Goal: Find specific page/section: Find specific page/section

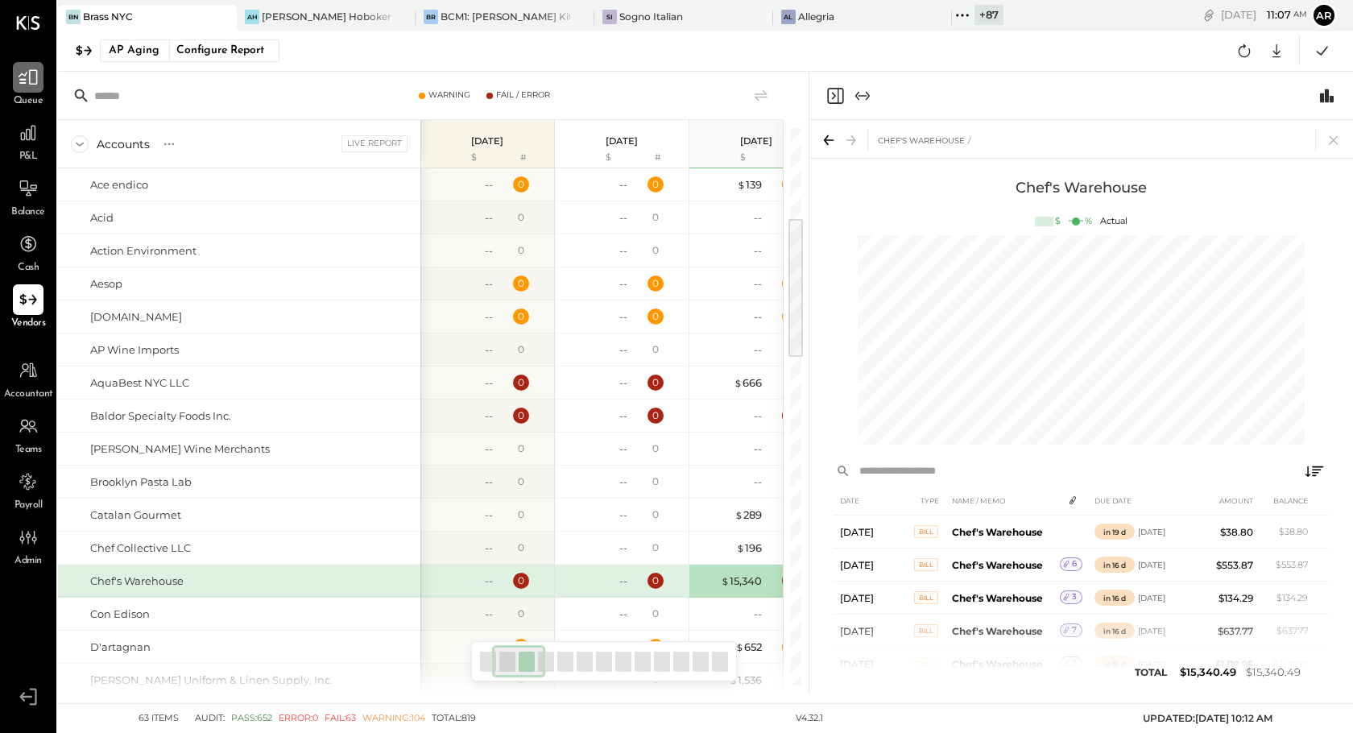
click at [27, 88] on div at bounding box center [28, 77] width 31 height 31
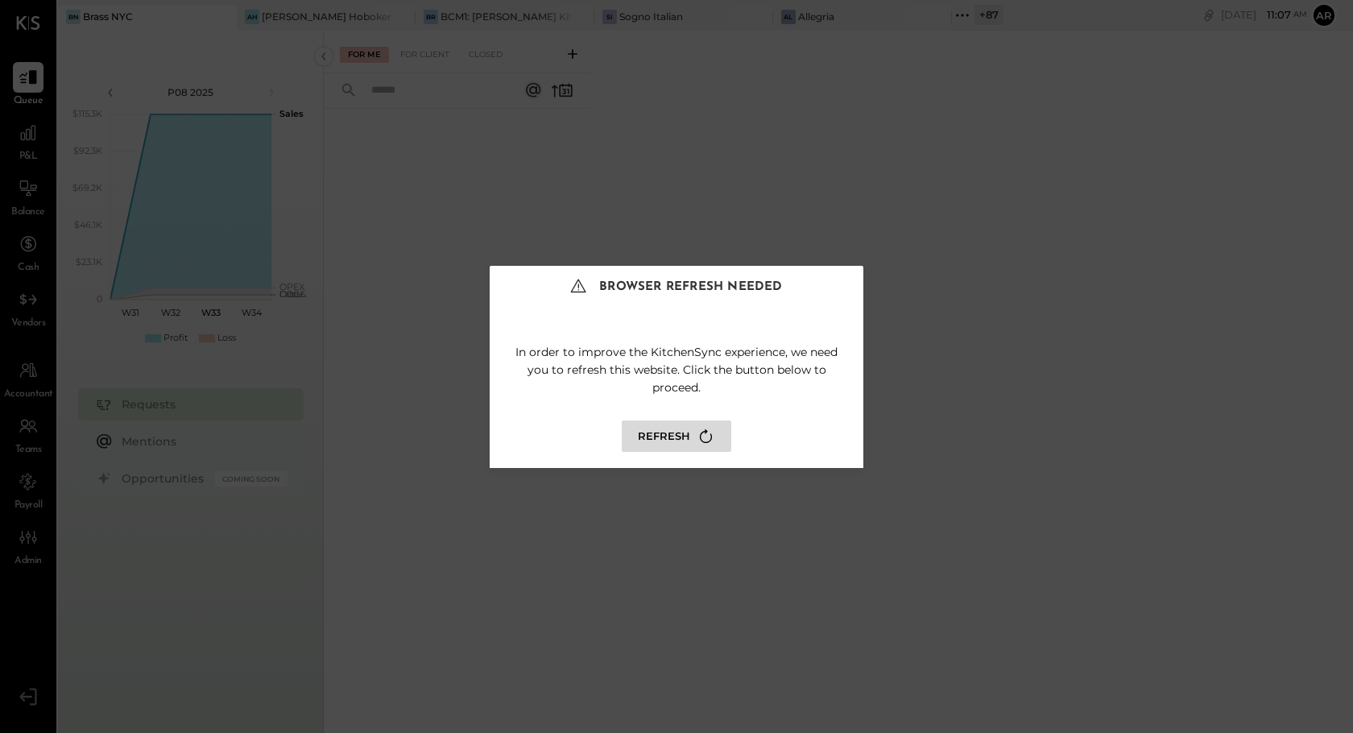
click at [682, 428] on button "Refresh" at bounding box center [677, 435] width 110 height 31
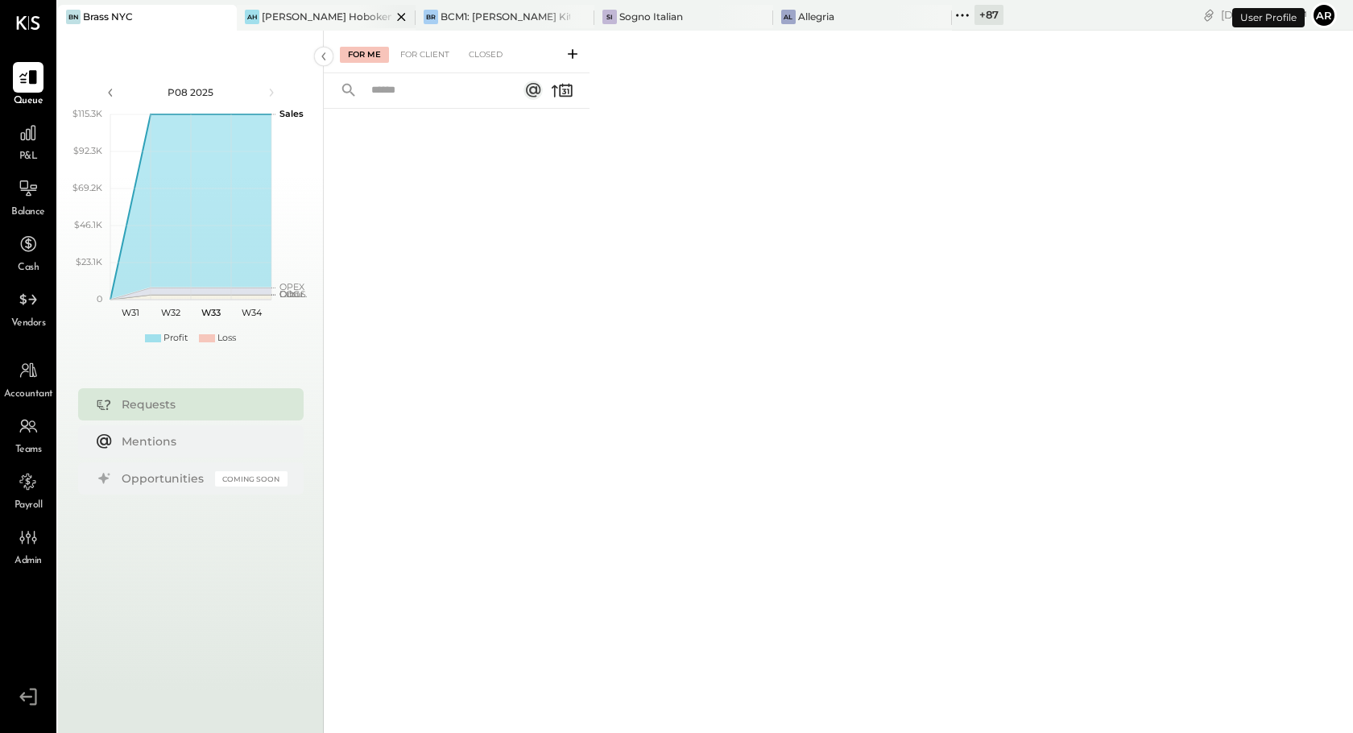
click at [312, 22] on div "[PERSON_NAME] Hoboken" at bounding box center [327, 17] width 130 height 14
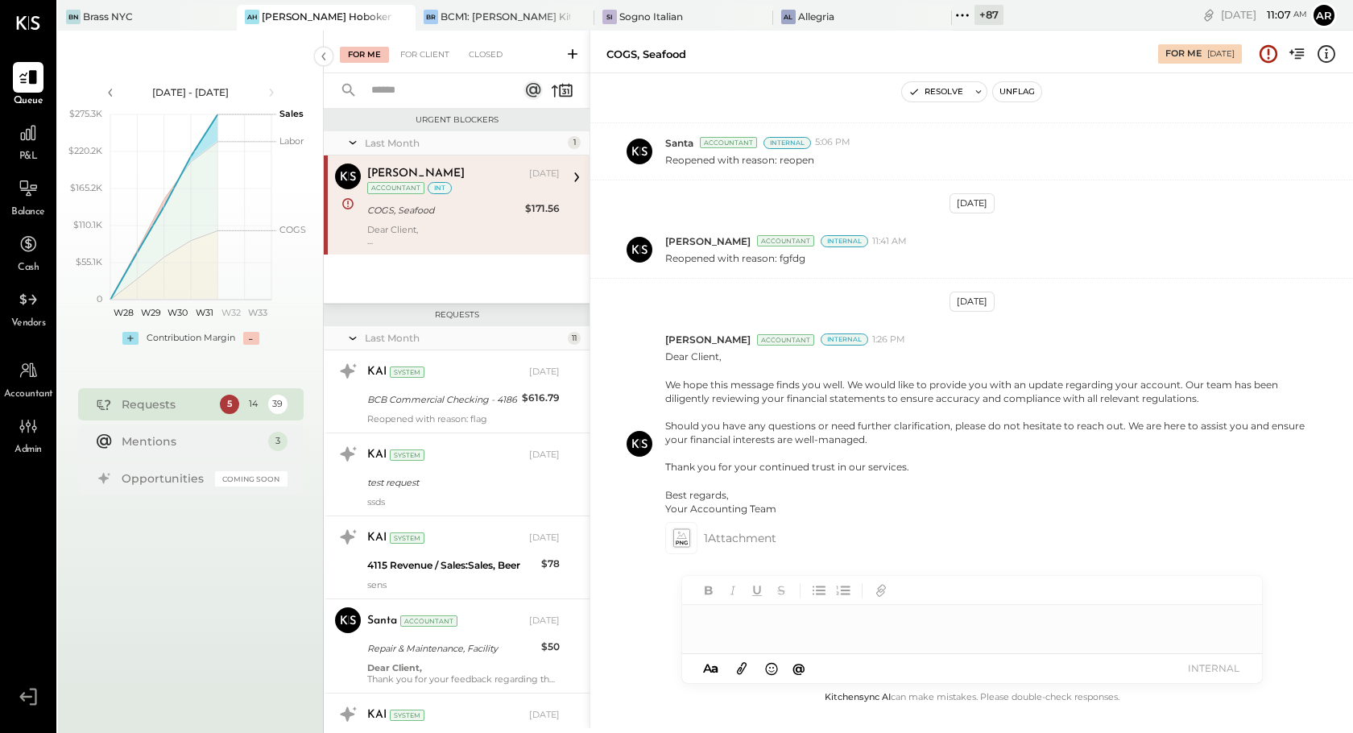
scroll to position [147, 0]
click at [252, 402] on div "14" at bounding box center [253, 404] width 19 height 19
click at [285, 401] on div "39" at bounding box center [277, 404] width 19 height 19
click at [420, 50] on div "For Client" at bounding box center [424, 55] width 65 height 16
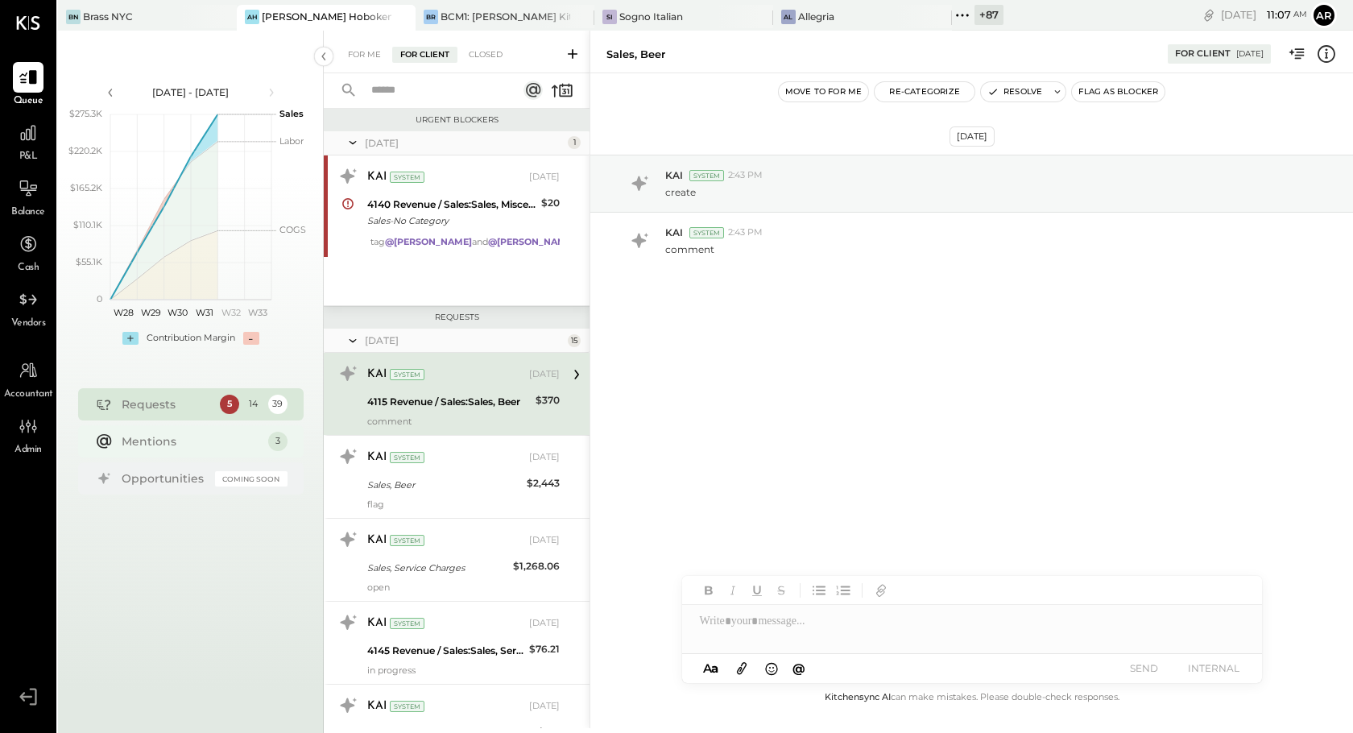
click at [242, 440] on div "Mentions" at bounding box center [191, 441] width 139 height 16
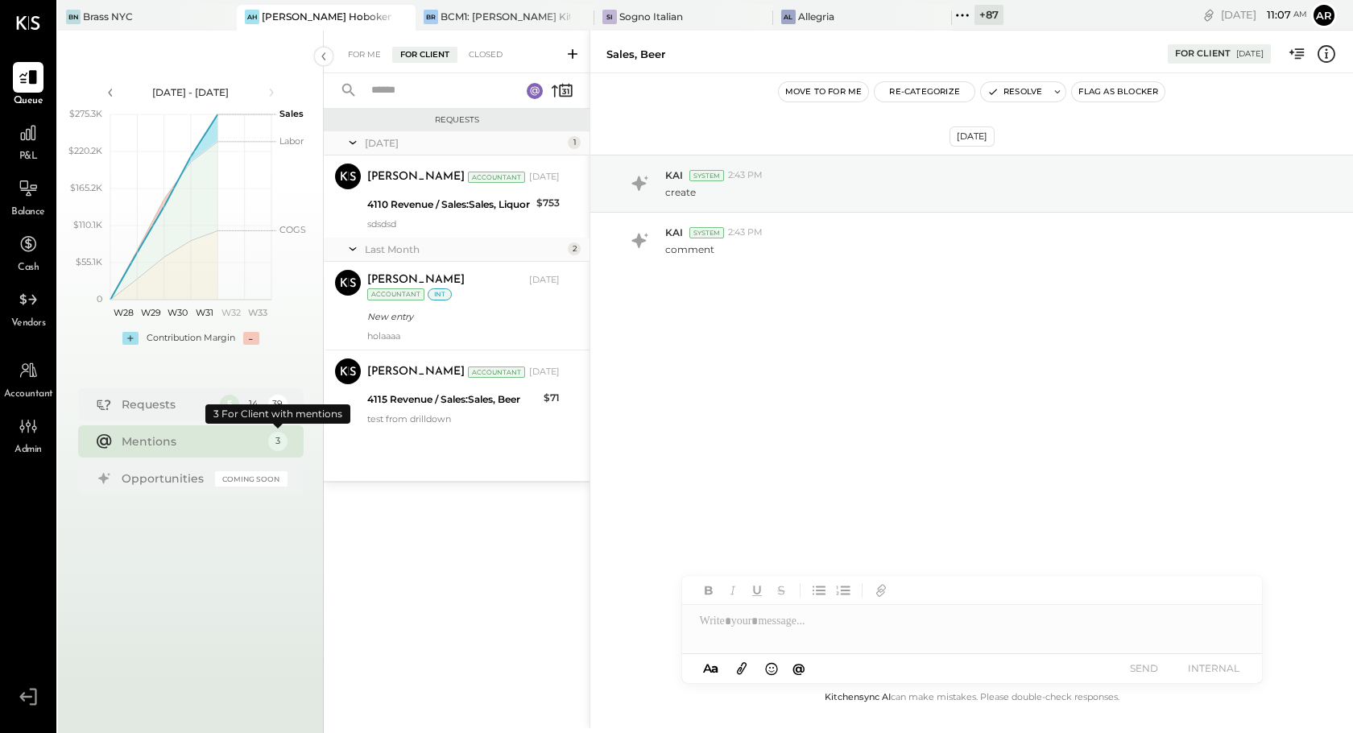
click at [270, 444] on div "3" at bounding box center [277, 441] width 19 height 19
click at [208, 443] on div "Mentions" at bounding box center [191, 441] width 139 height 16
click at [275, 450] on div "3" at bounding box center [277, 441] width 19 height 19
click at [269, 406] on body "Queue P&L Balance Cash Vendors Accountant Admin v 4.32.2-develop.1 BN Brass [GE…" at bounding box center [676, 366] width 1353 height 733
click at [211, 403] on div "Requests" at bounding box center [167, 404] width 90 height 16
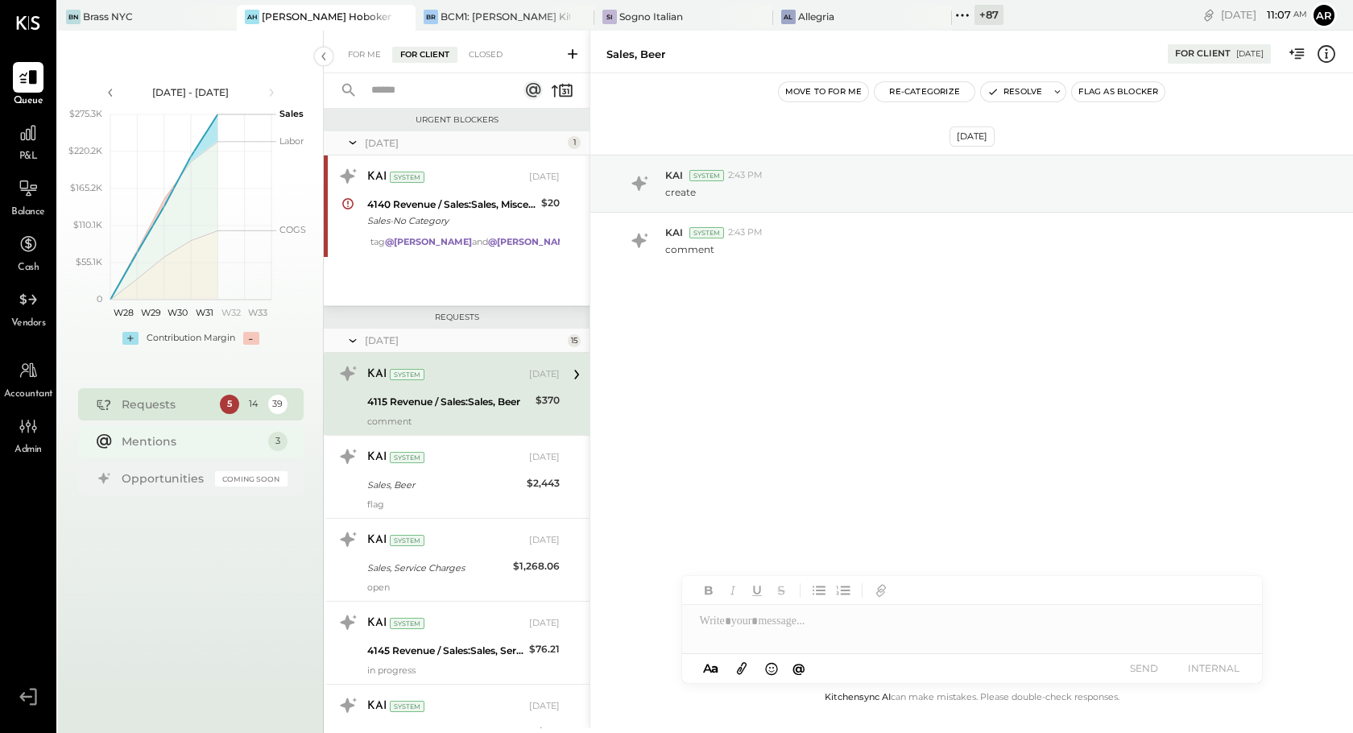
click at [246, 449] on div "Mentions" at bounding box center [191, 441] width 139 height 16
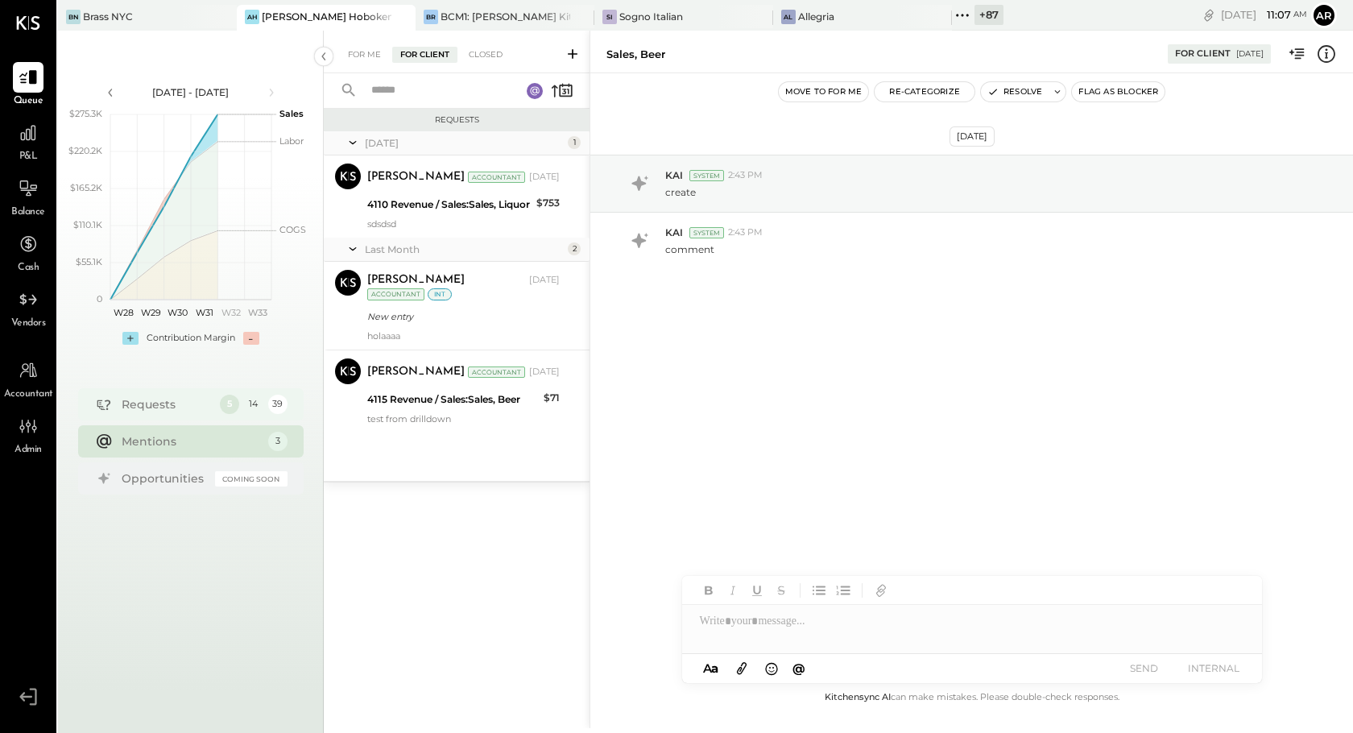
click at [208, 396] on div "Requests" at bounding box center [167, 404] width 90 height 16
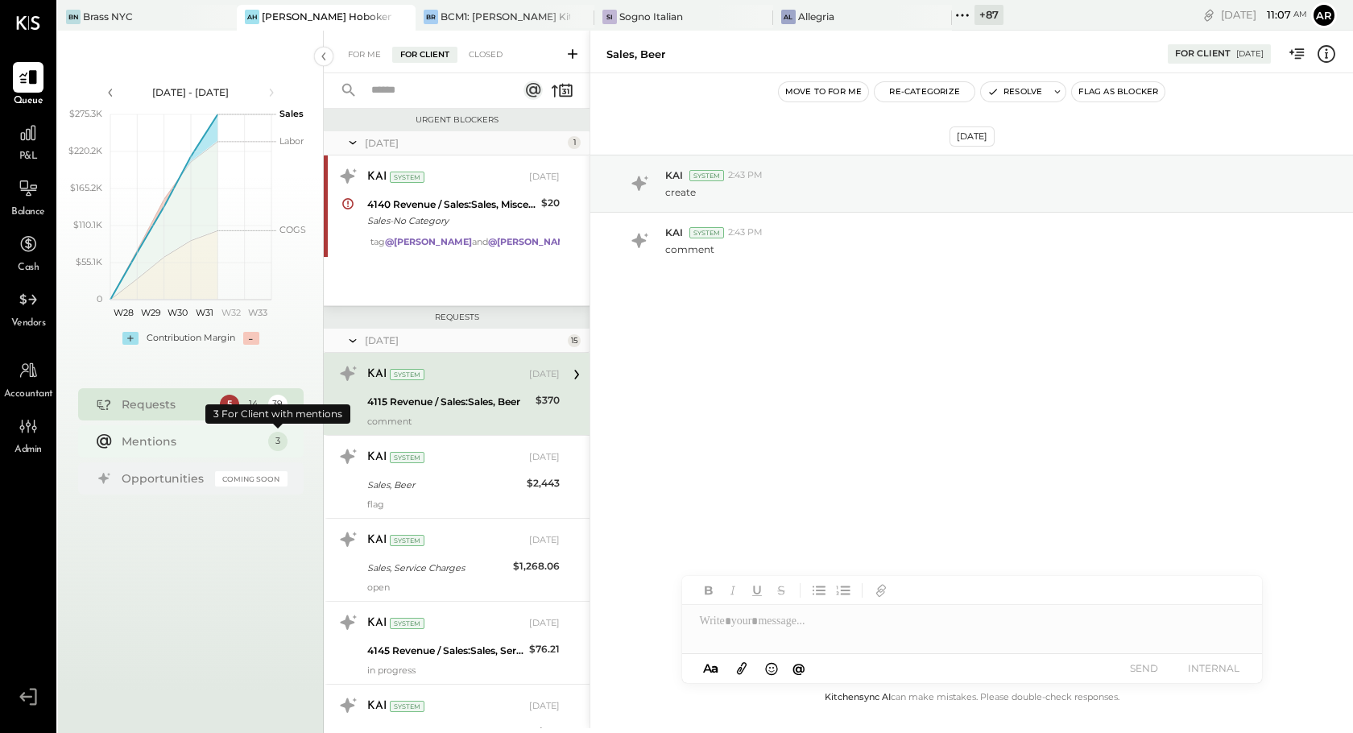
click at [279, 444] on div "3" at bounding box center [277, 441] width 19 height 19
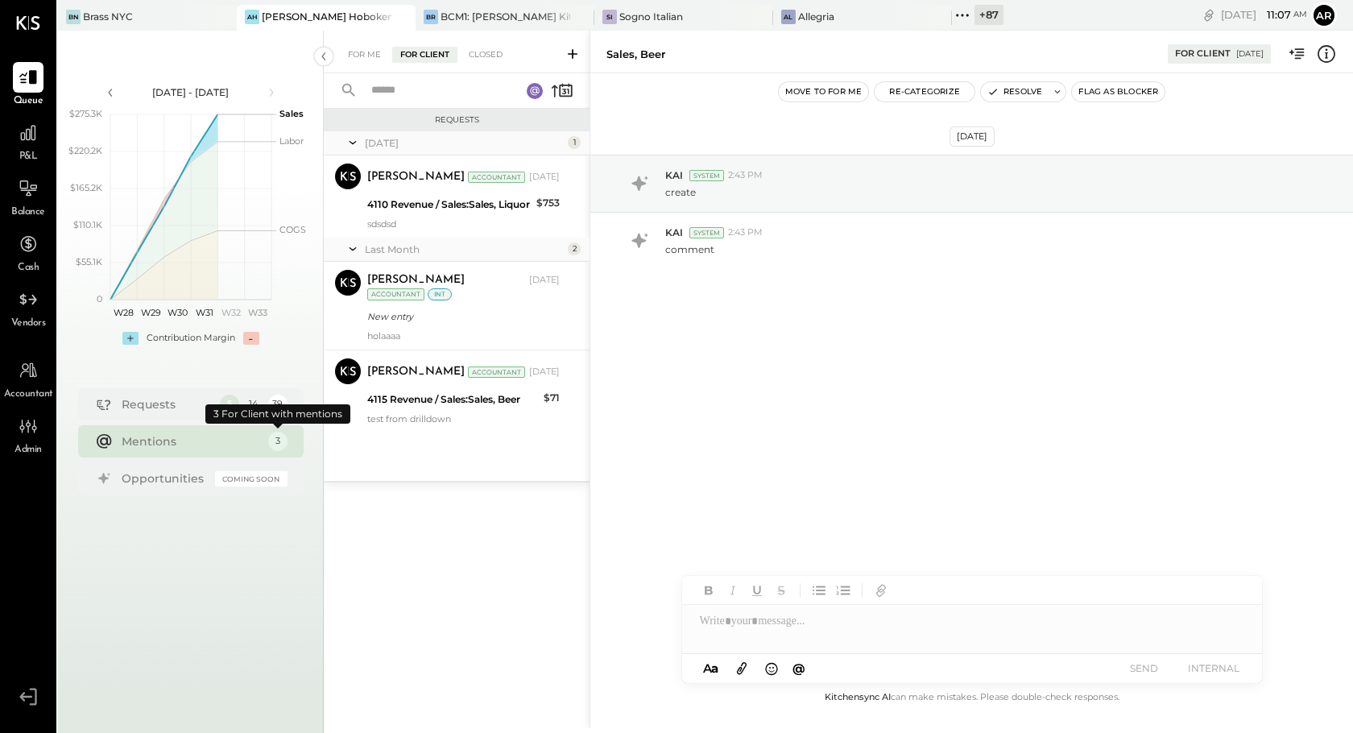
click at [280, 413] on body "Queue P&L Balance Cash Vendors Accountant Admin v 4.32.2-develop.1 BN Brass [GE…" at bounding box center [676, 366] width 1353 height 733
click at [280, 408] on div "39" at bounding box center [277, 404] width 19 height 19
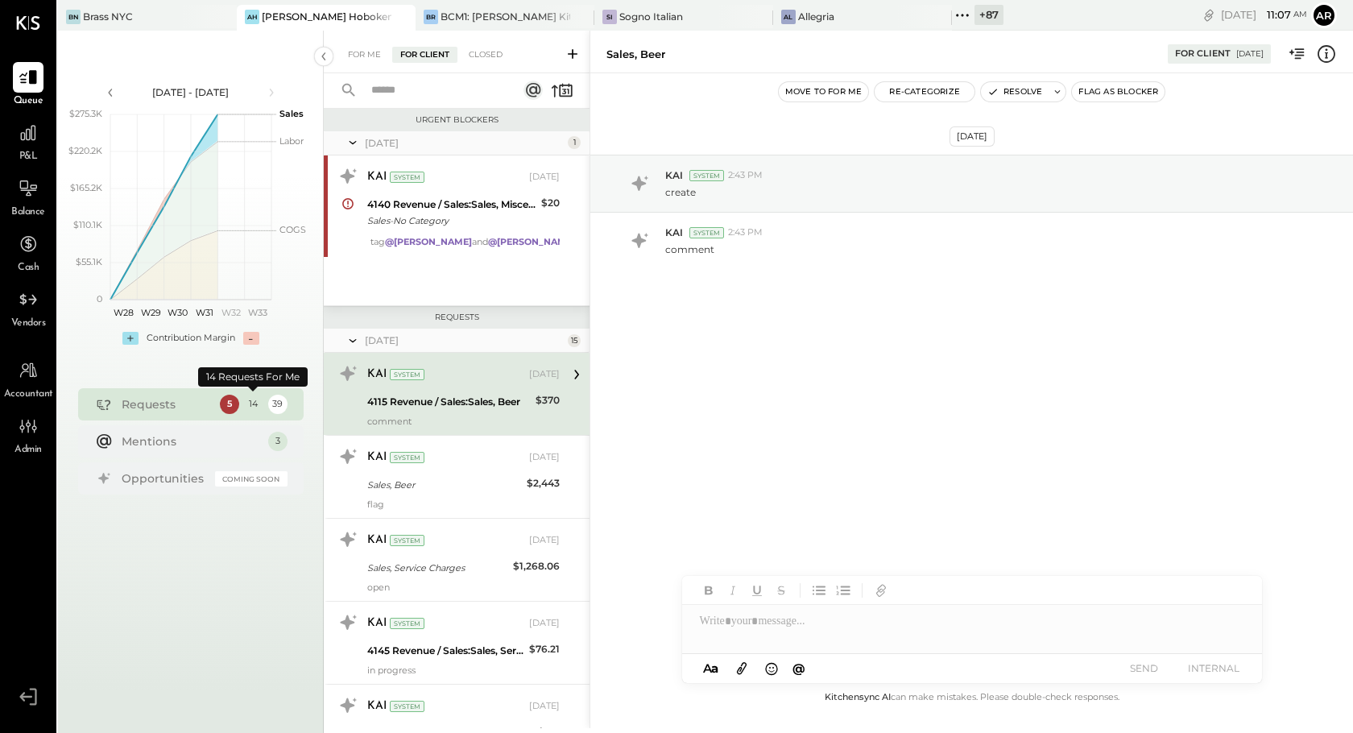
click at [252, 407] on div "14" at bounding box center [253, 404] width 19 height 19
click at [230, 404] on div "5" at bounding box center [229, 404] width 19 height 19
click at [286, 441] on div "3" at bounding box center [277, 441] width 19 height 19
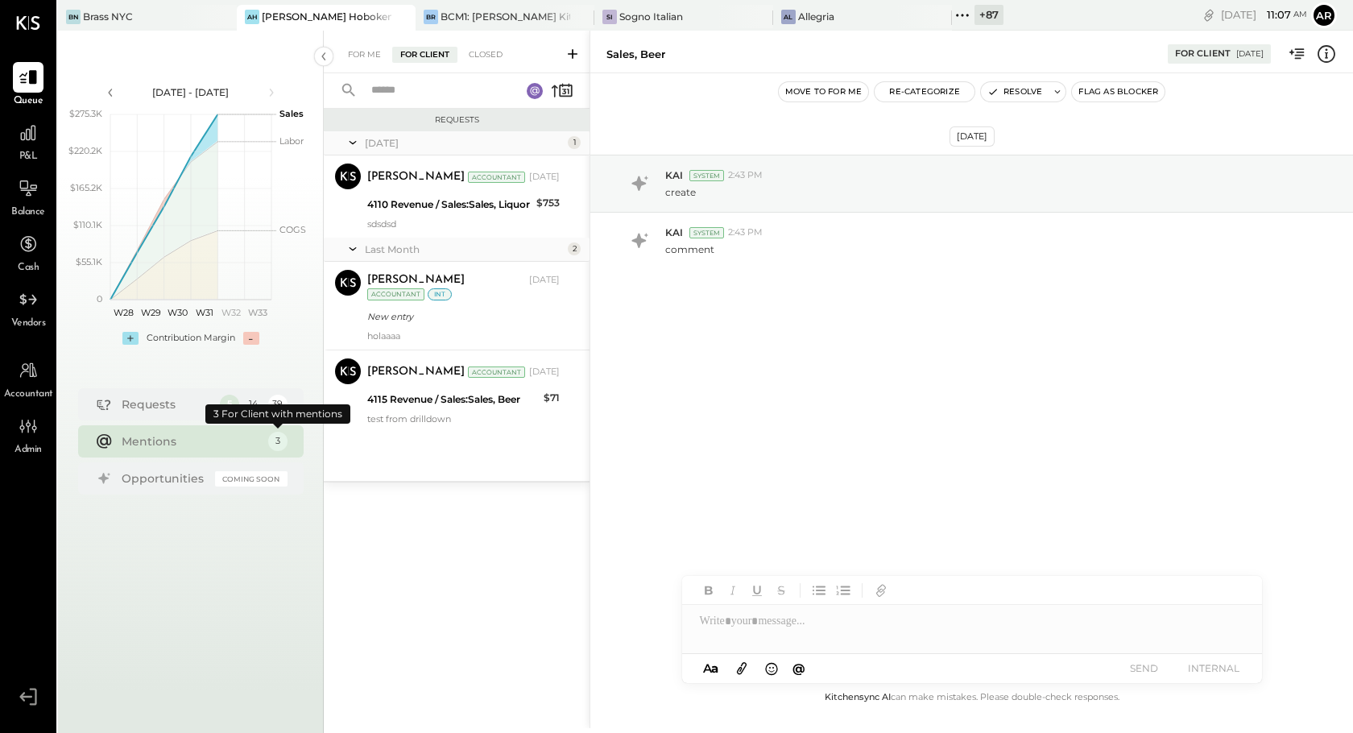
click at [227, 441] on div "Mentions" at bounding box center [191, 441] width 139 height 16
click at [193, 409] on div "Requests" at bounding box center [167, 404] width 90 height 16
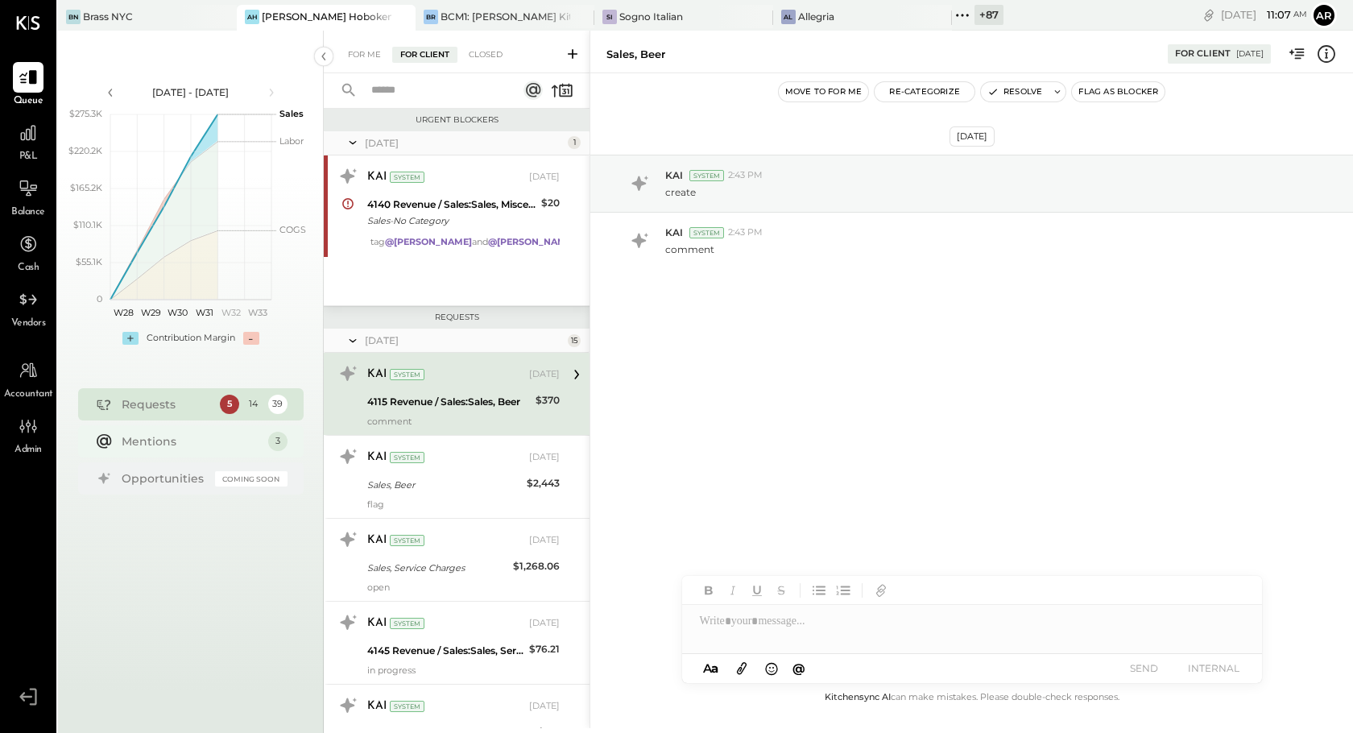
click at [229, 447] on div "Mentions" at bounding box center [191, 441] width 139 height 16
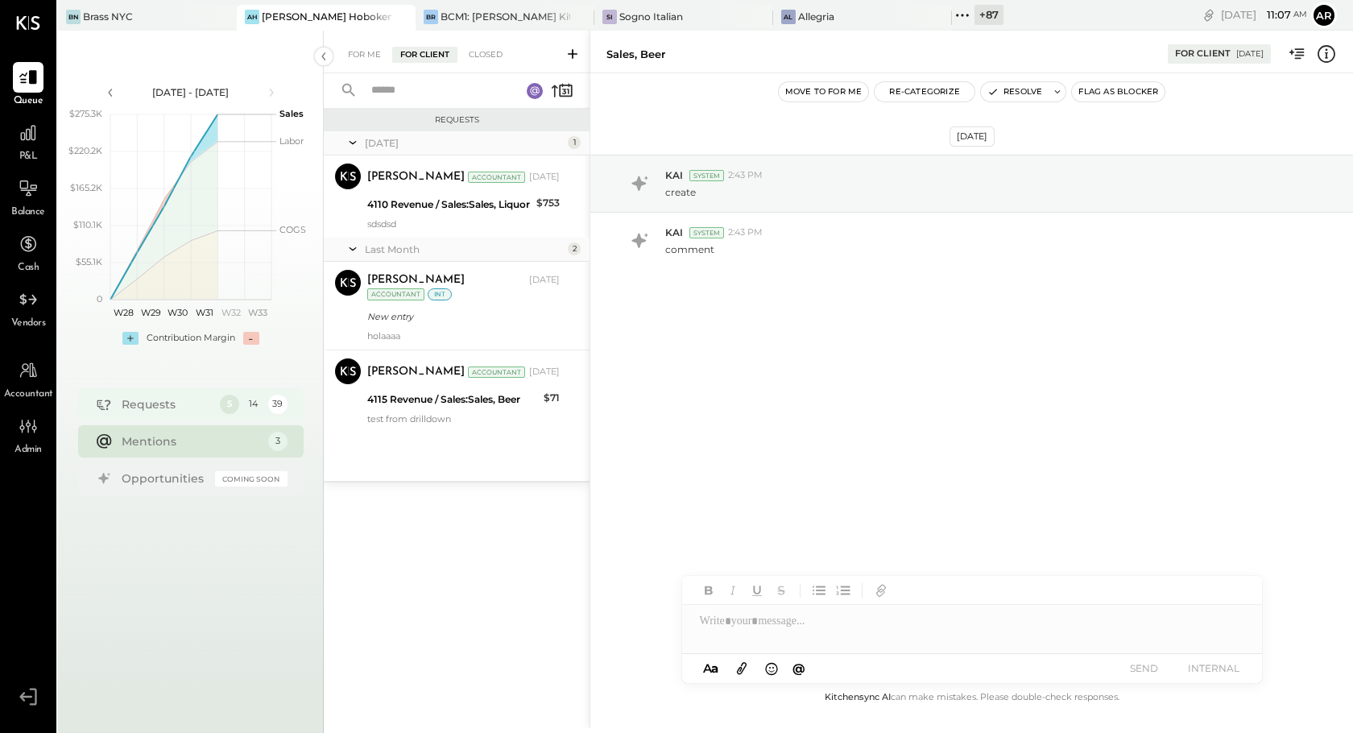
click at [213, 406] on div "Requests 5 14 39" at bounding box center [191, 404] width 226 height 32
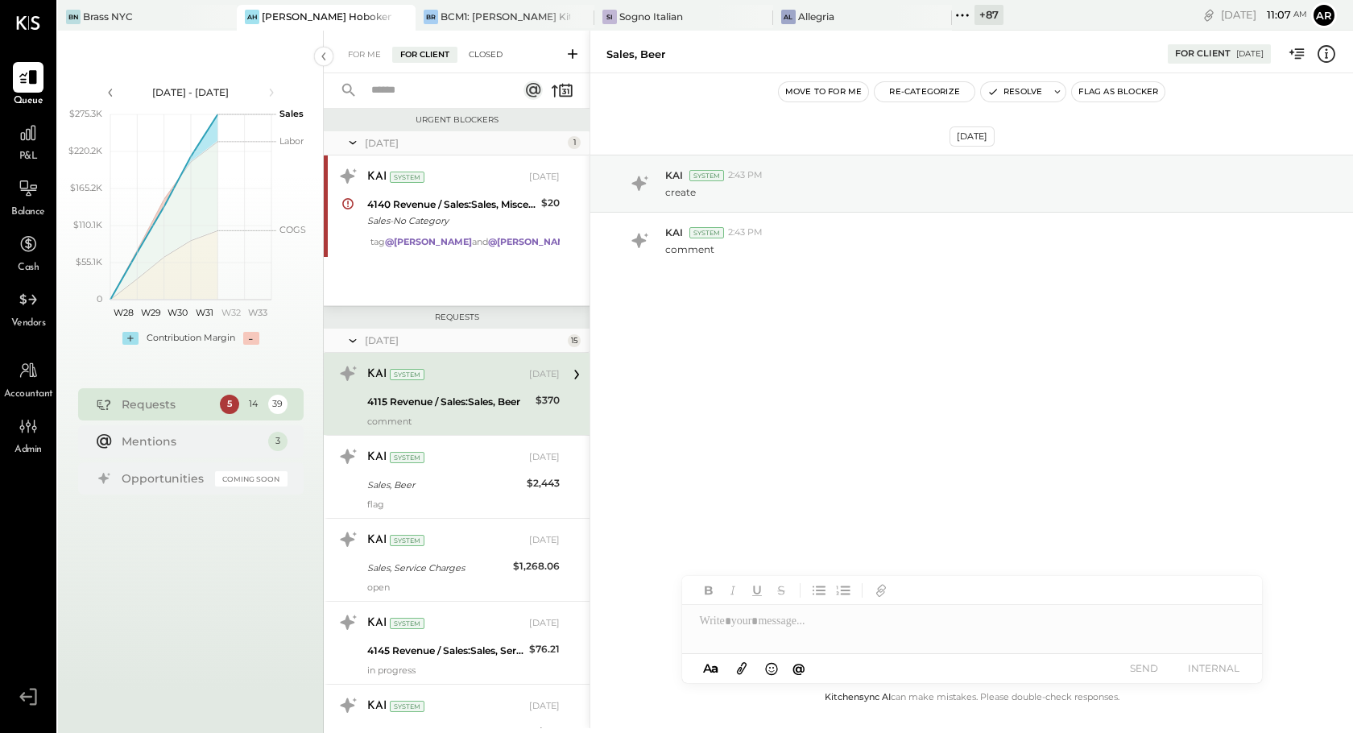
click at [497, 47] on div "Closed" at bounding box center [486, 55] width 50 height 16
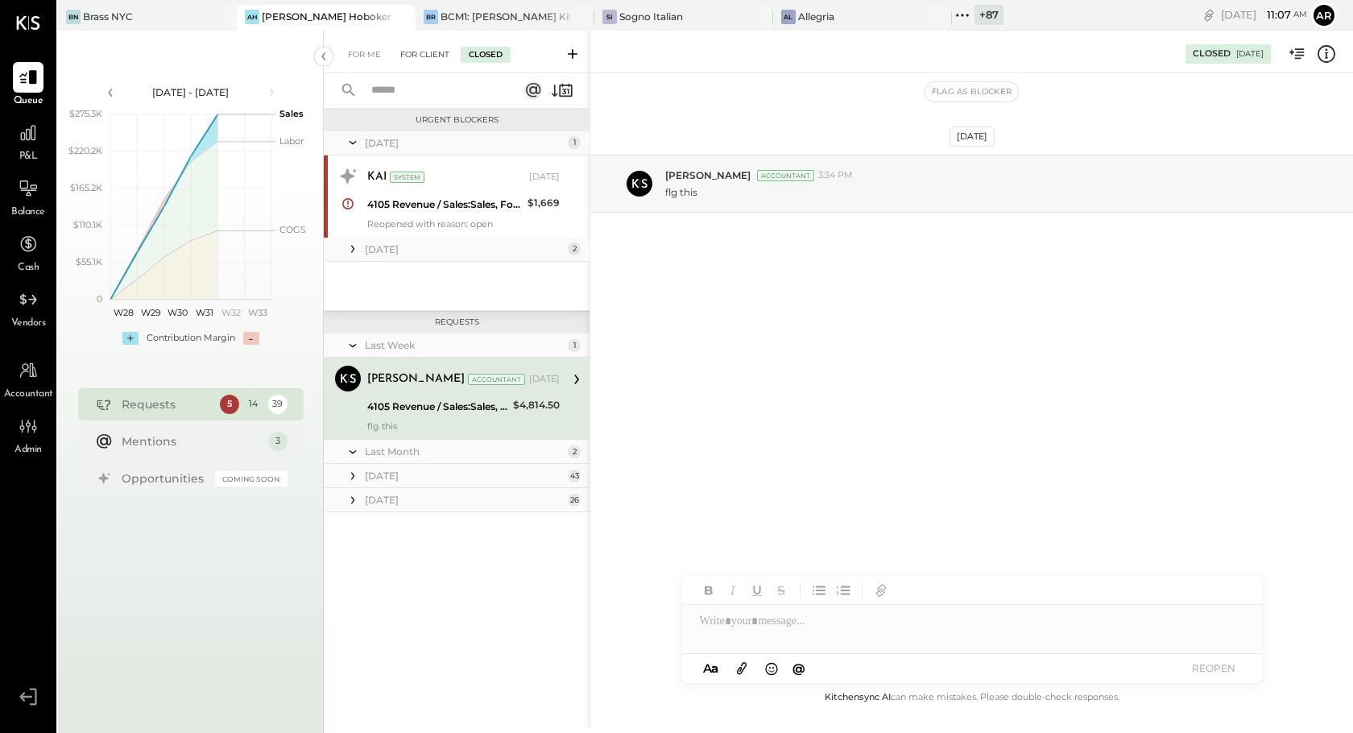
click at [412, 61] on div "For Client" at bounding box center [424, 55] width 65 height 16
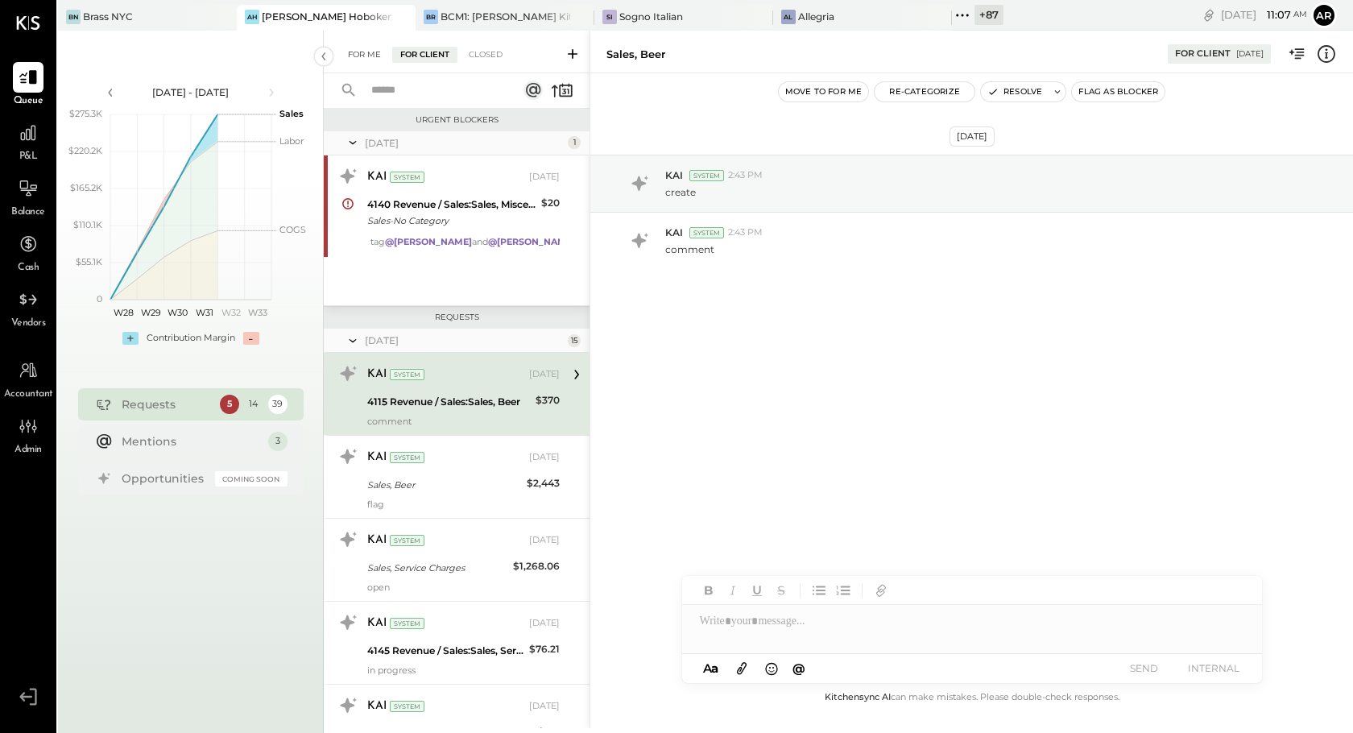
click at [354, 60] on div "For Me" at bounding box center [364, 55] width 49 height 16
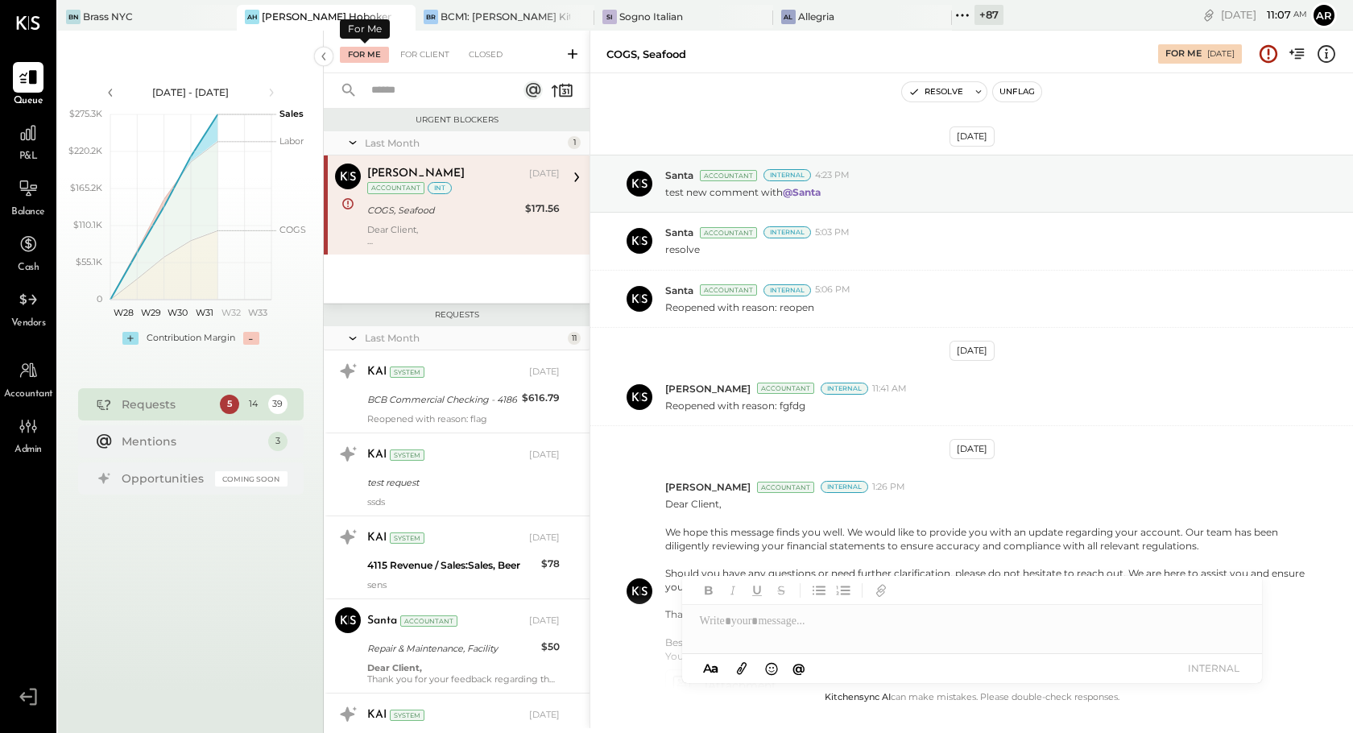
scroll to position [147, 0]
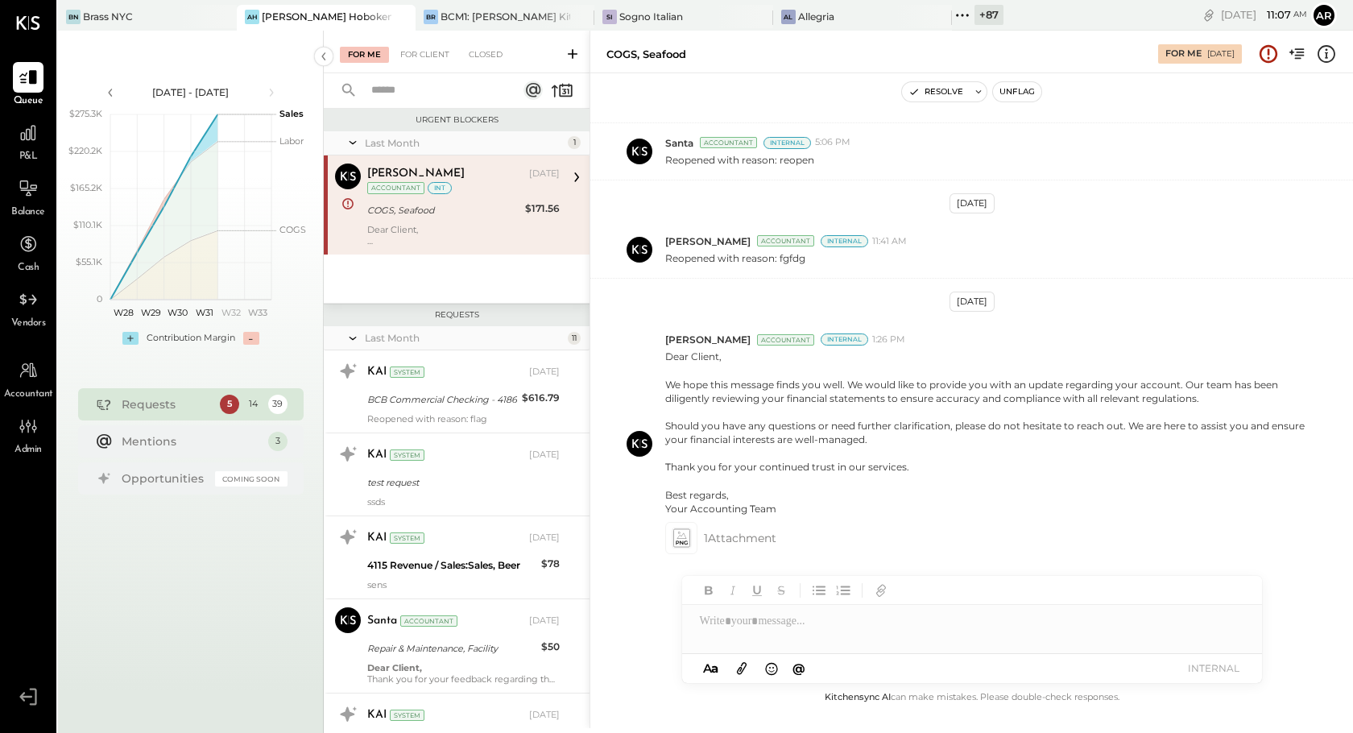
click at [250, 395] on div "14" at bounding box center [253, 404] width 19 height 19
click at [250, 404] on div "14" at bounding box center [253, 404] width 19 height 19
click at [362, 56] on div "For Me" at bounding box center [364, 55] width 49 height 16
click at [415, 65] on div "For Me For Client Closed" at bounding box center [457, 52] width 266 height 43
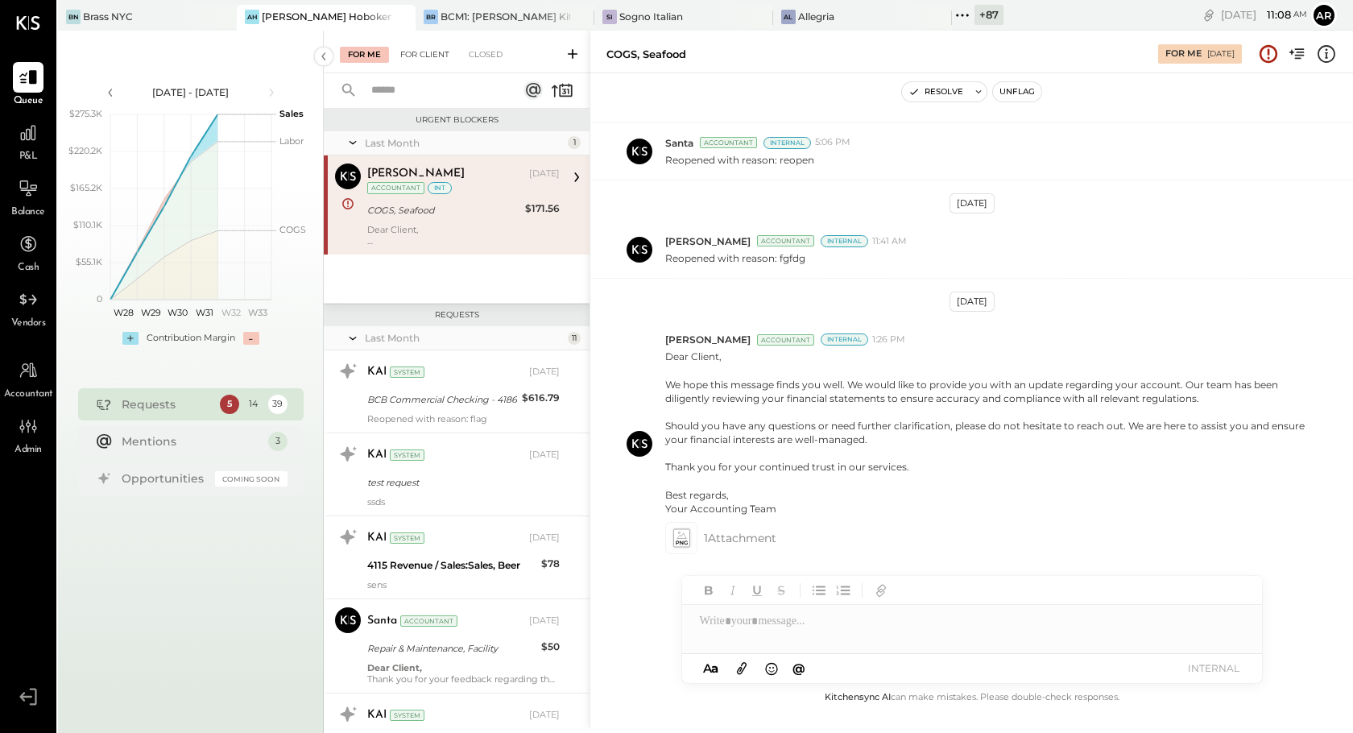
click at [419, 52] on div "For Client" at bounding box center [424, 55] width 65 height 16
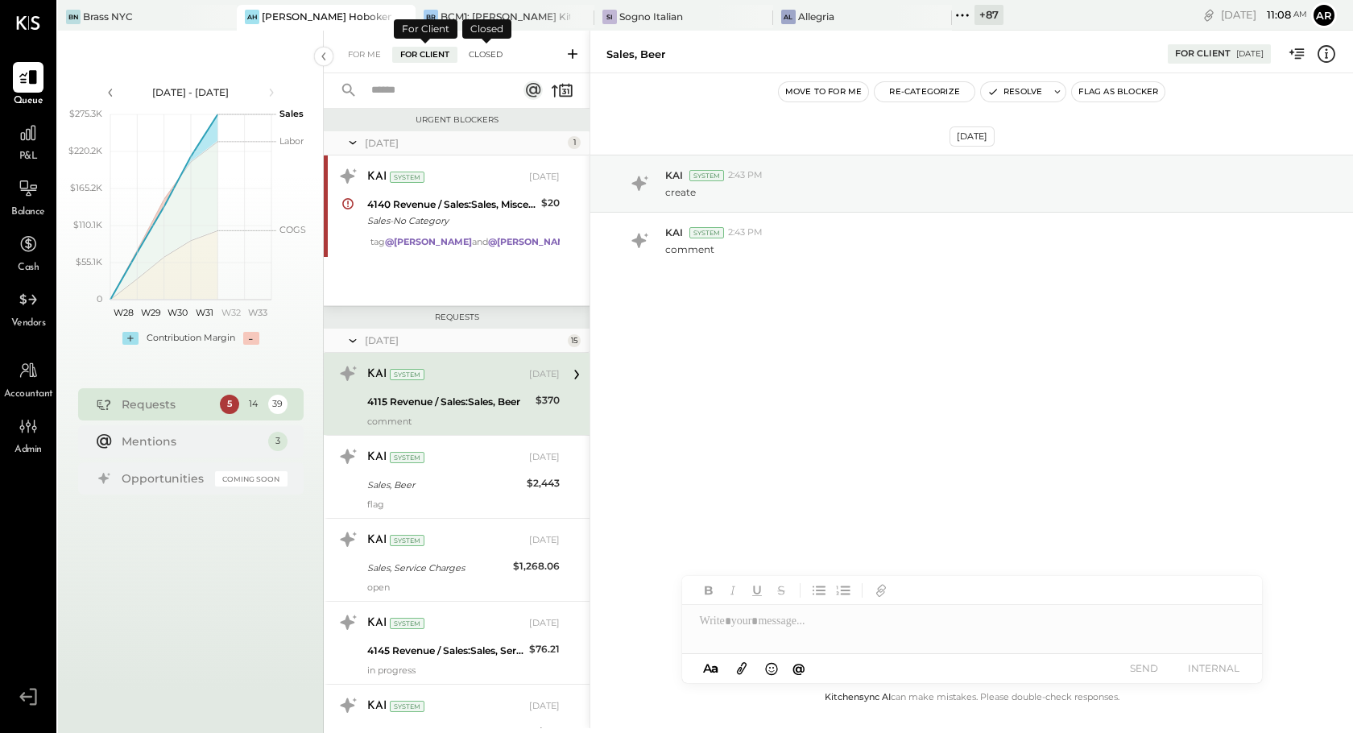
click at [488, 48] on div "Closed" at bounding box center [486, 55] width 50 height 16
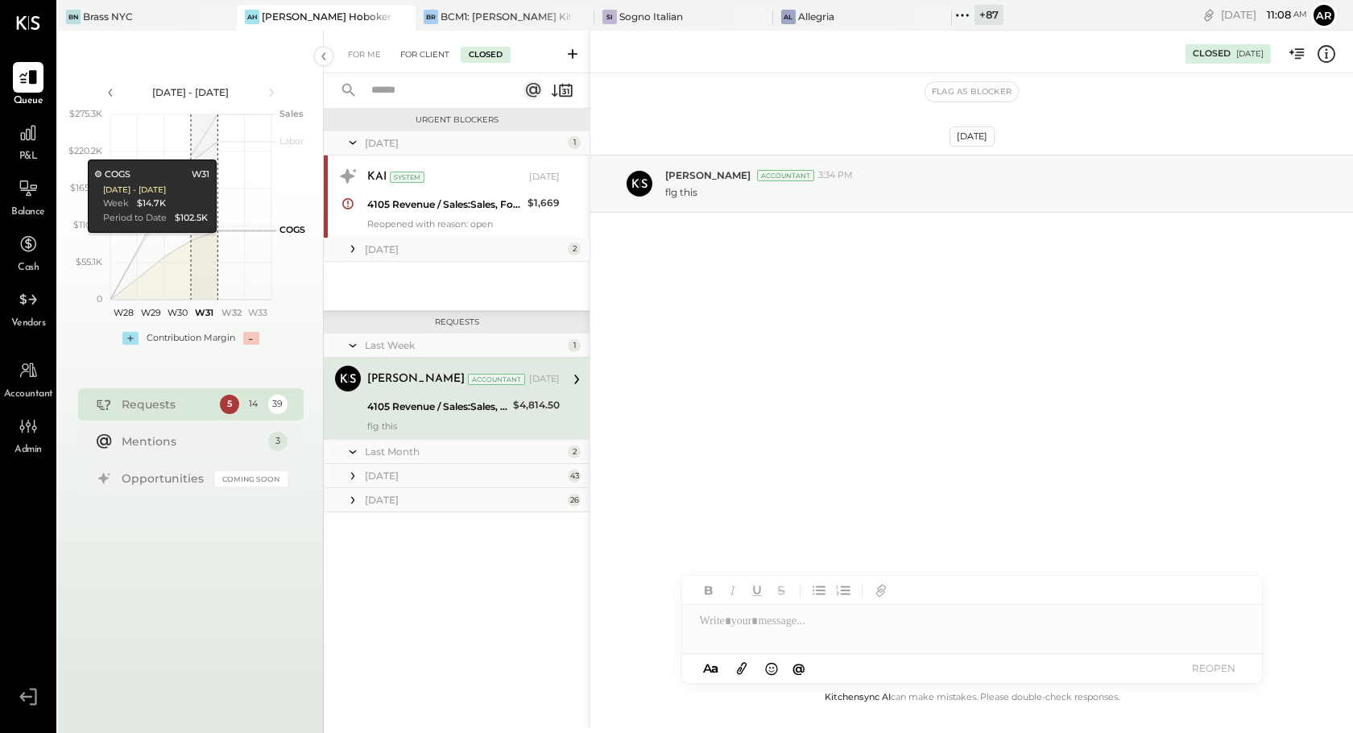
click at [421, 56] on div "For Client" at bounding box center [424, 55] width 65 height 16
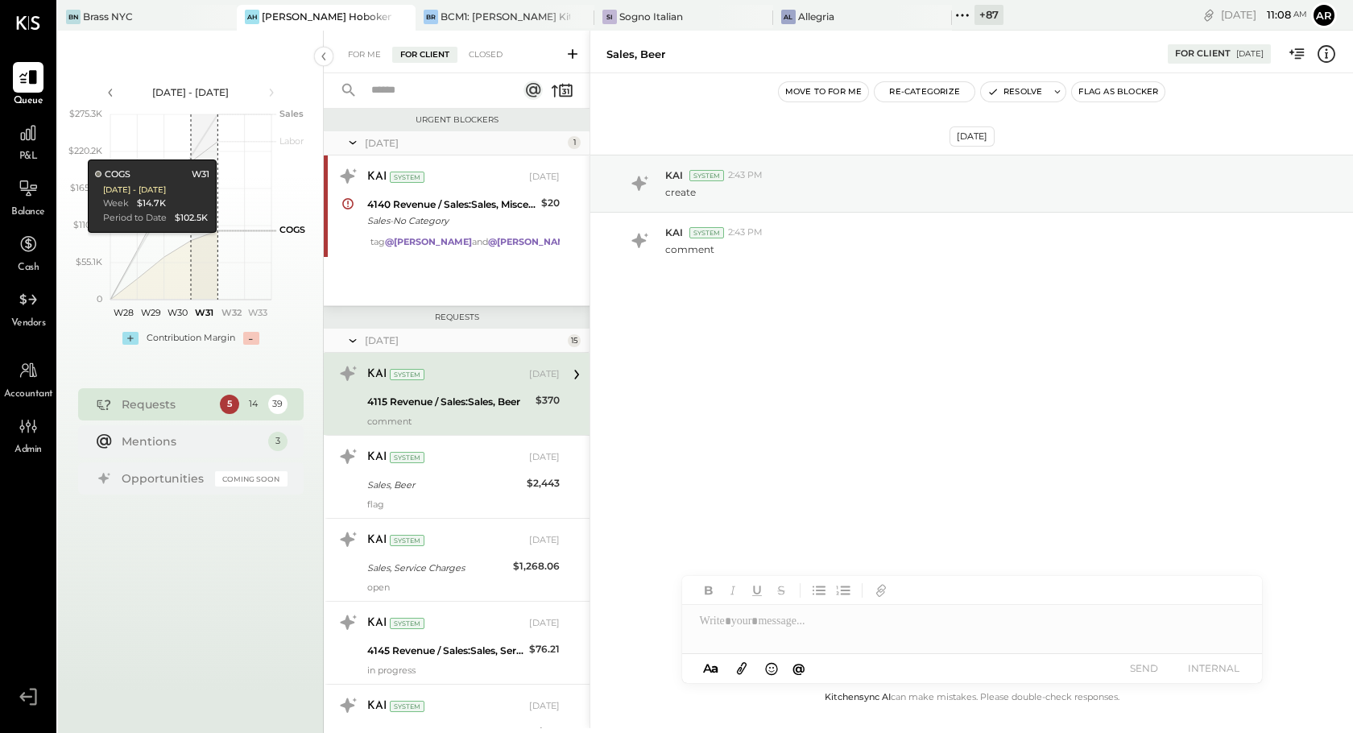
click at [350, 63] on div "For Me For Client Closed" at bounding box center [457, 52] width 266 height 43
click at [355, 52] on div "For Me" at bounding box center [364, 55] width 49 height 16
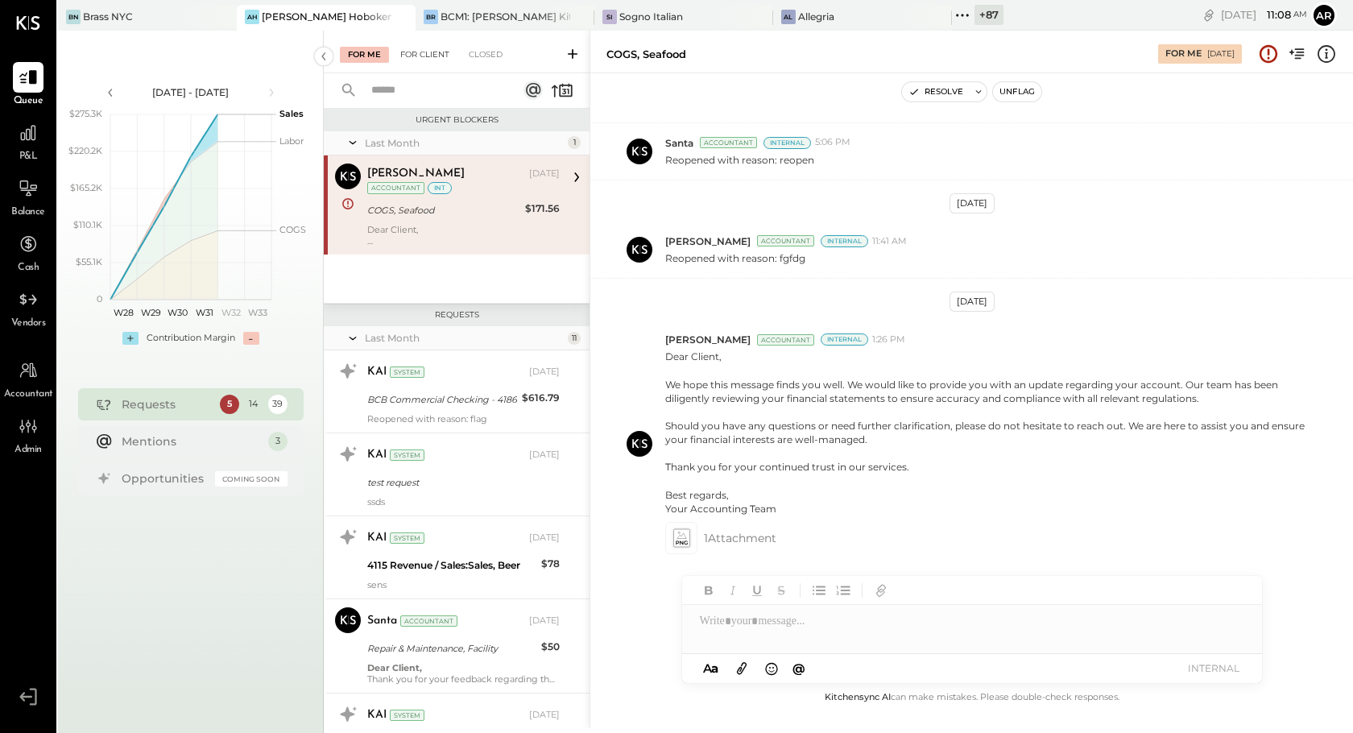
click at [415, 62] on div "For Client" at bounding box center [424, 55] width 65 height 16
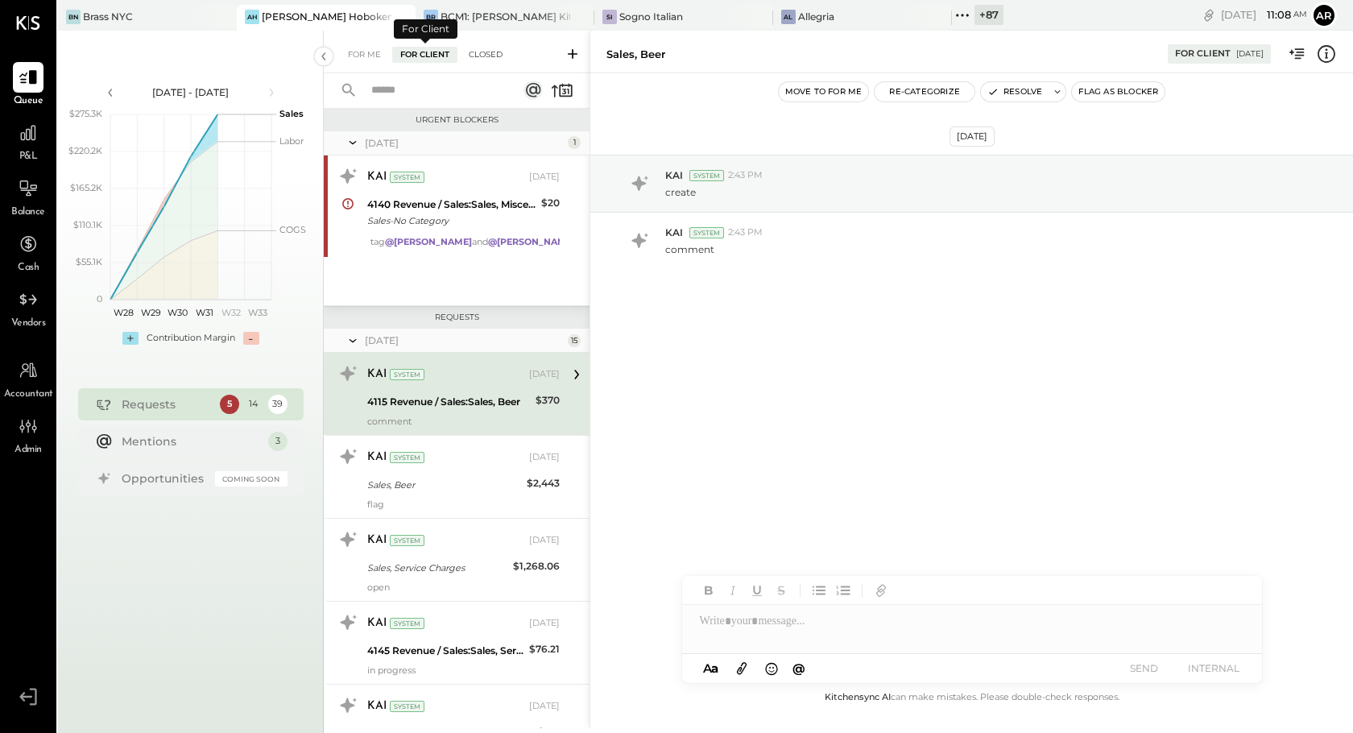
click at [491, 48] on div "Closed" at bounding box center [486, 55] width 50 height 16
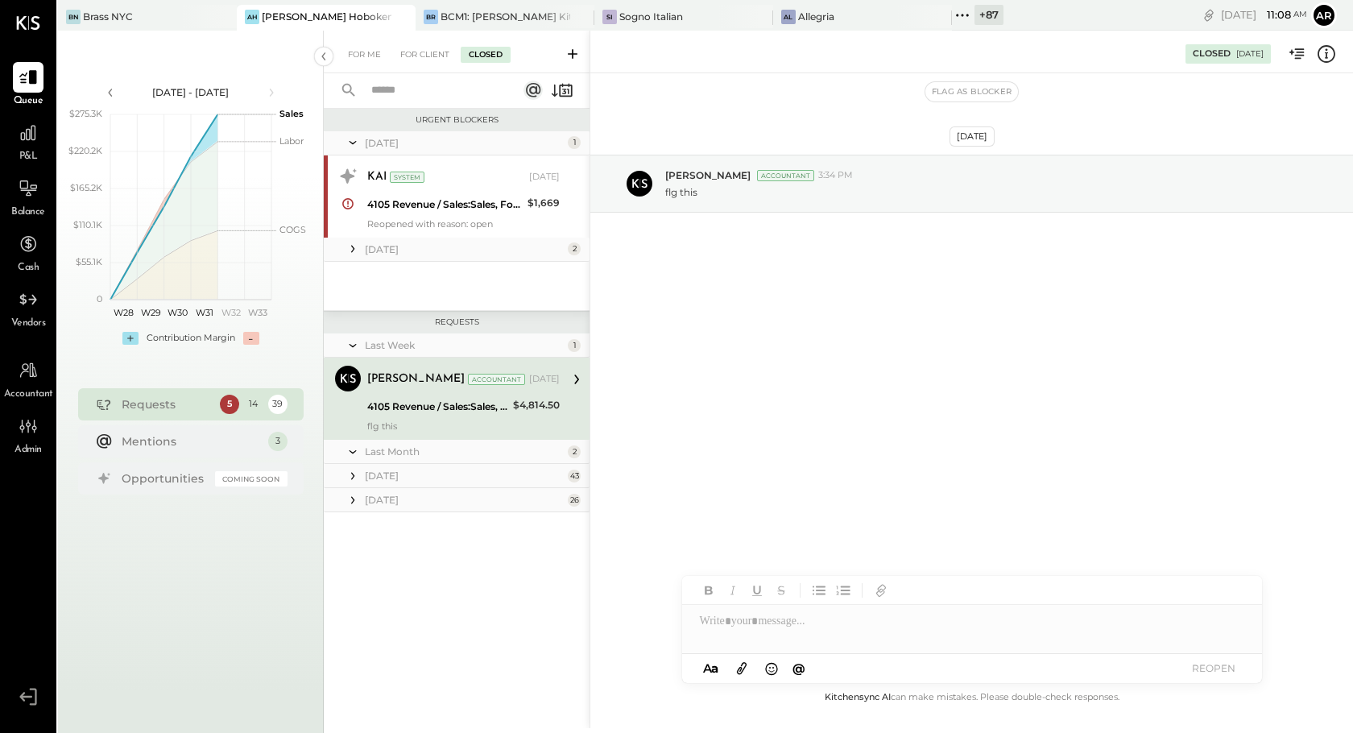
click at [350, 250] on icon at bounding box center [353, 249] width 16 height 16
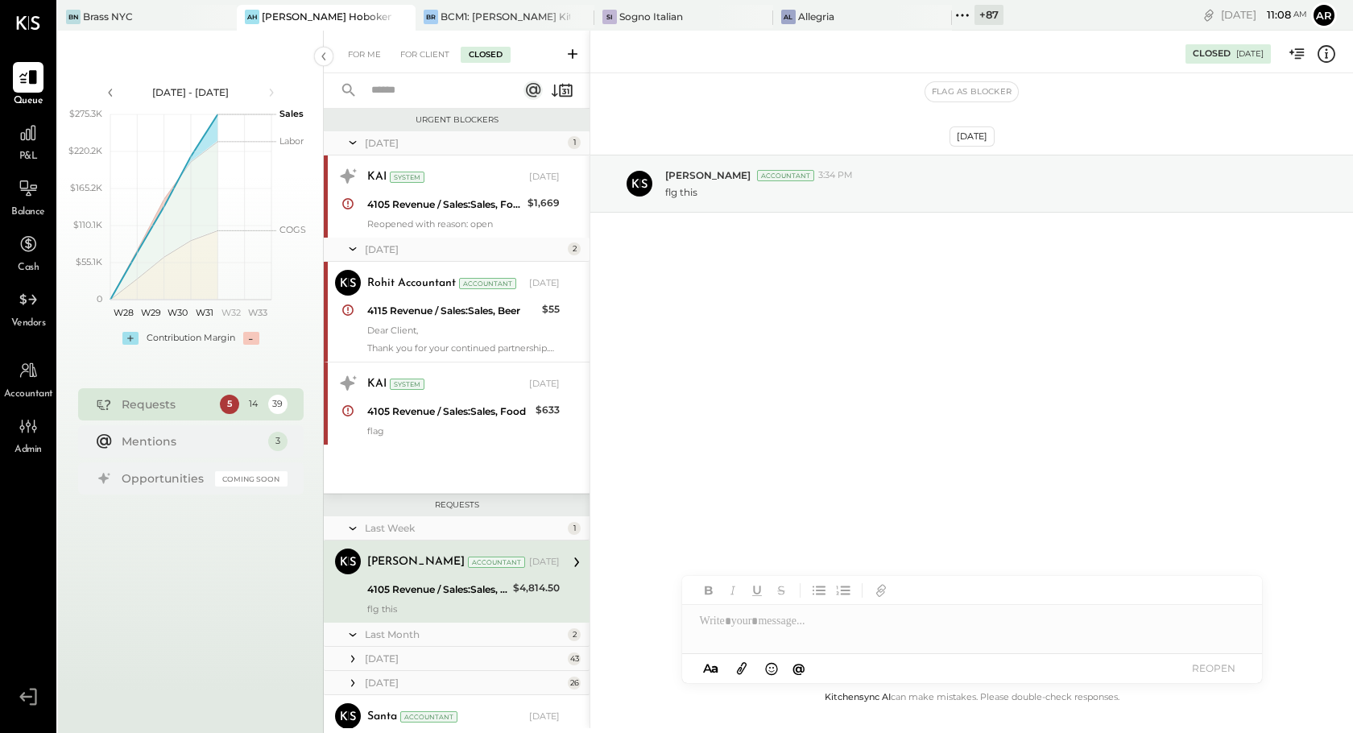
click at [355, 251] on icon at bounding box center [353, 249] width 16 height 40
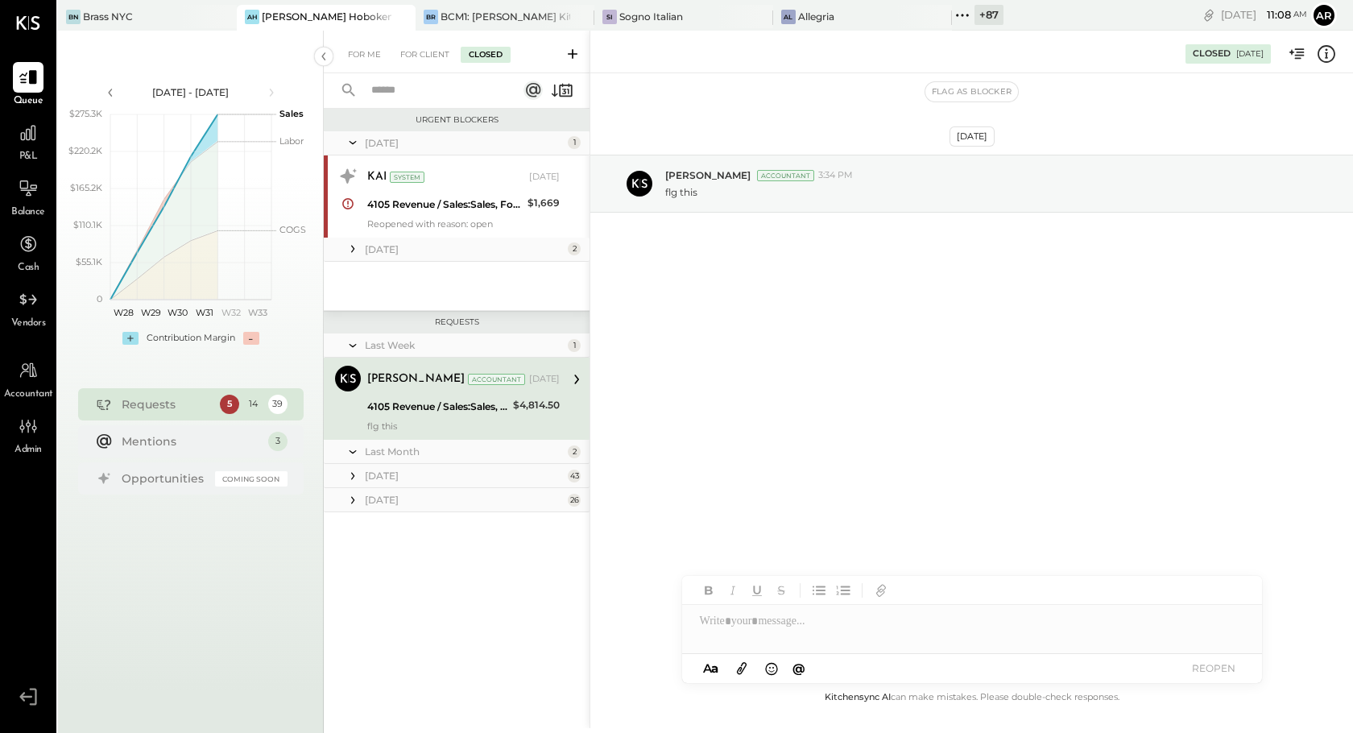
click at [355, 251] on icon at bounding box center [353, 249] width 16 height 16
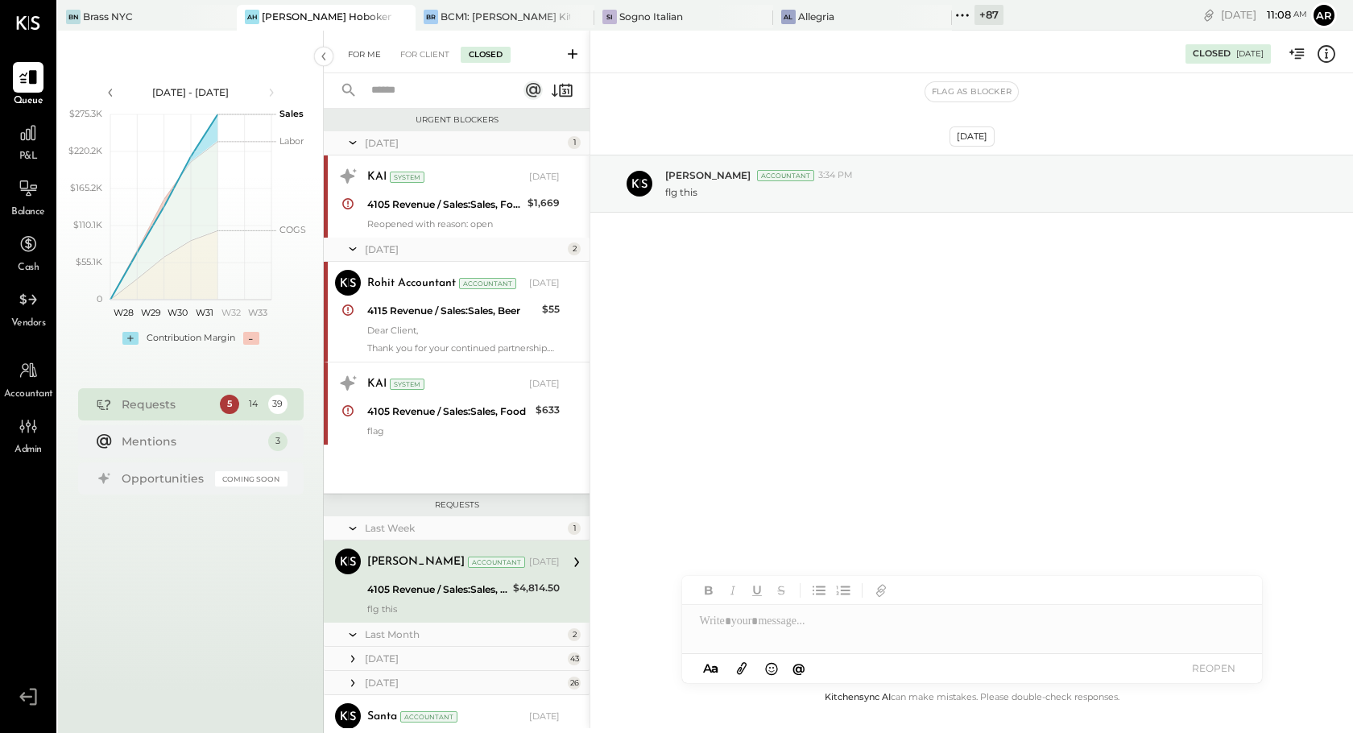
click at [351, 56] on div "For Me" at bounding box center [364, 55] width 49 height 16
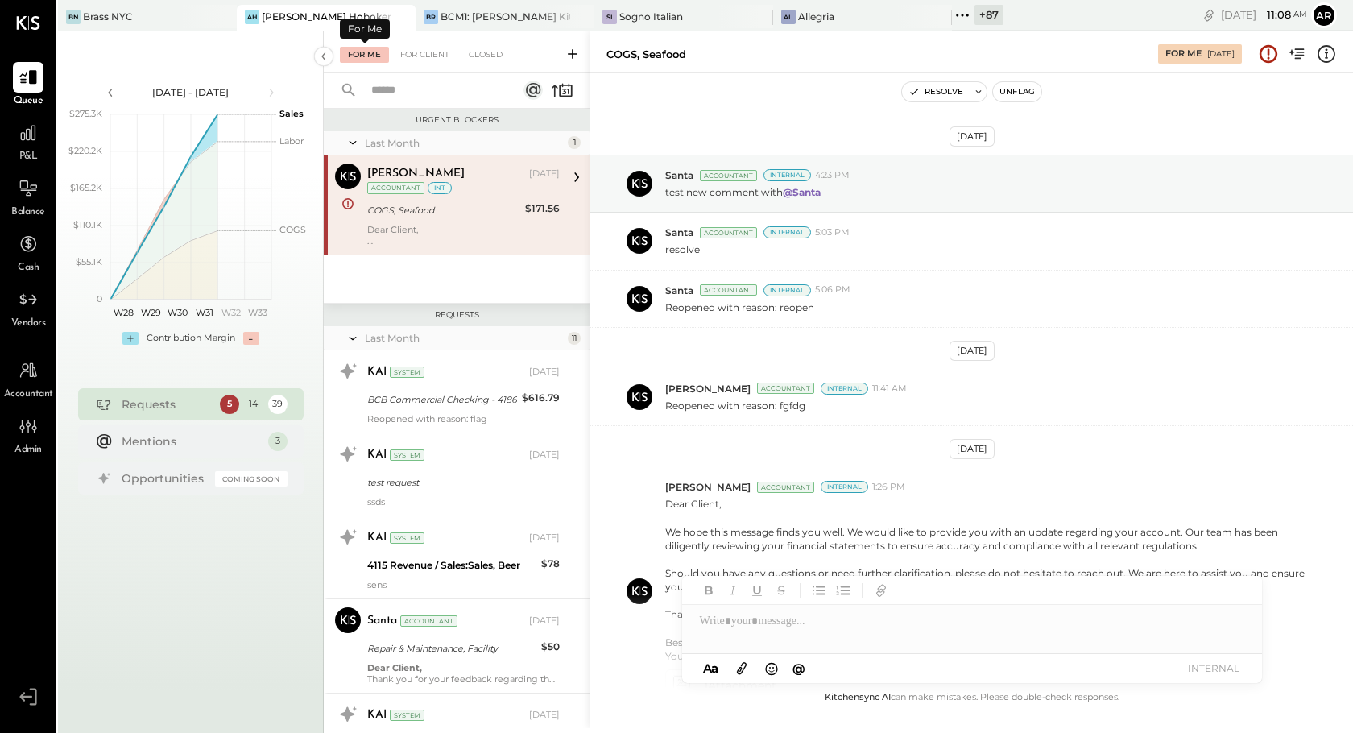
scroll to position [147, 0]
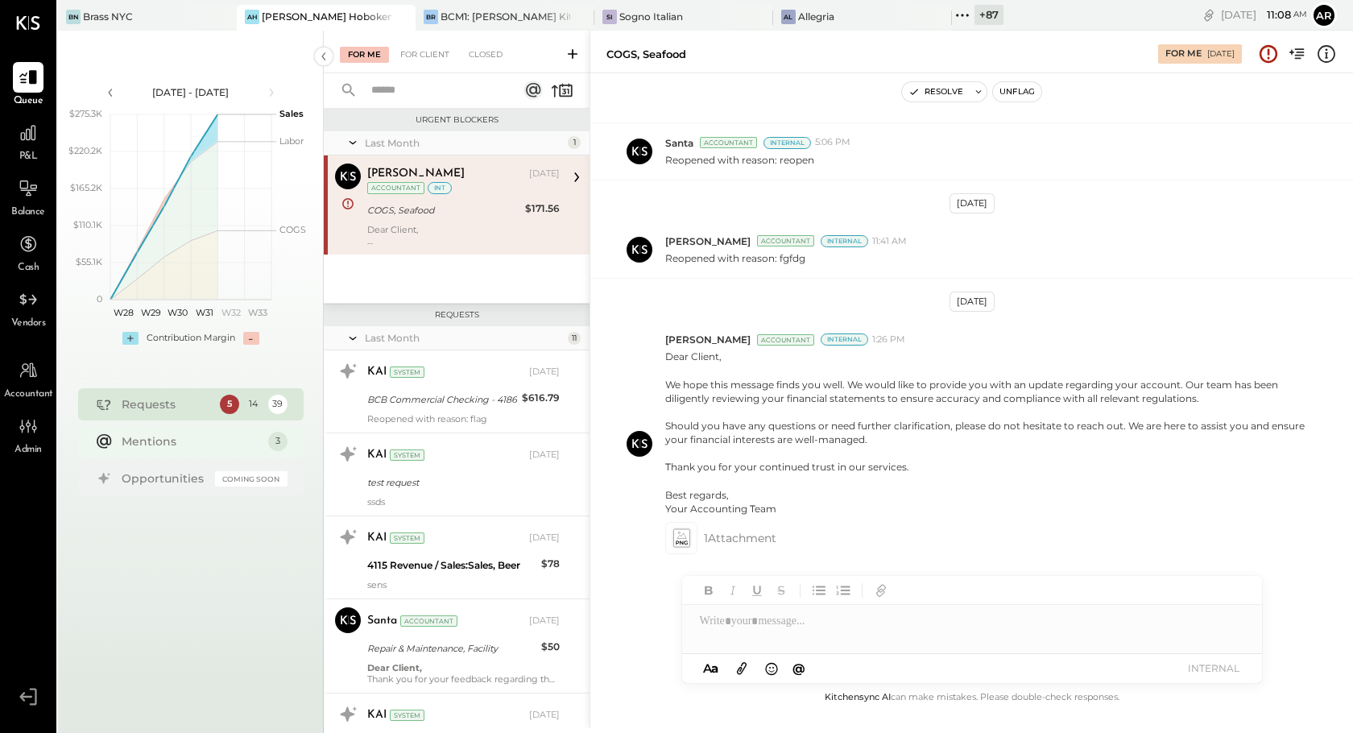
click at [193, 444] on div "Mentions" at bounding box center [191, 441] width 139 height 16
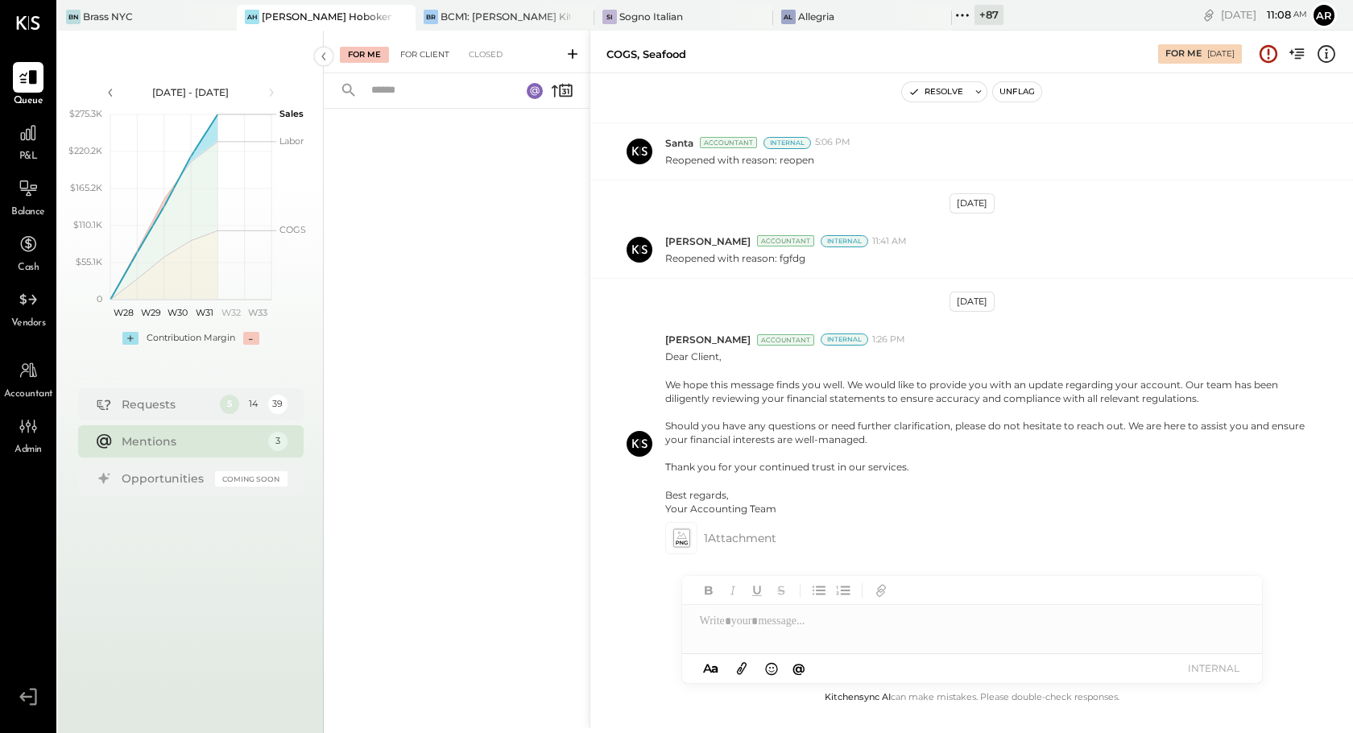
click at [414, 56] on div "For Client" at bounding box center [424, 55] width 65 height 16
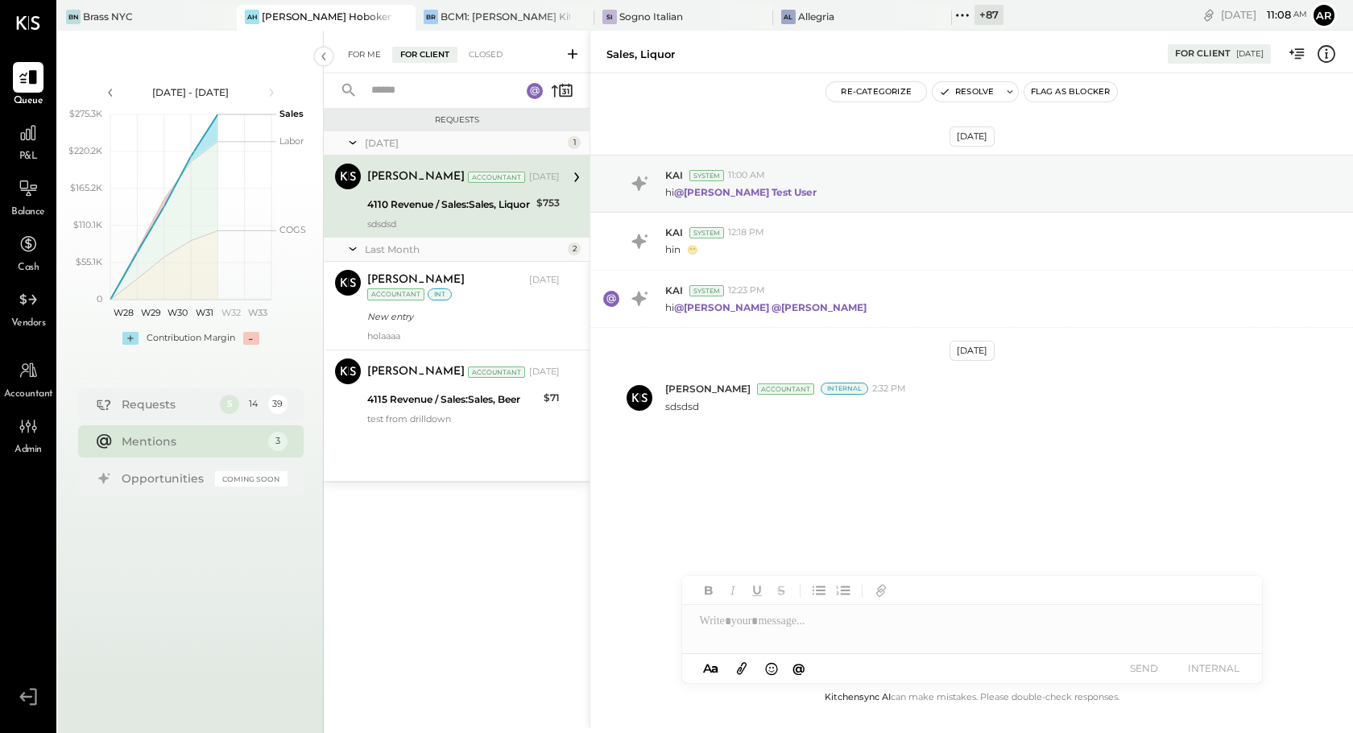
click at [365, 48] on div "For Me" at bounding box center [364, 55] width 49 height 16
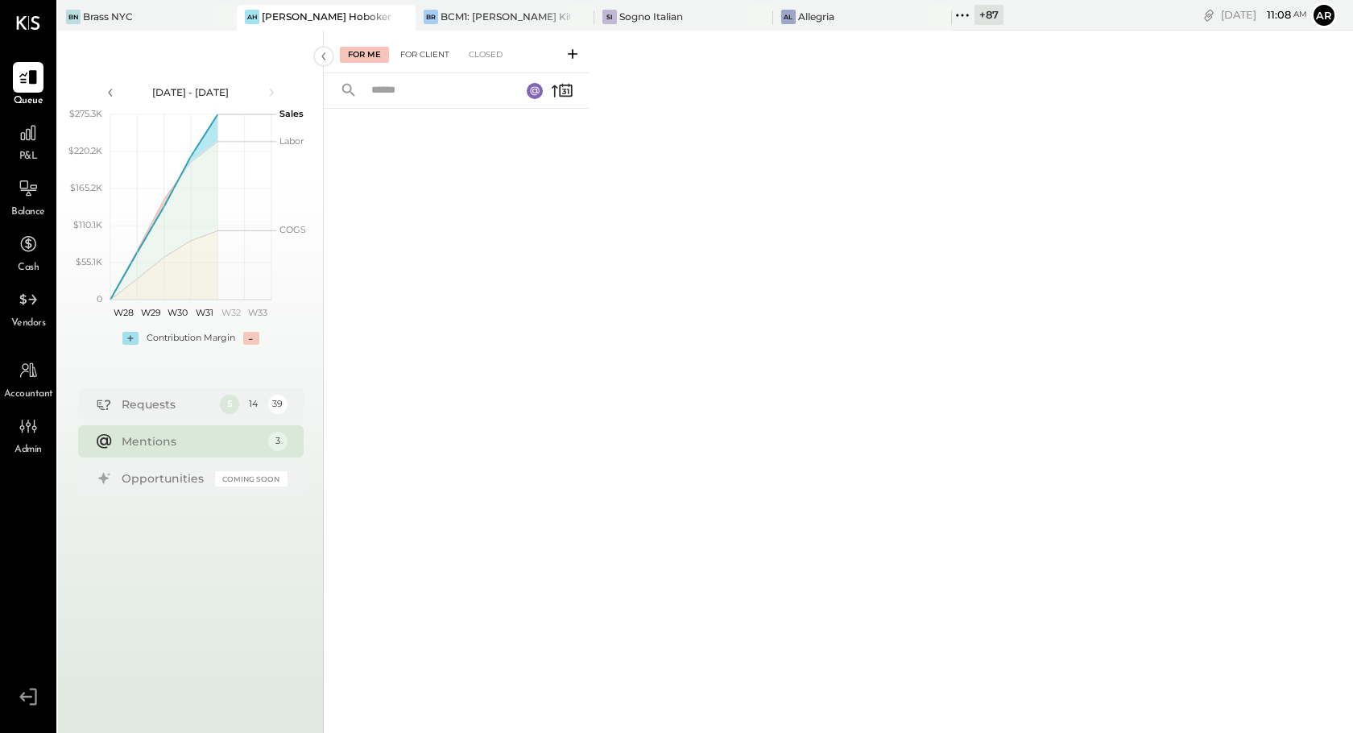
click at [419, 48] on div "For Client" at bounding box center [424, 55] width 65 height 16
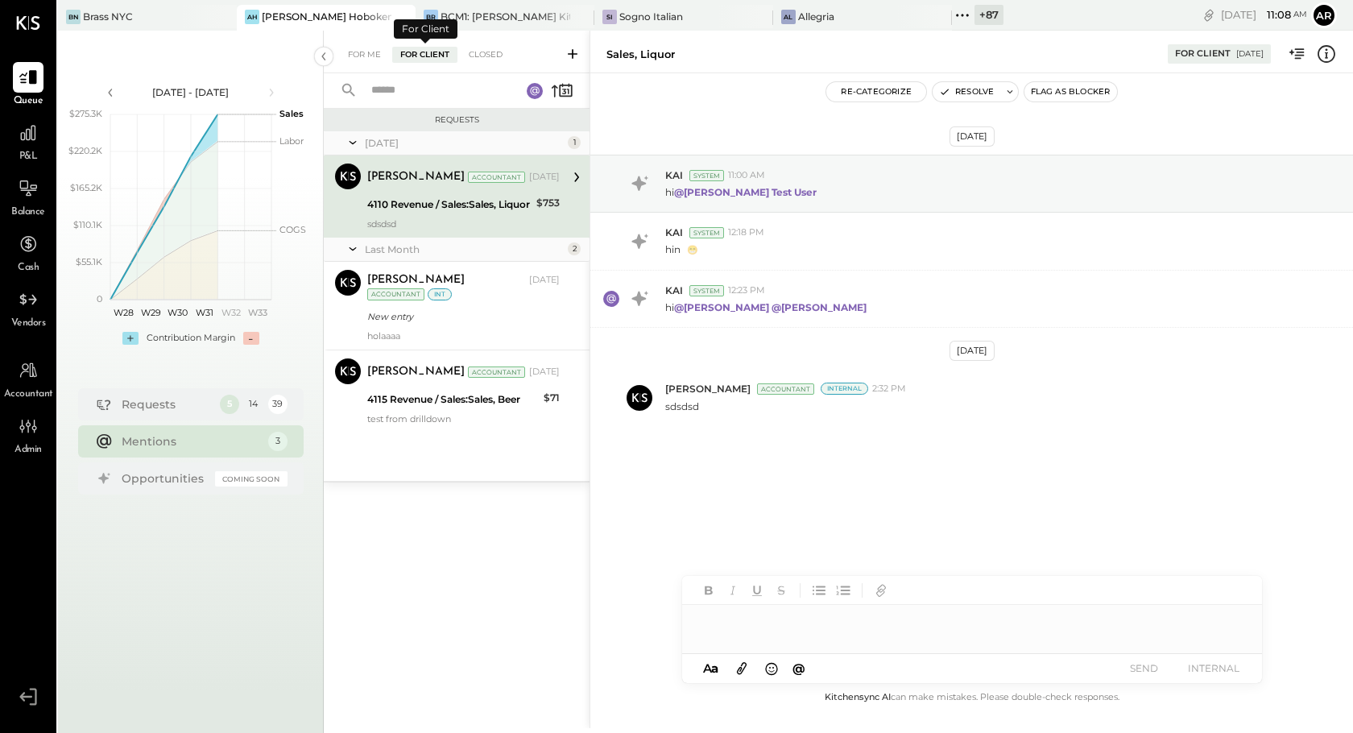
click at [487, 44] on div "For Me For Client Closed" at bounding box center [457, 52] width 266 height 43
click at [488, 52] on div "Closed" at bounding box center [486, 55] width 50 height 16
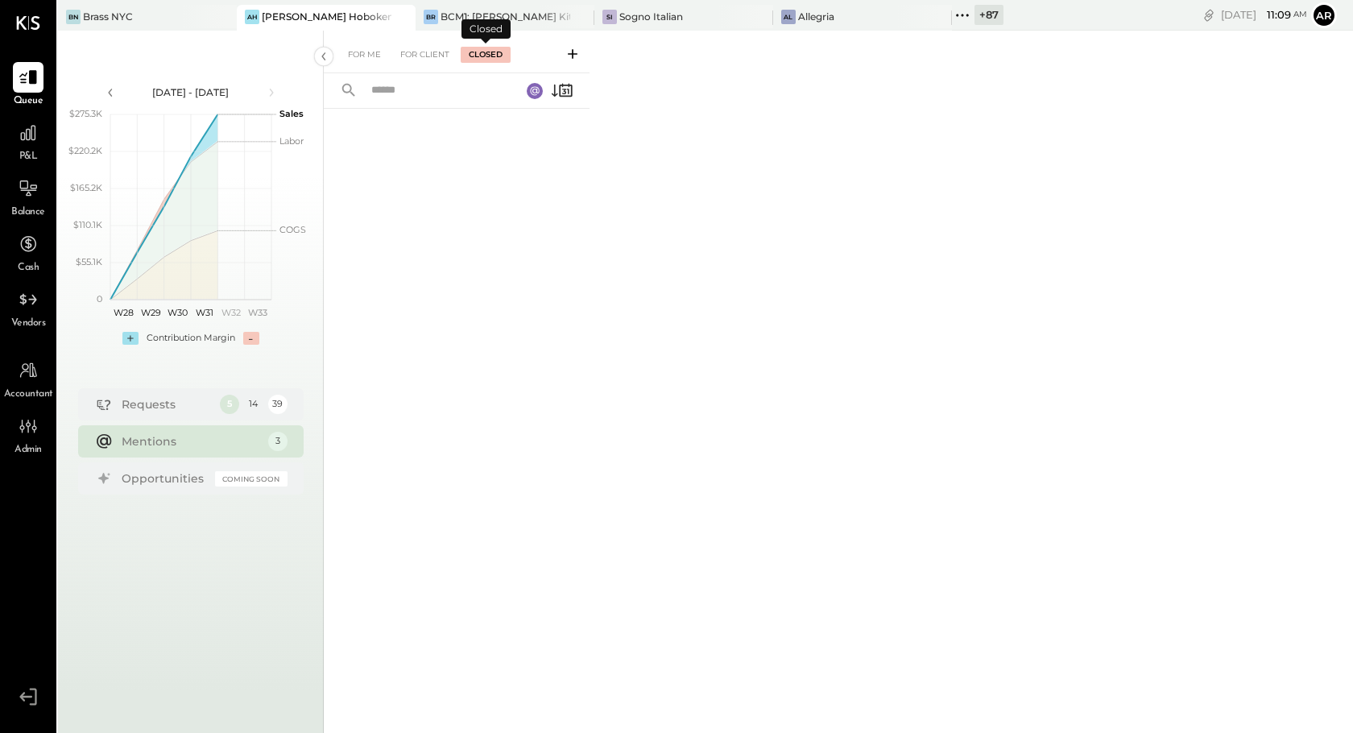
click at [430, 64] on div "For Me For Client Closed" at bounding box center [457, 52] width 266 height 43
click at [428, 55] on div "For Client" at bounding box center [424, 55] width 65 height 16
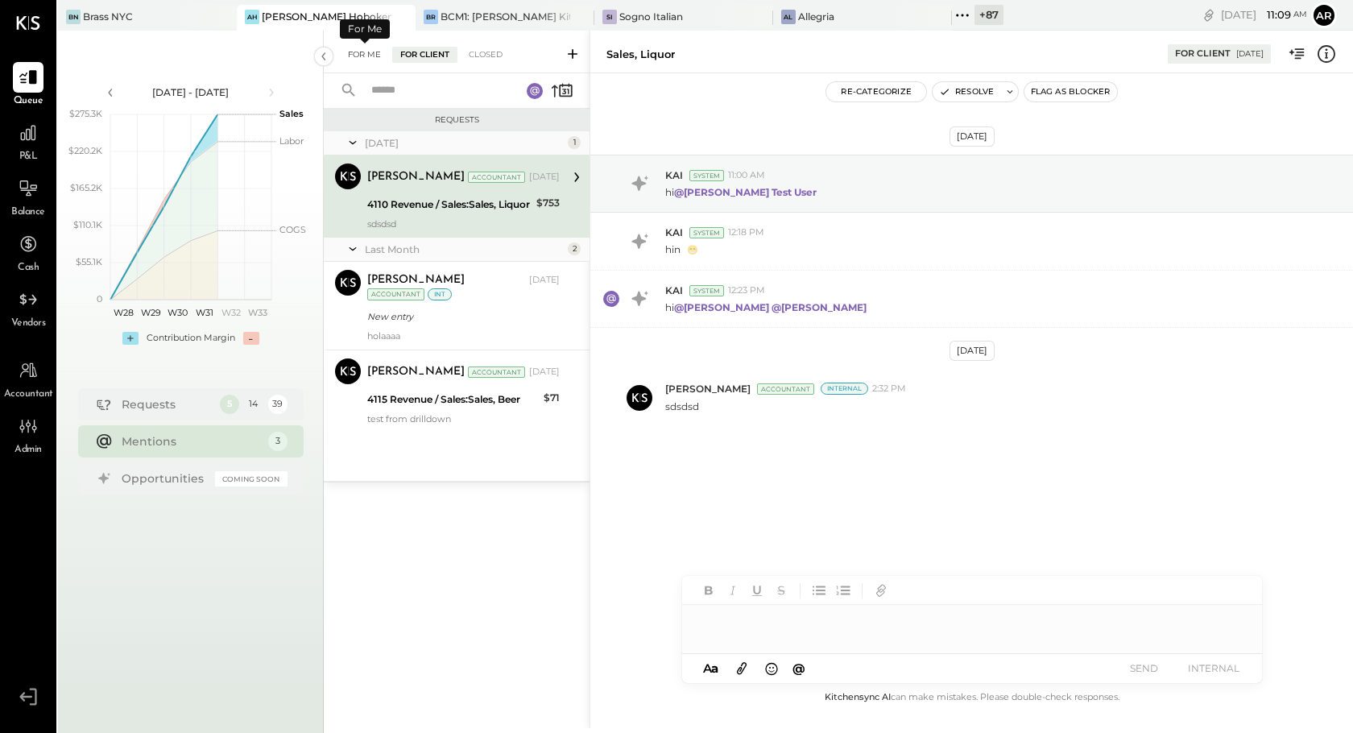
click at [374, 61] on div "For Me" at bounding box center [364, 55] width 49 height 16
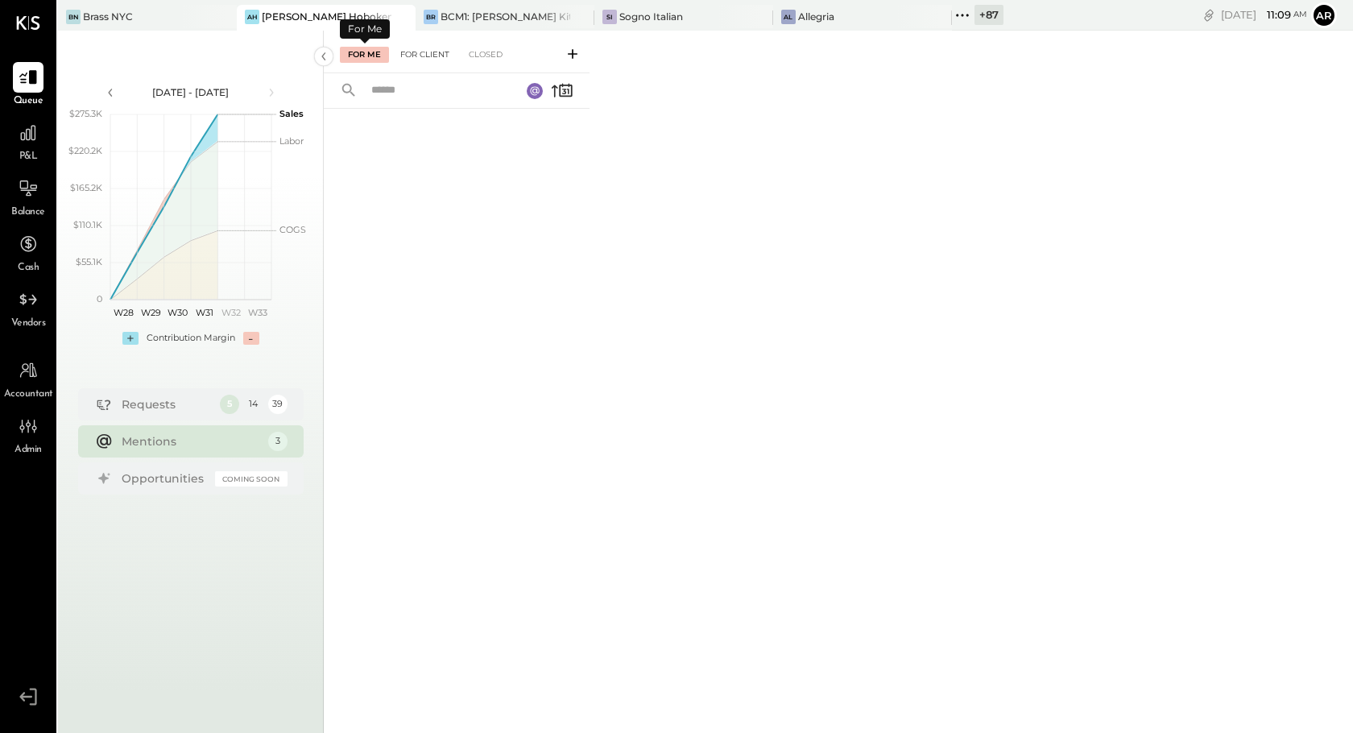
click at [428, 53] on div "For Client" at bounding box center [424, 55] width 65 height 16
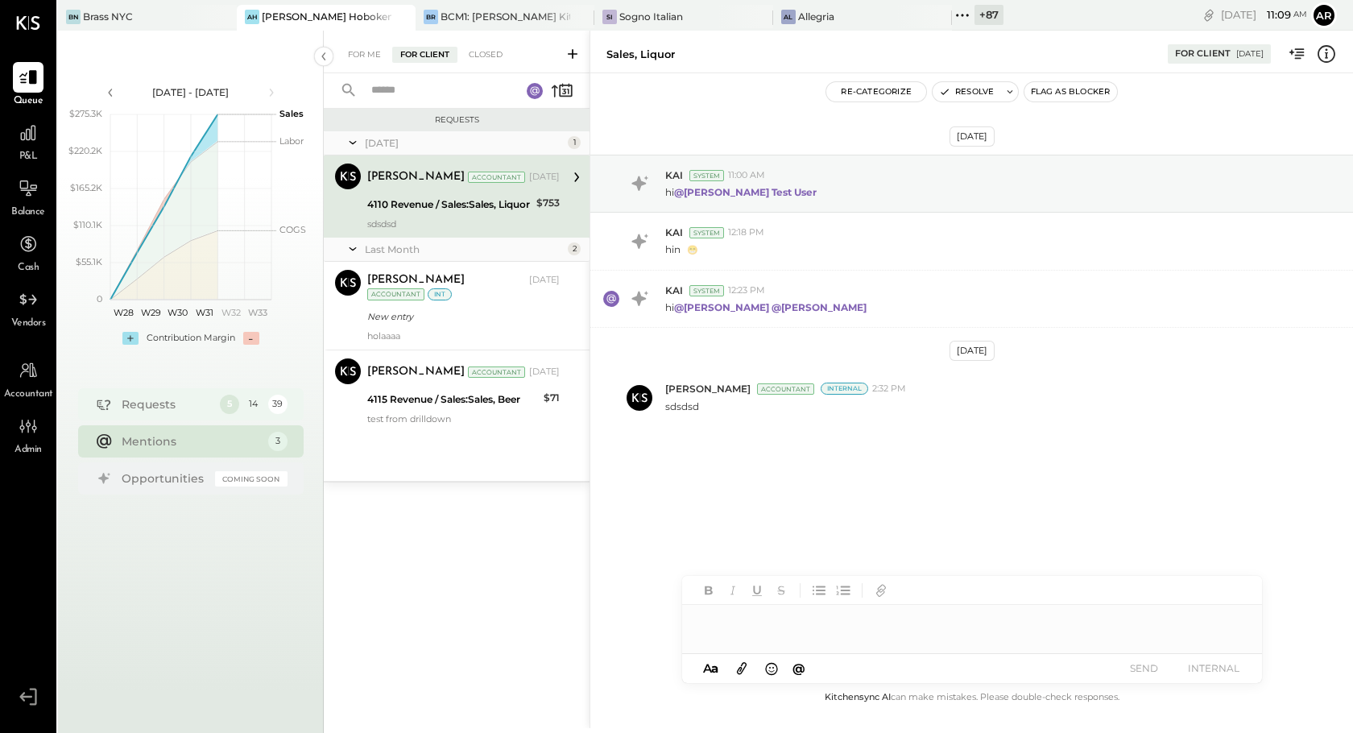
click at [201, 408] on div "Requests" at bounding box center [167, 404] width 90 height 16
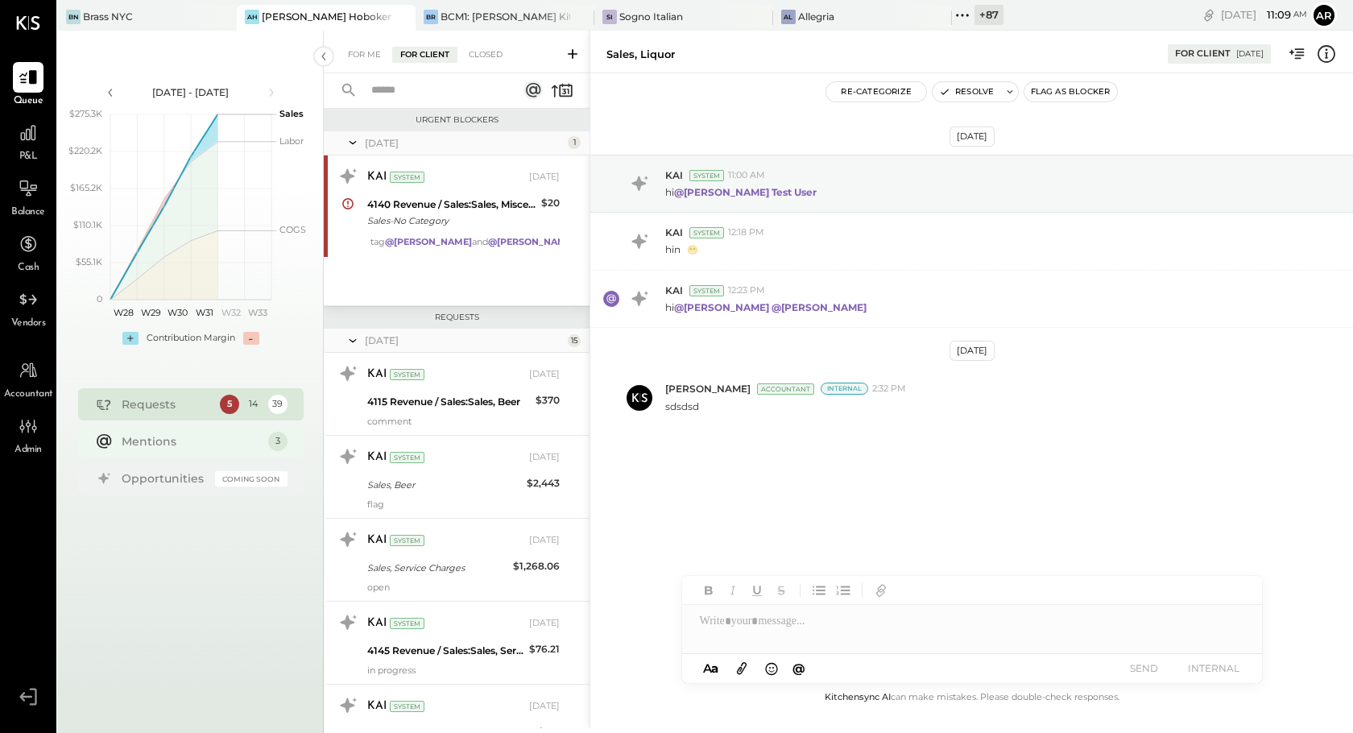
click at [207, 446] on div "Mentions" at bounding box center [191, 441] width 139 height 16
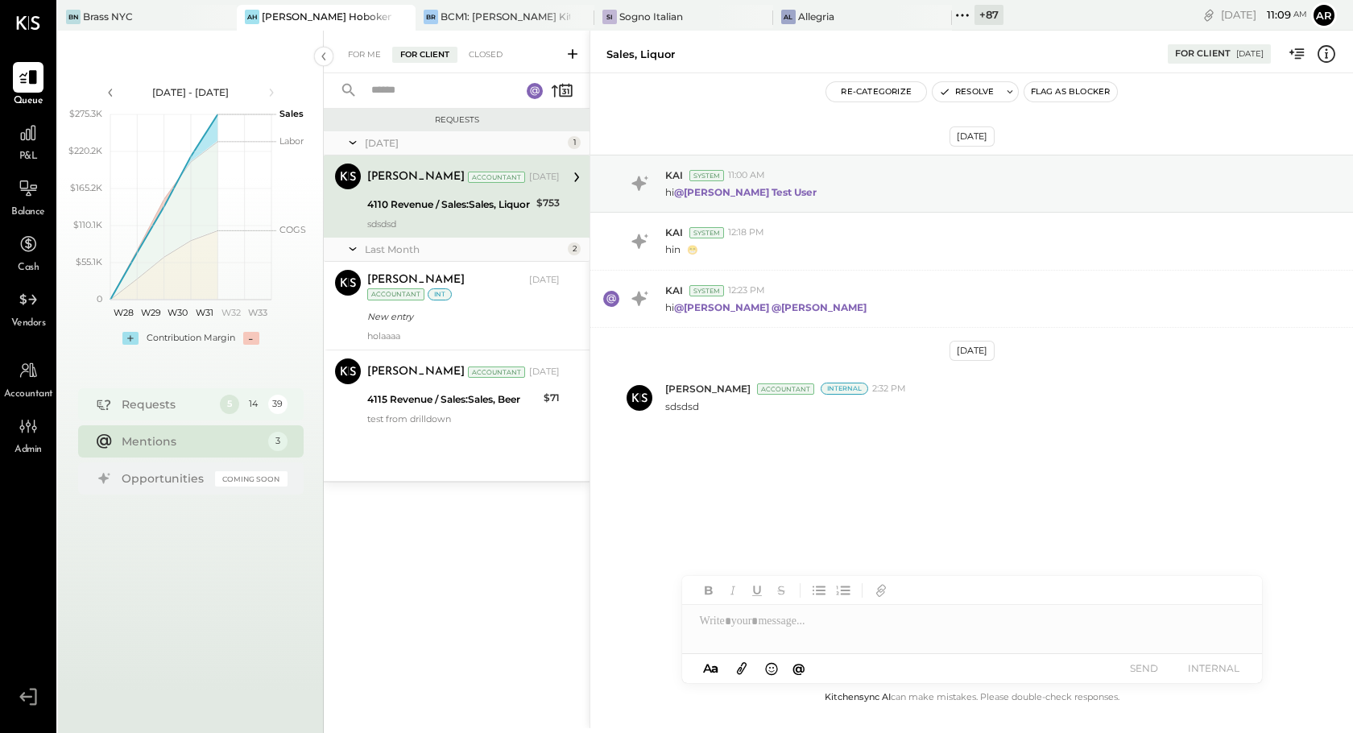
click at [188, 410] on div "Requests" at bounding box center [167, 404] width 90 height 16
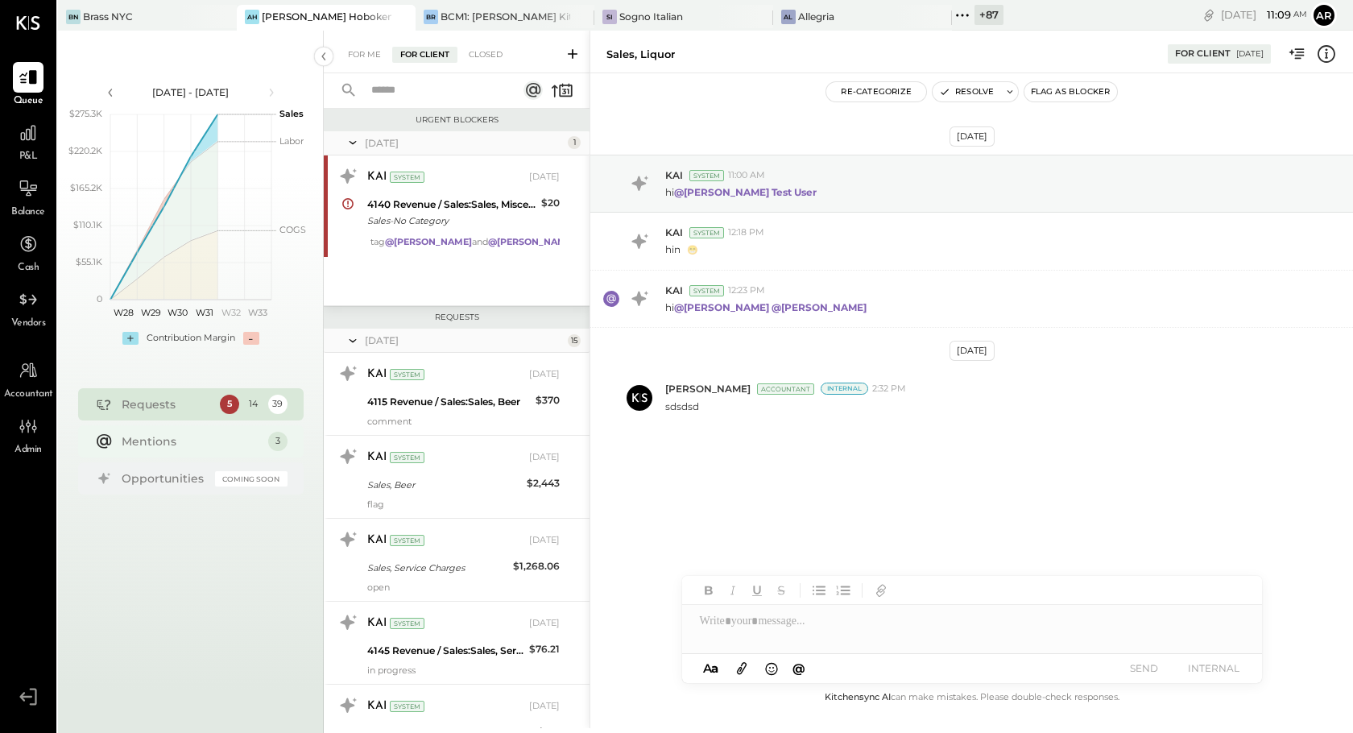
click at [197, 440] on div "Mentions" at bounding box center [191, 441] width 139 height 16
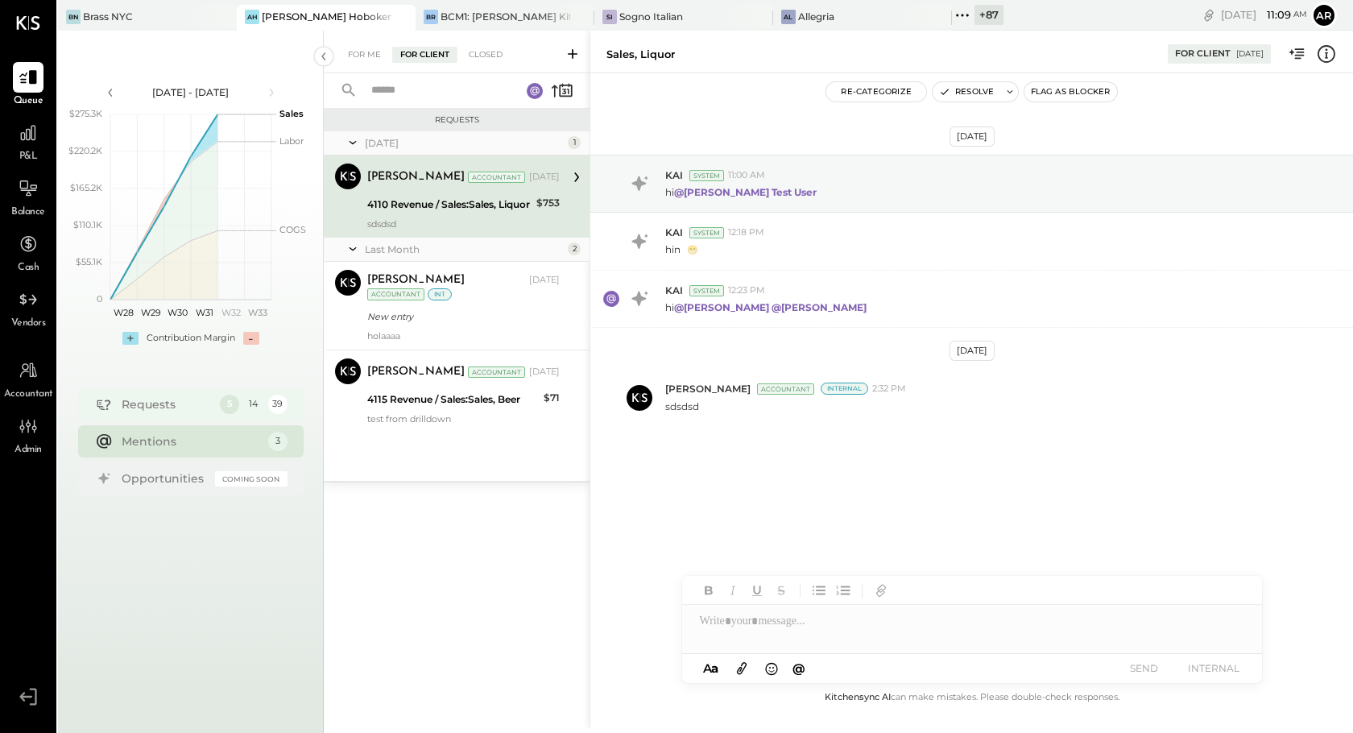
click at [180, 398] on div "Requests" at bounding box center [167, 404] width 90 height 16
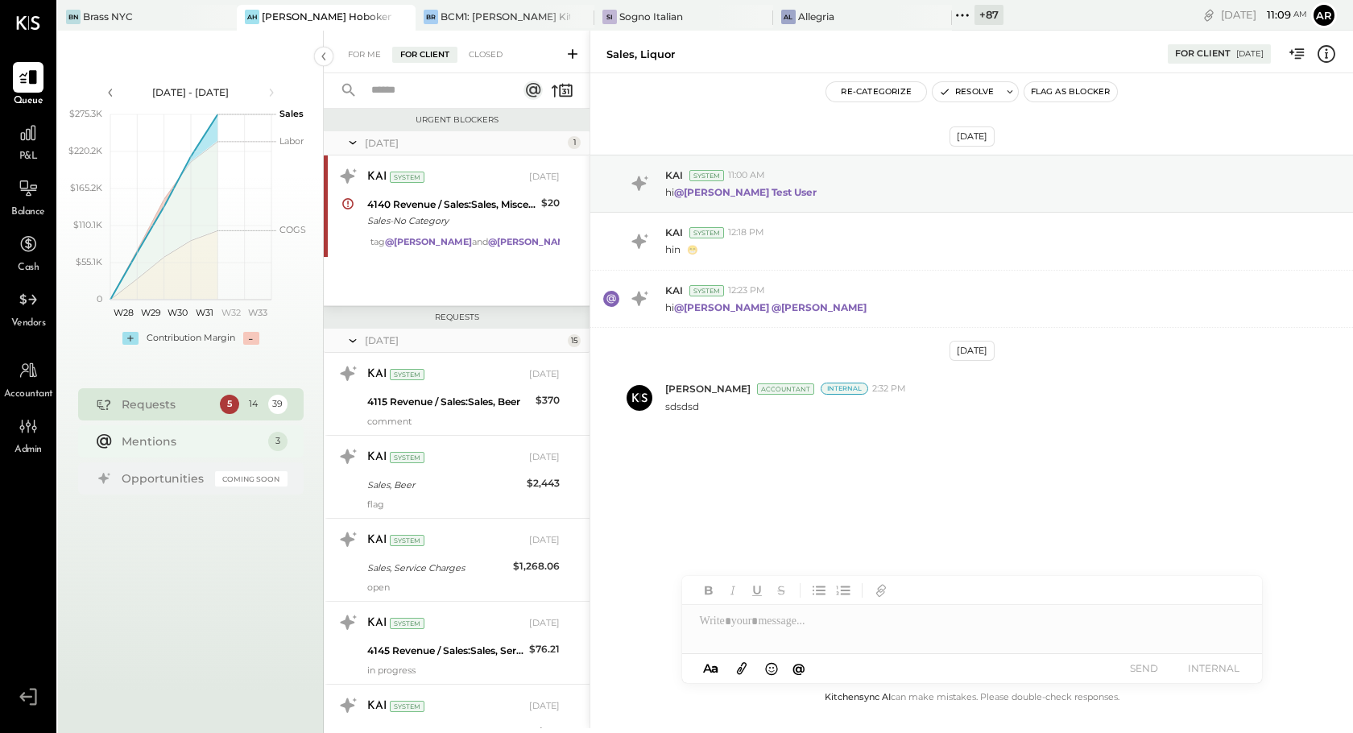
click at [203, 453] on div "Mentions 3" at bounding box center [191, 441] width 226 height 32
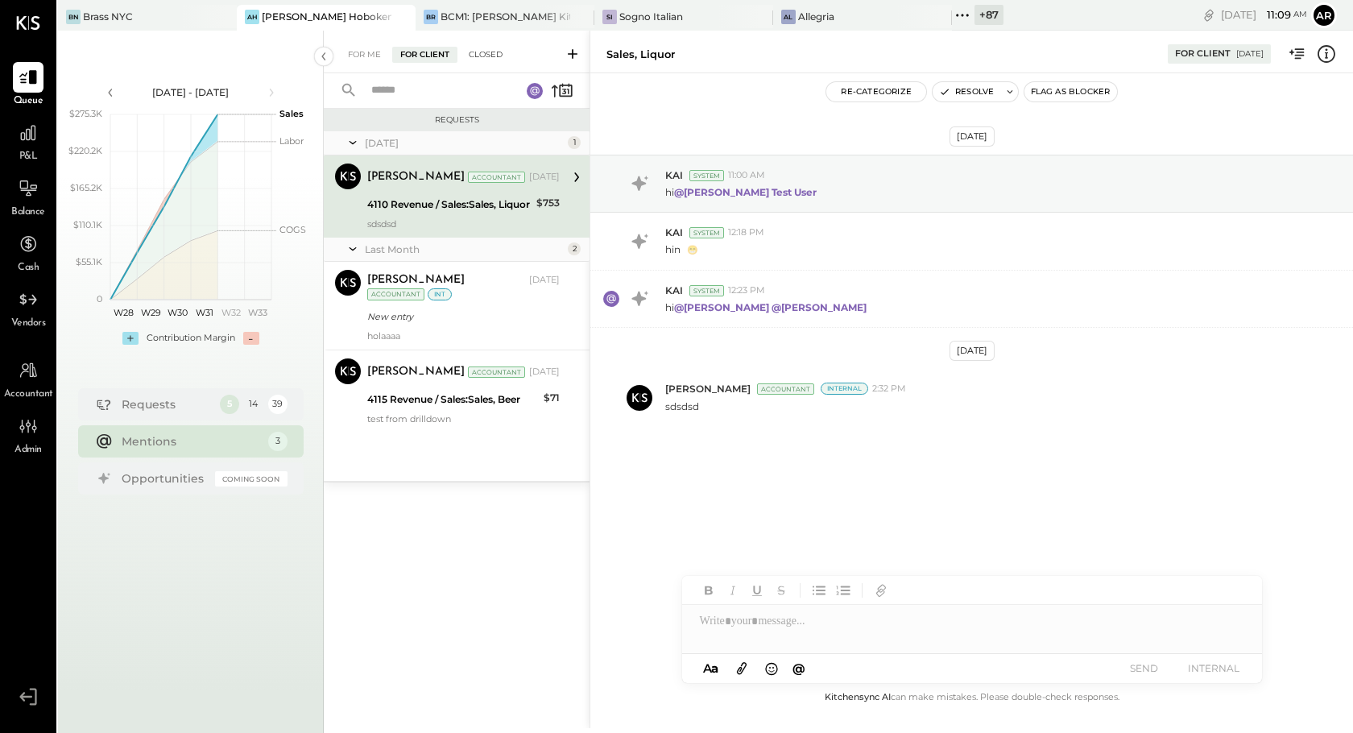
click at [480, 50] on div "Closed" at bounding box center [486, 55] width 50 height 16
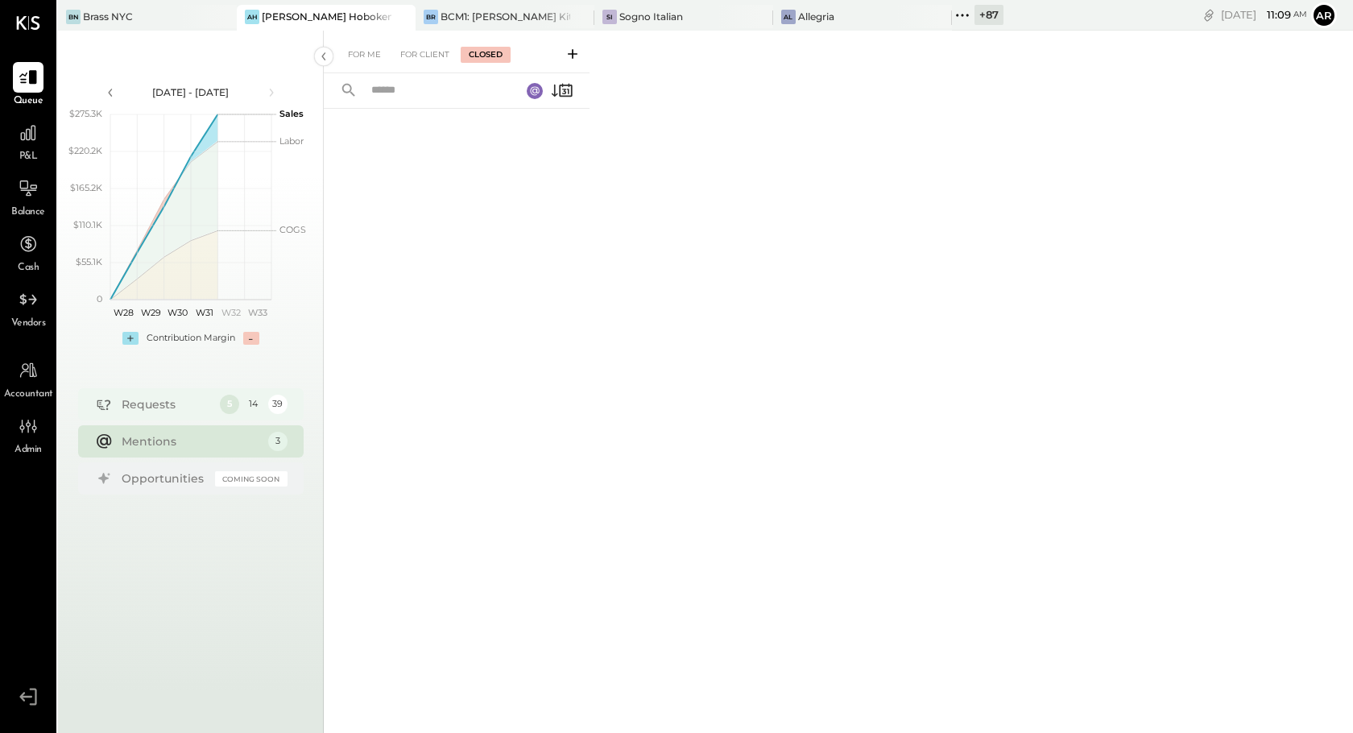
click at [203, 404] on div "Requests" at bounding box center [167, 404] width 90 height 16
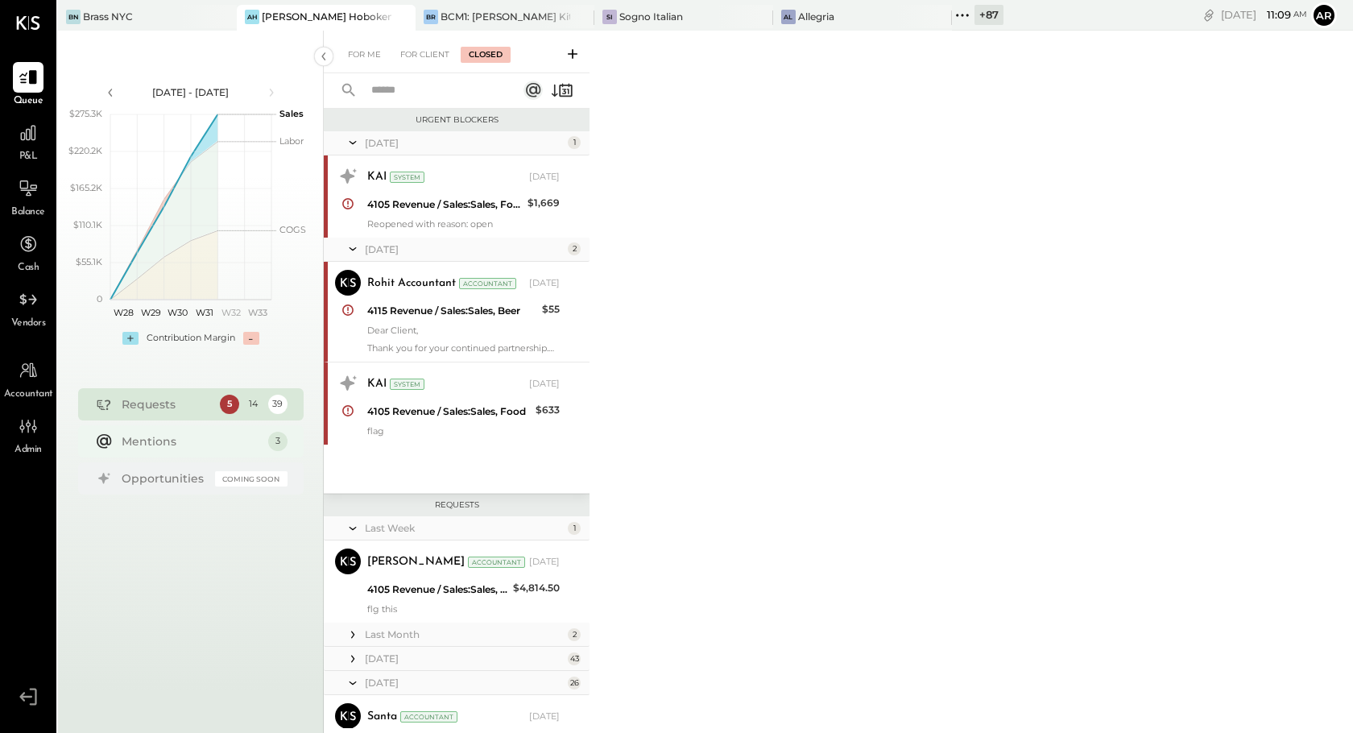
click at [211, 450] on div "Mentions 3" at bounding box center [191, 441] width 226 height 32
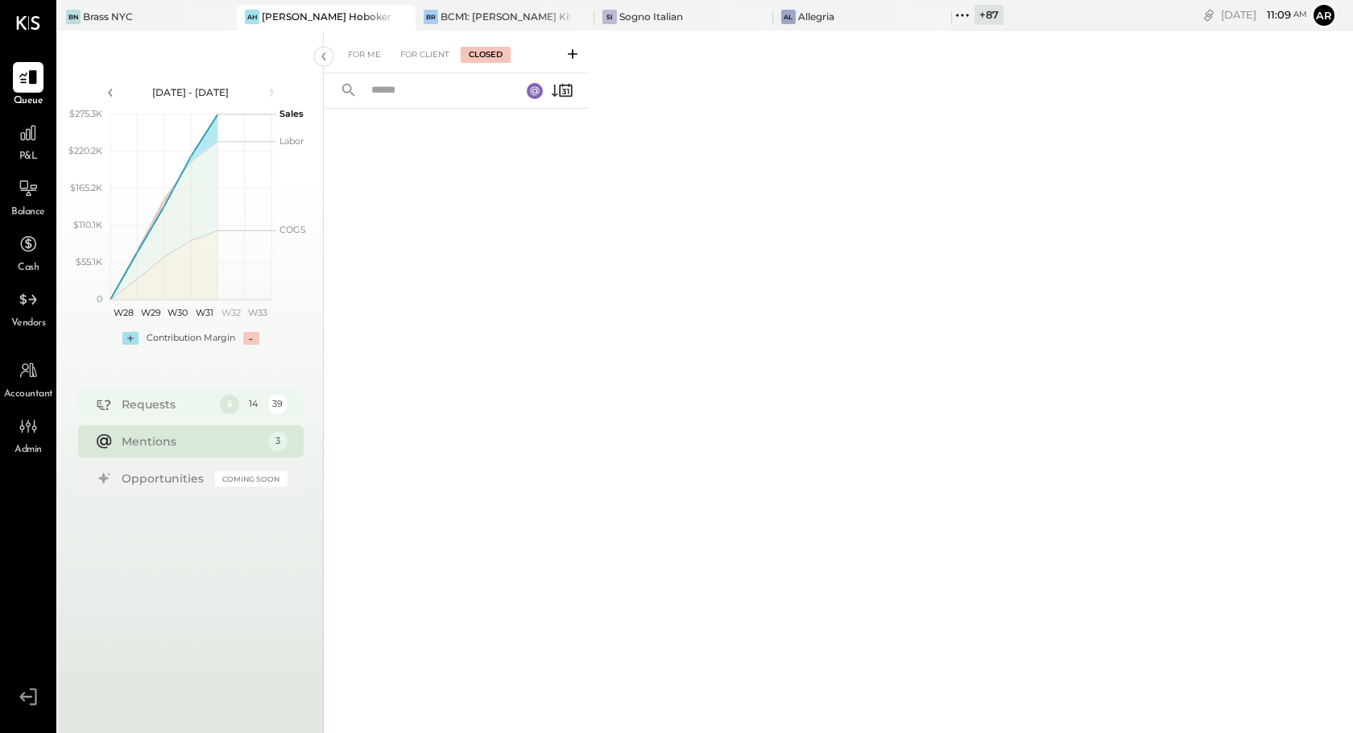
click at [200, 406] on div "Requests" at bounding box center [167, 404] width 90 height 16
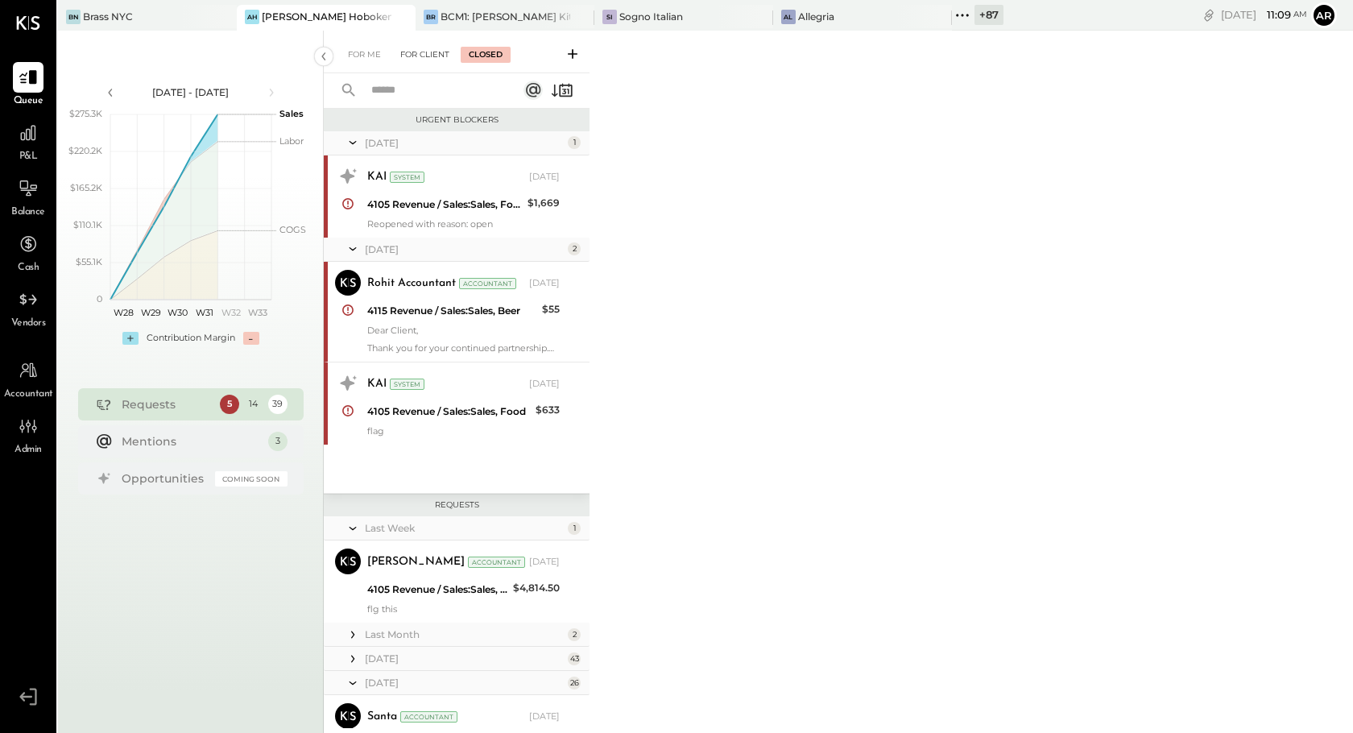
click at [426, 52] on div "For Client" at bounding box center [424, 55] width 65 height 16
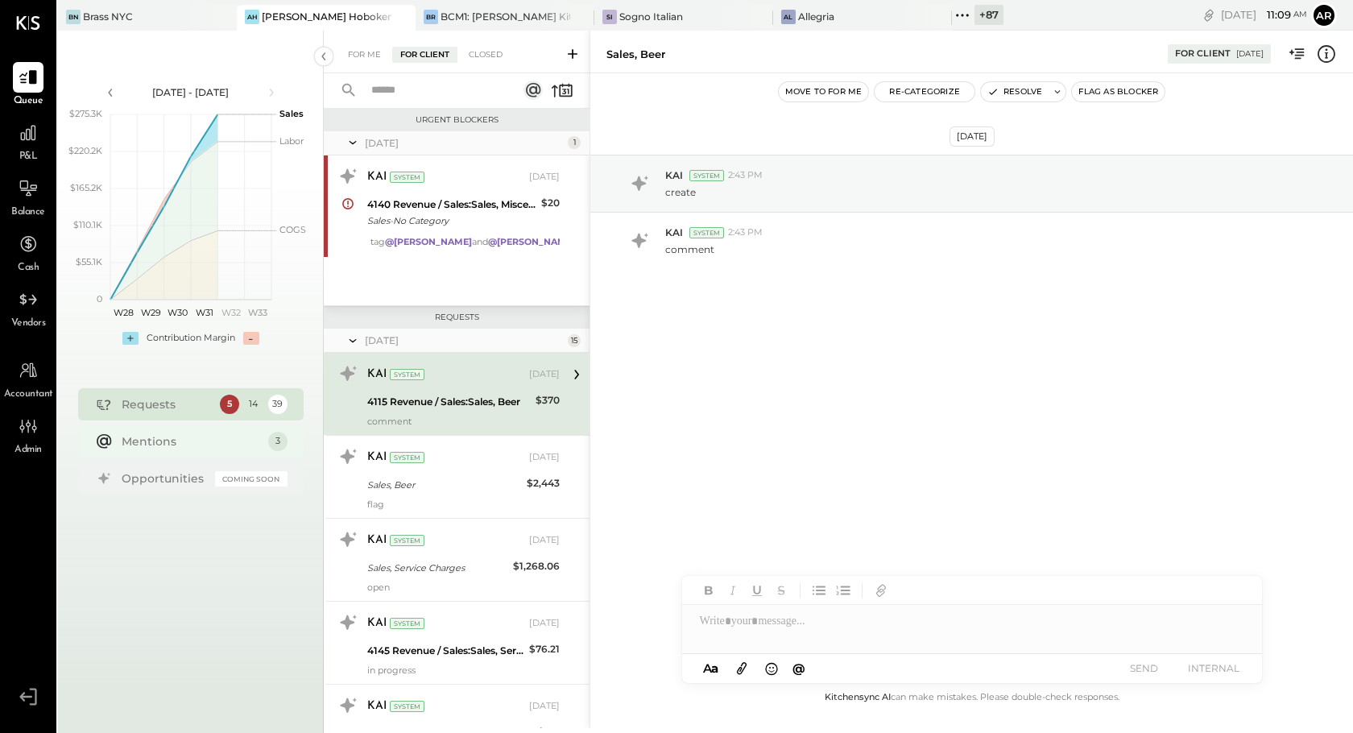
click at [206, 441] on div "Mentions" at bounding box center [191, 441] width 139 height 16
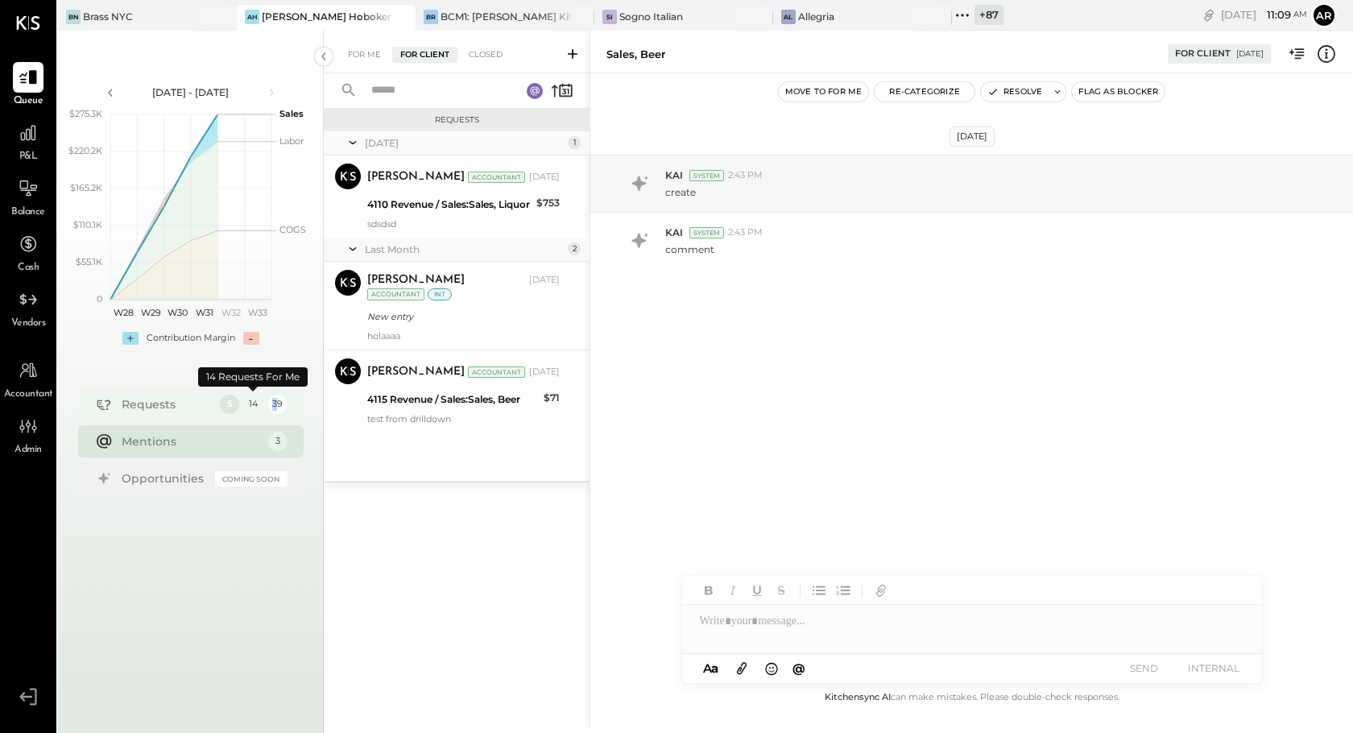
click at [275, 408] on div "39" at bounding box center [277, 404] width 19 height 19
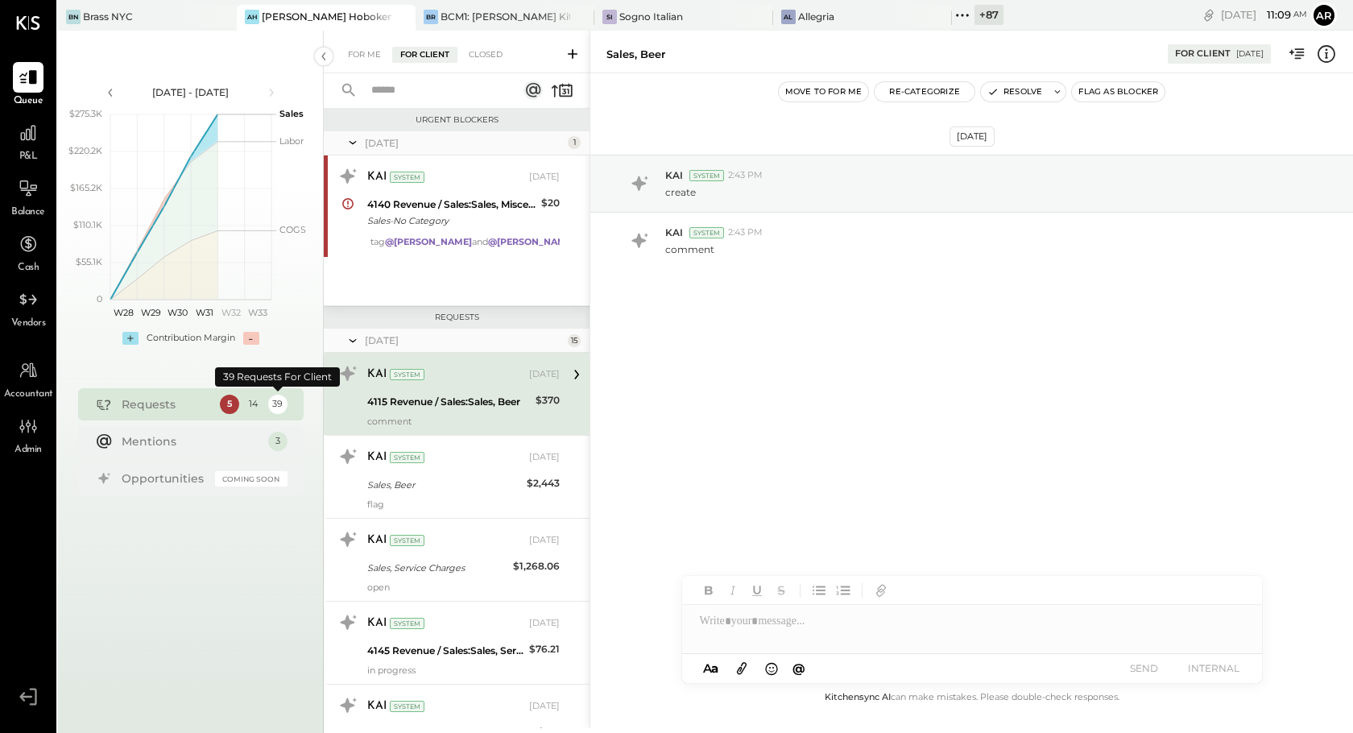
click at [255, 408] on div "14" at bounding box center [253, 404] width 19 height 19
click at [226, 408] on div "5" at bounding box center [229, 404] width 19 height 19
click at [252, 405] on div "14" at bounding box center [253, 404] width 19 height 19
click at [421, 47] on div "For Client" at bounding box center [424, 55] width 65 height 16
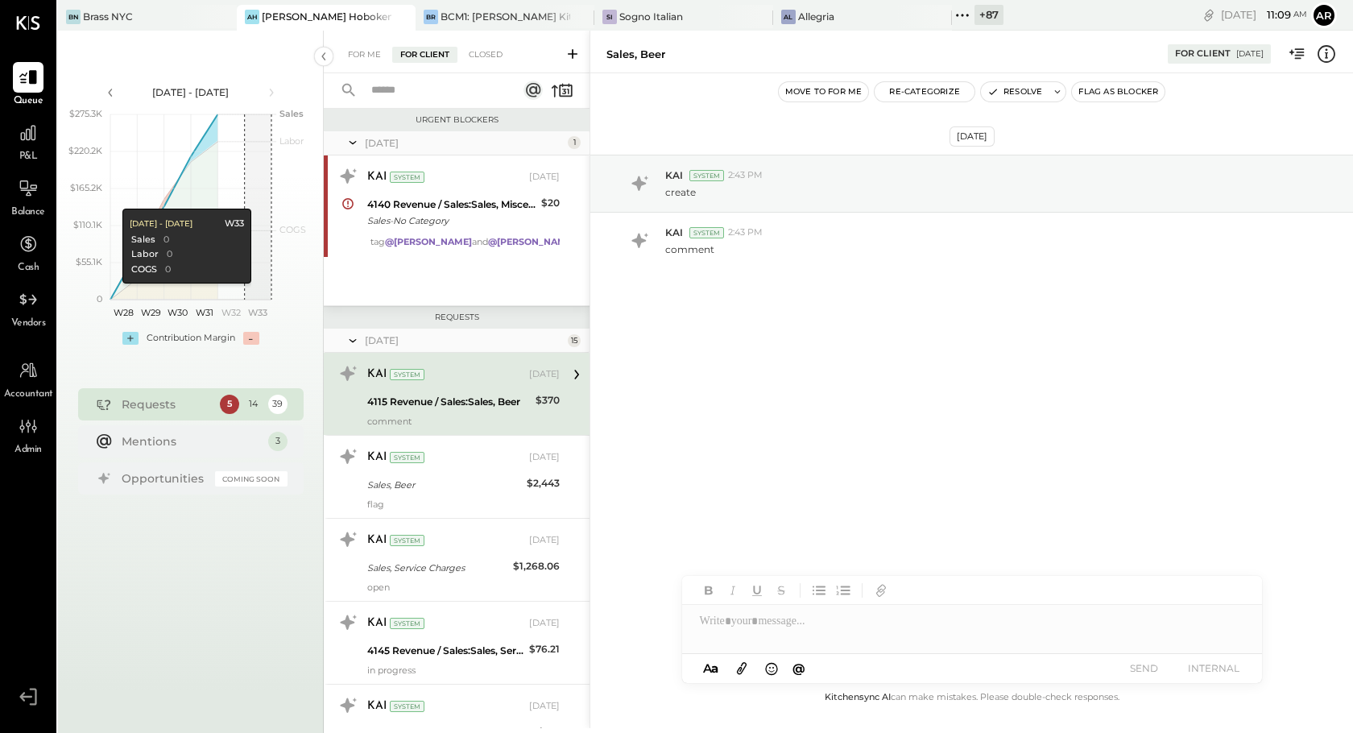
click at [279, 405] on div "39" at bounding box center [277, 404] width 19 height 19
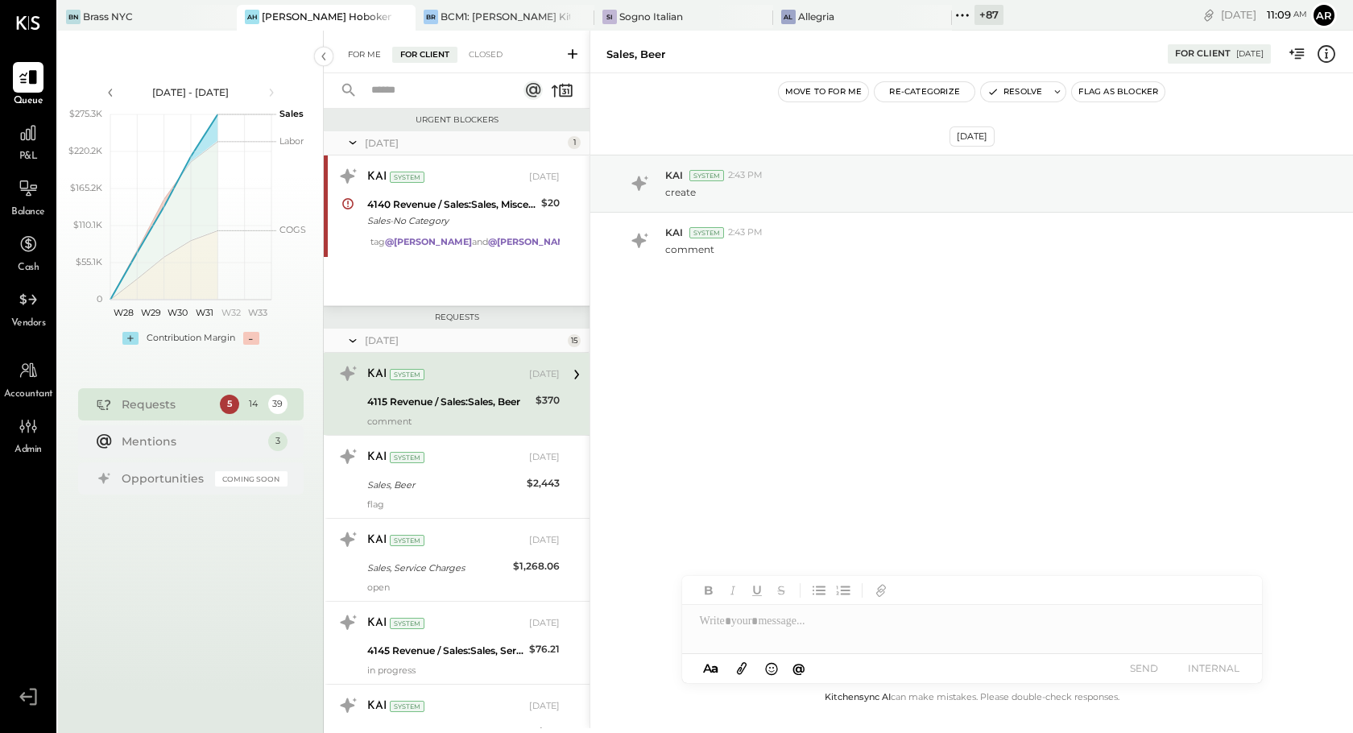
click at [366, 54] on div "For Me" at bounding box center [364, 55] width 49 height 16
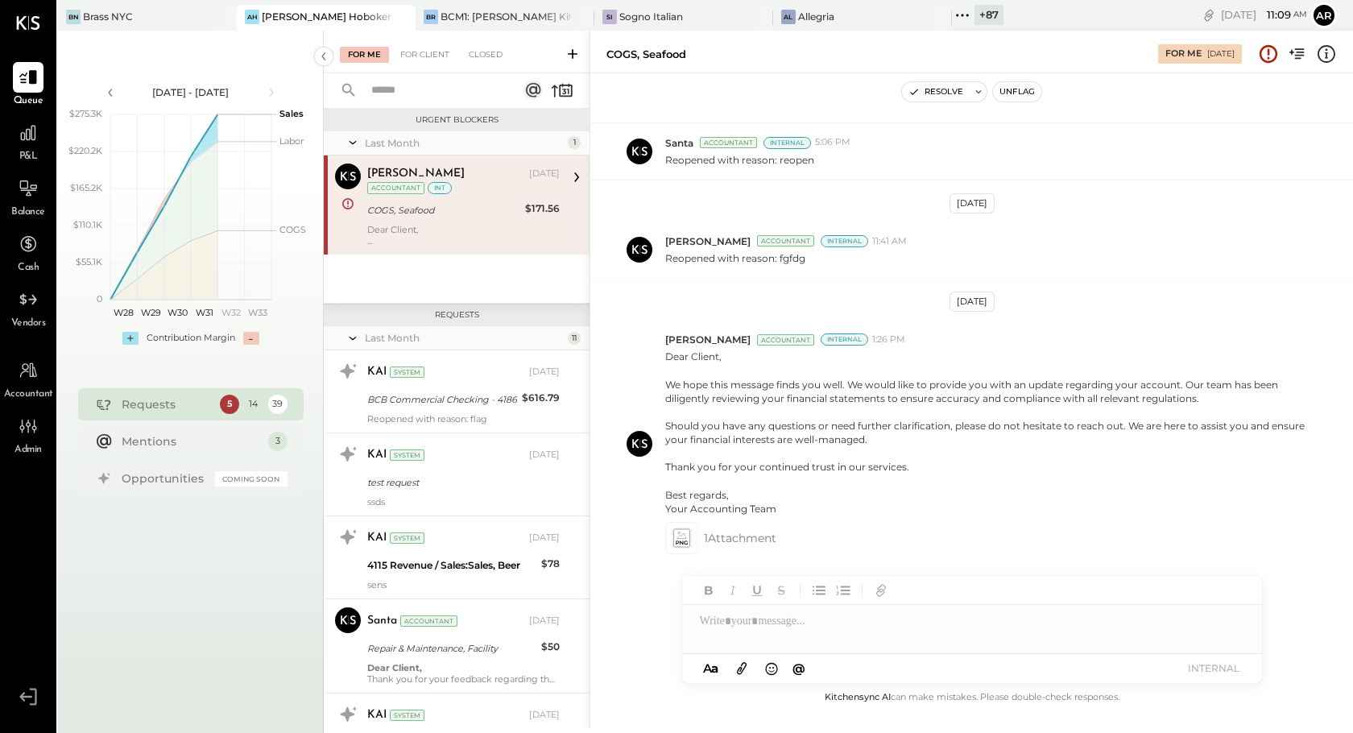
click at [275, 402] on div "39" at bounding box center [277, 404] width 19 height 19
click at [503, 62] on div "Closed" at bounding box center [486, 55] width 50 height 16
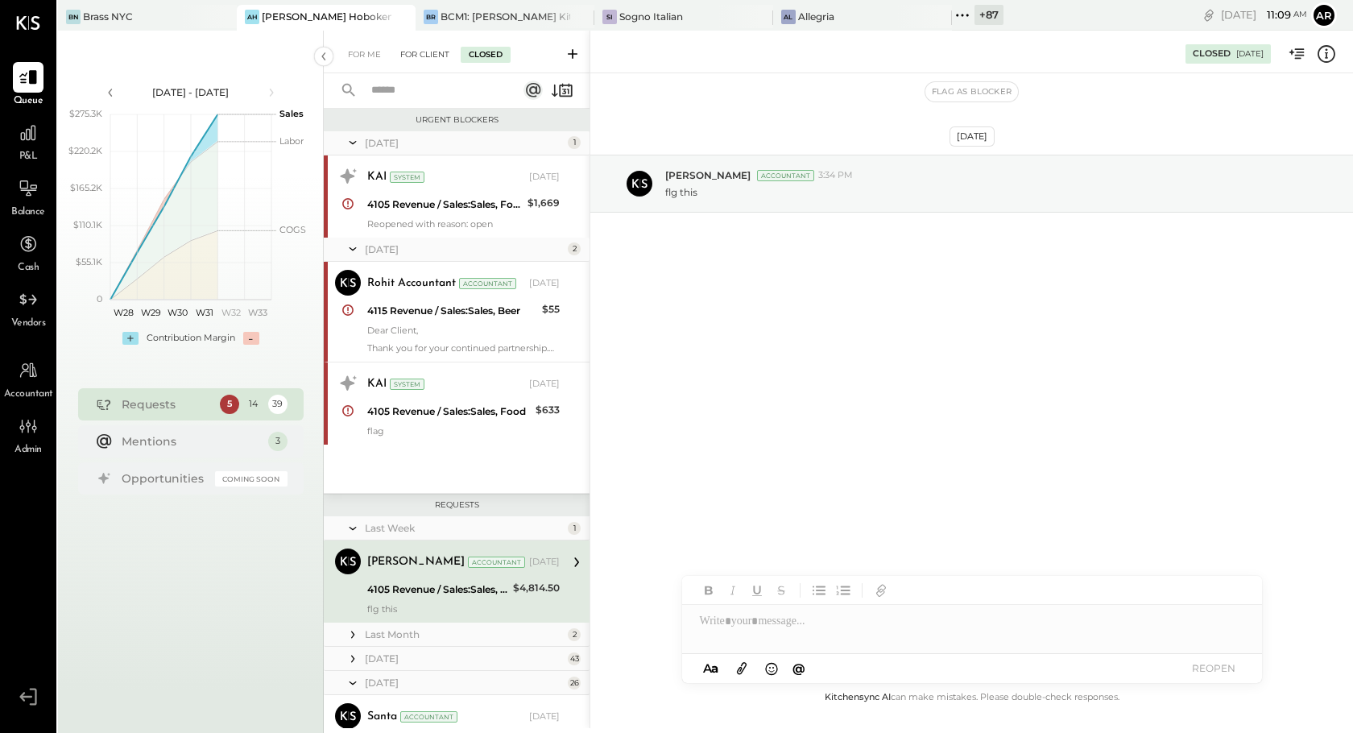
click at [433, 56] on div "For Client" at bounding box center [424, 55] width 65 height 16
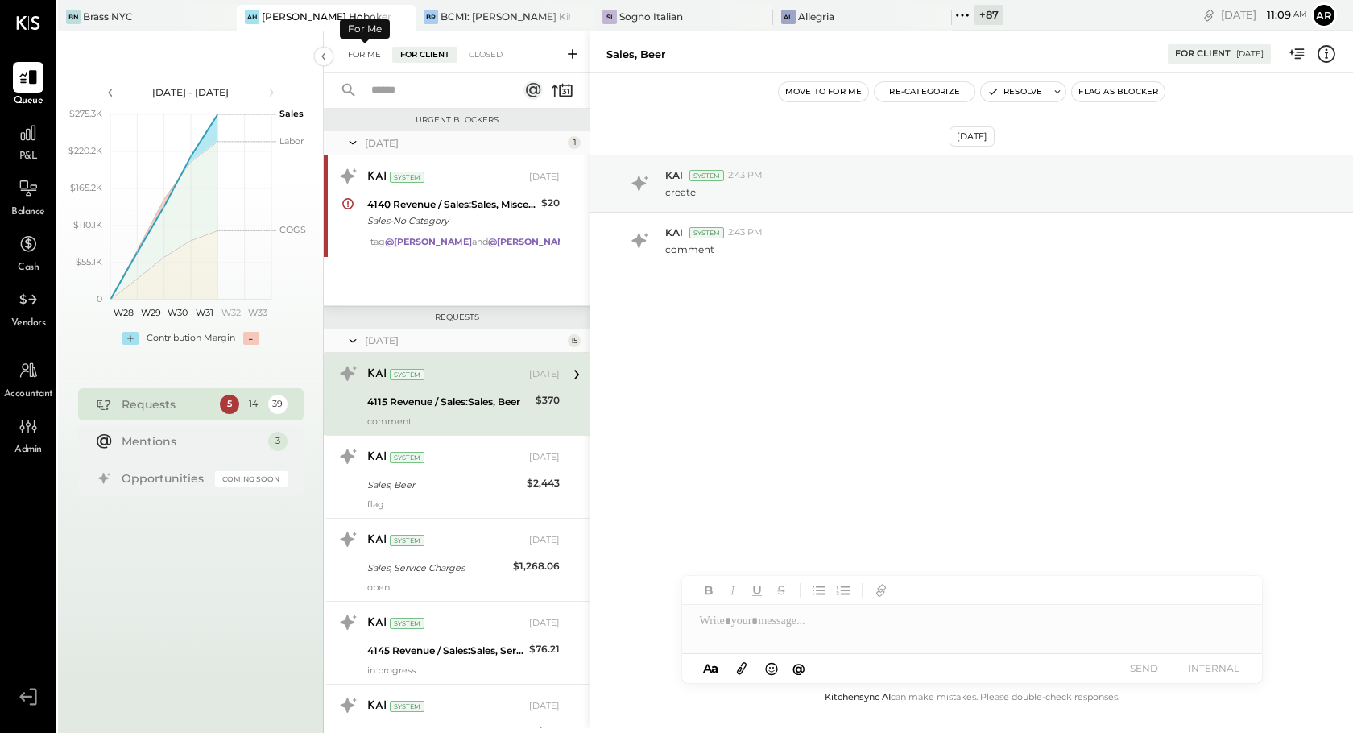
click at [371, 60] on div "For Me" at bounding box center [364, 55] width 49 height 16
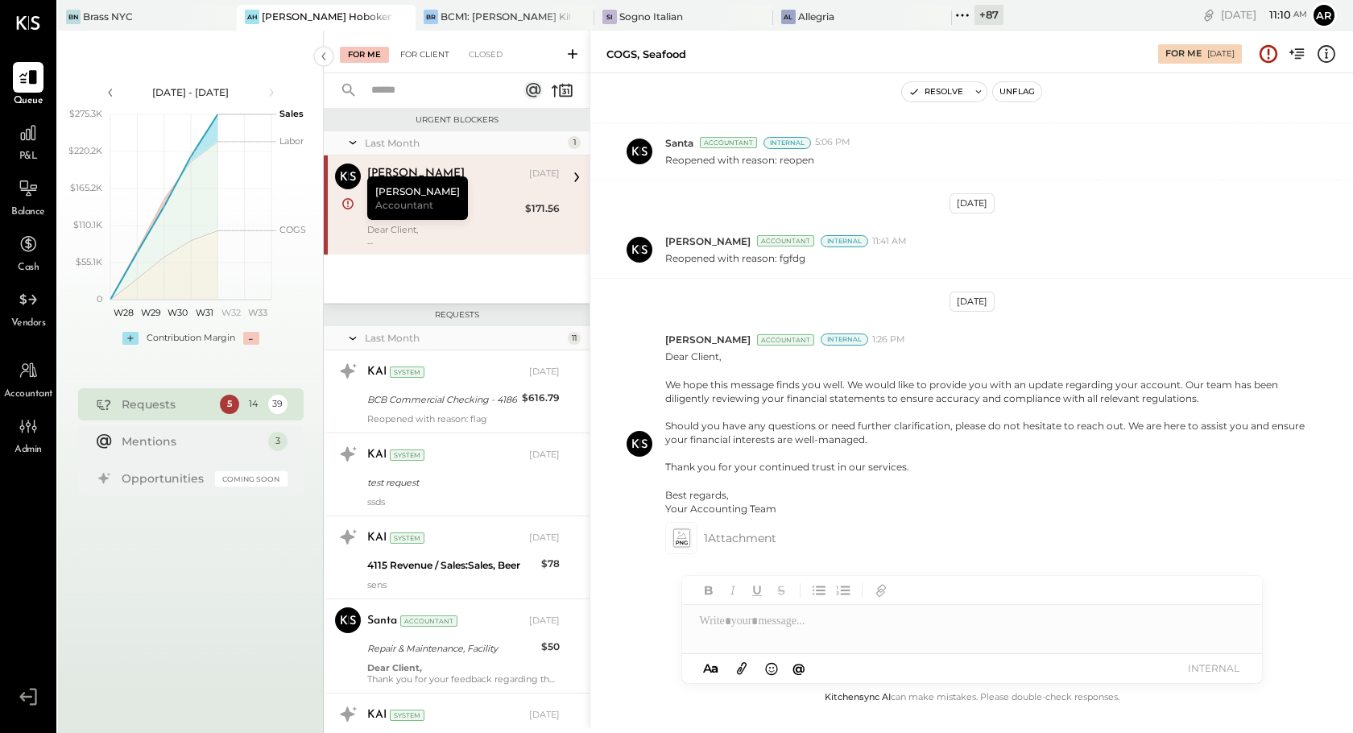
click at [422, 56] on div "For Client" at bounding box center [424, 55] width 65 height 16
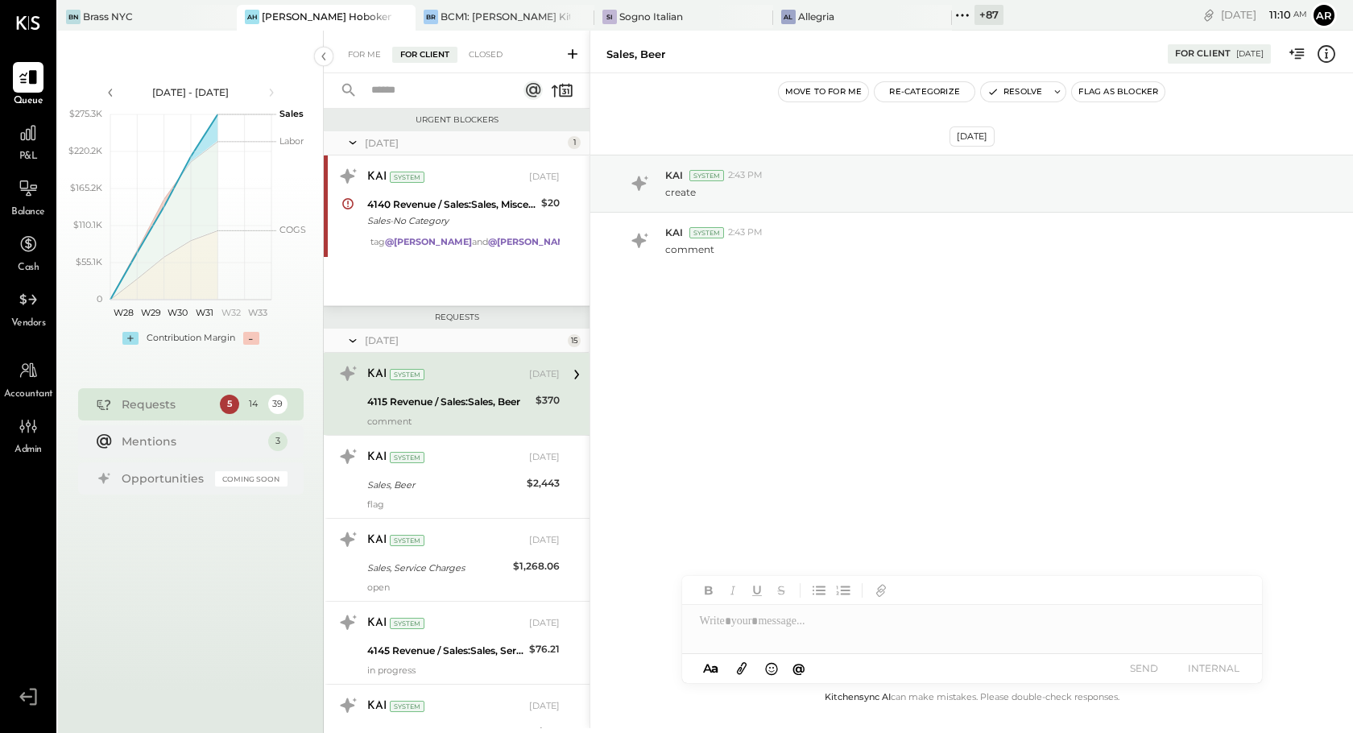
click at [365, 43] on div "For Me For Client Closed" at bounding box center [457, 52] width 266 height 43
click at [367, 60] on div "For Me" at bounding box center [364, 55] width 49 height 16
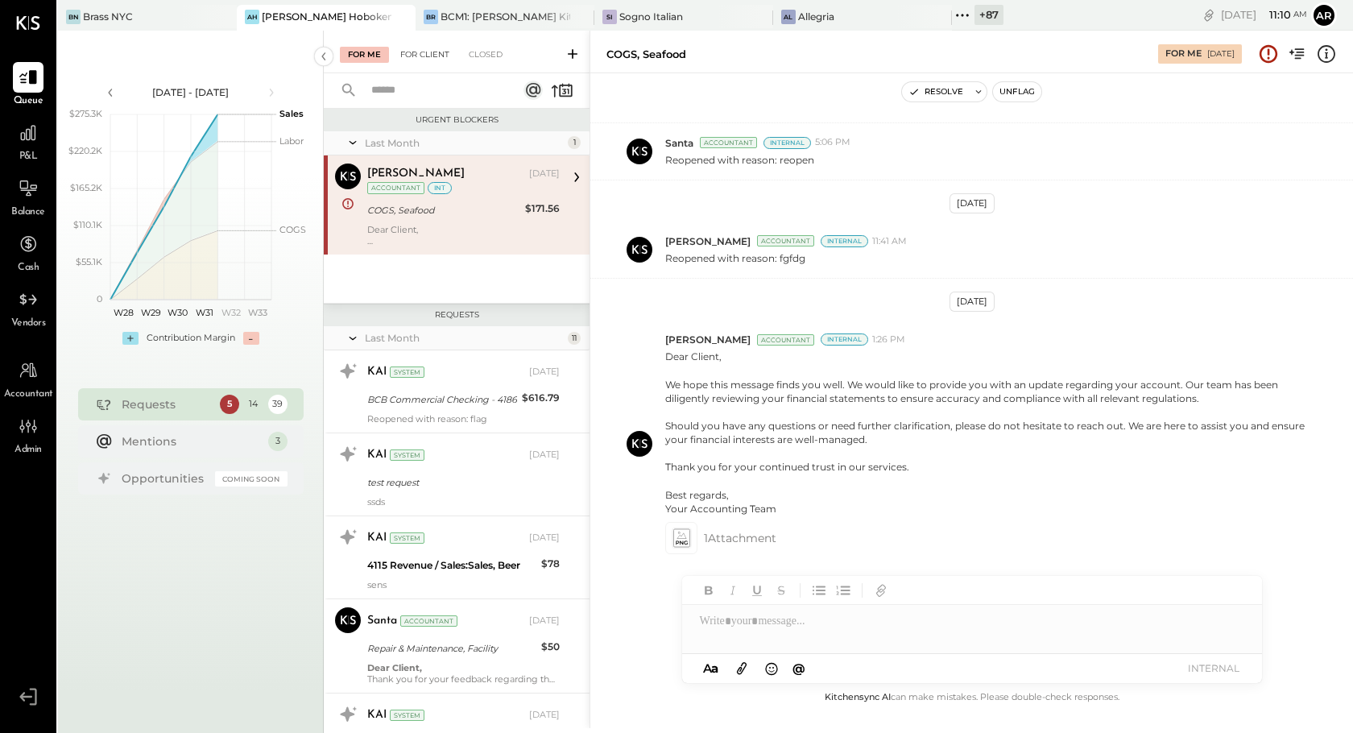
click at [422, 50] on div "For Client" at bounding box center [424, 55] width 65 height 16
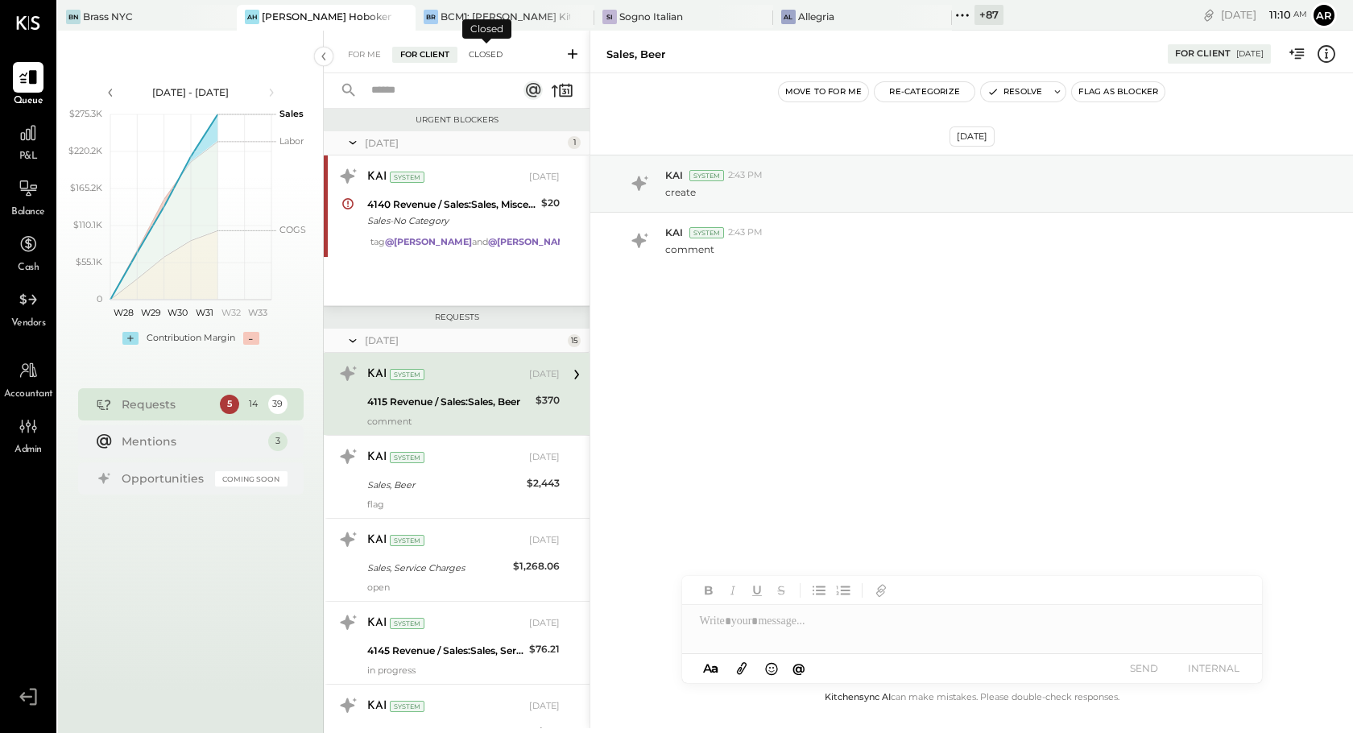
click at [486, 56] on div "Closed" at bounding box center [486, 55] width 50 height 16
click at [432, 58] on div "For Client" at bounding box center [424, 55] width 65 height 16
click at [359, 60] on div "For Me" at bounding box center [364, 55] width 49 height 16
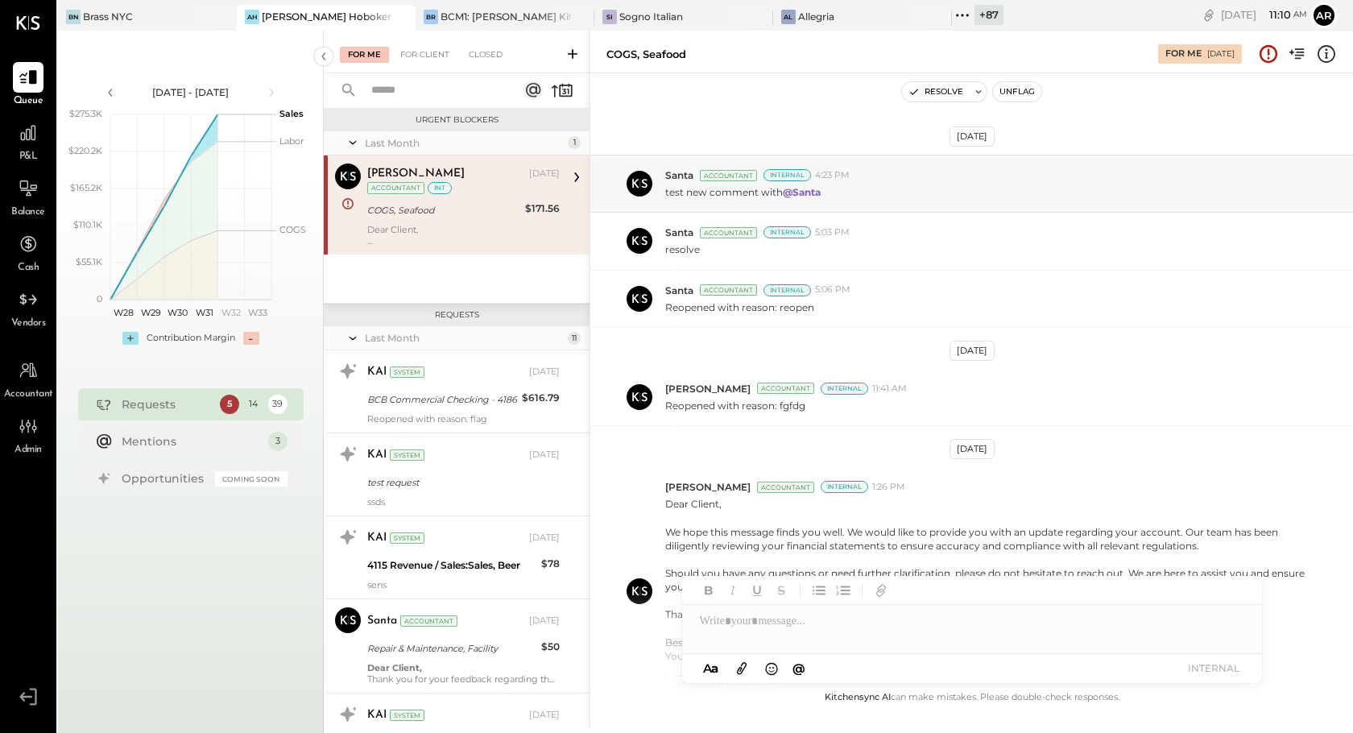
scroll to position [147, 0]
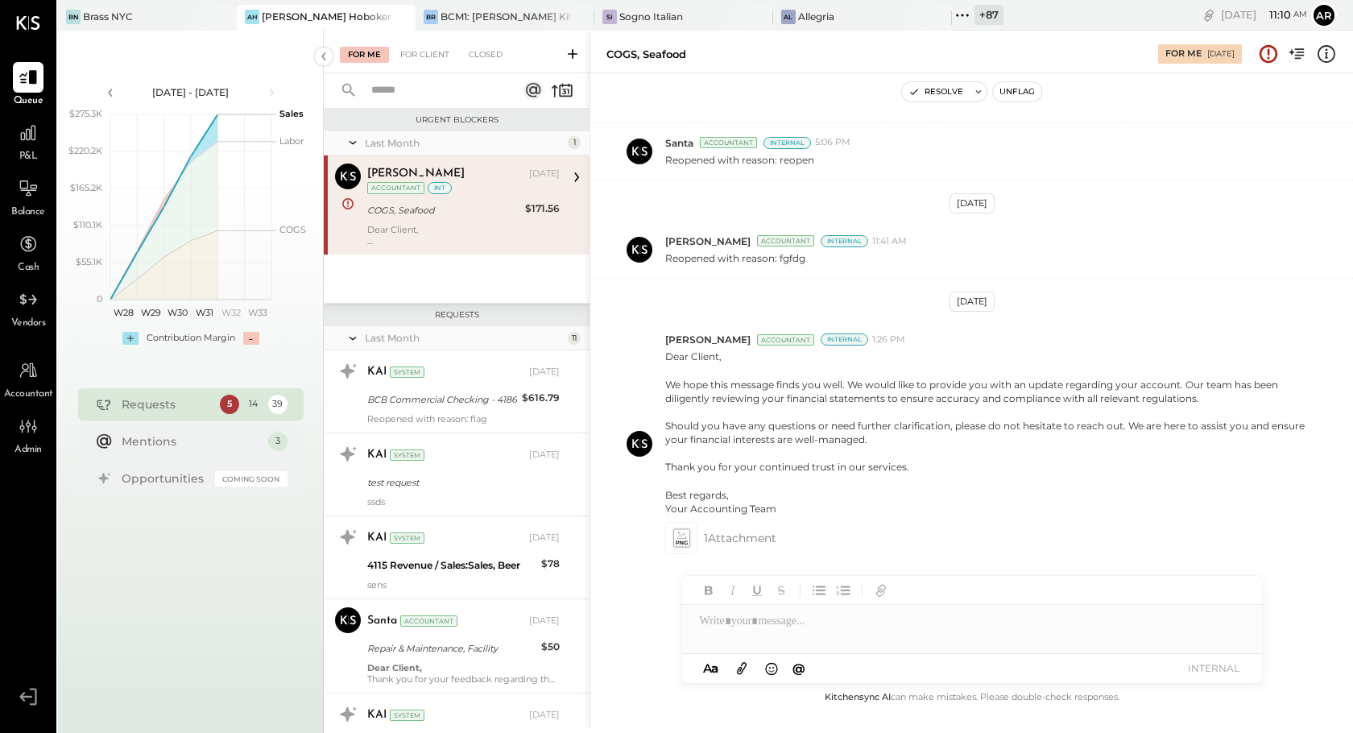
click at [497, 63] on div "For Me For Client Closed" at bounding box center [457, 52] width 266 height 43
click at [453, 62] on div "For Client" at bounding box center [424, 55] width 65 height 16
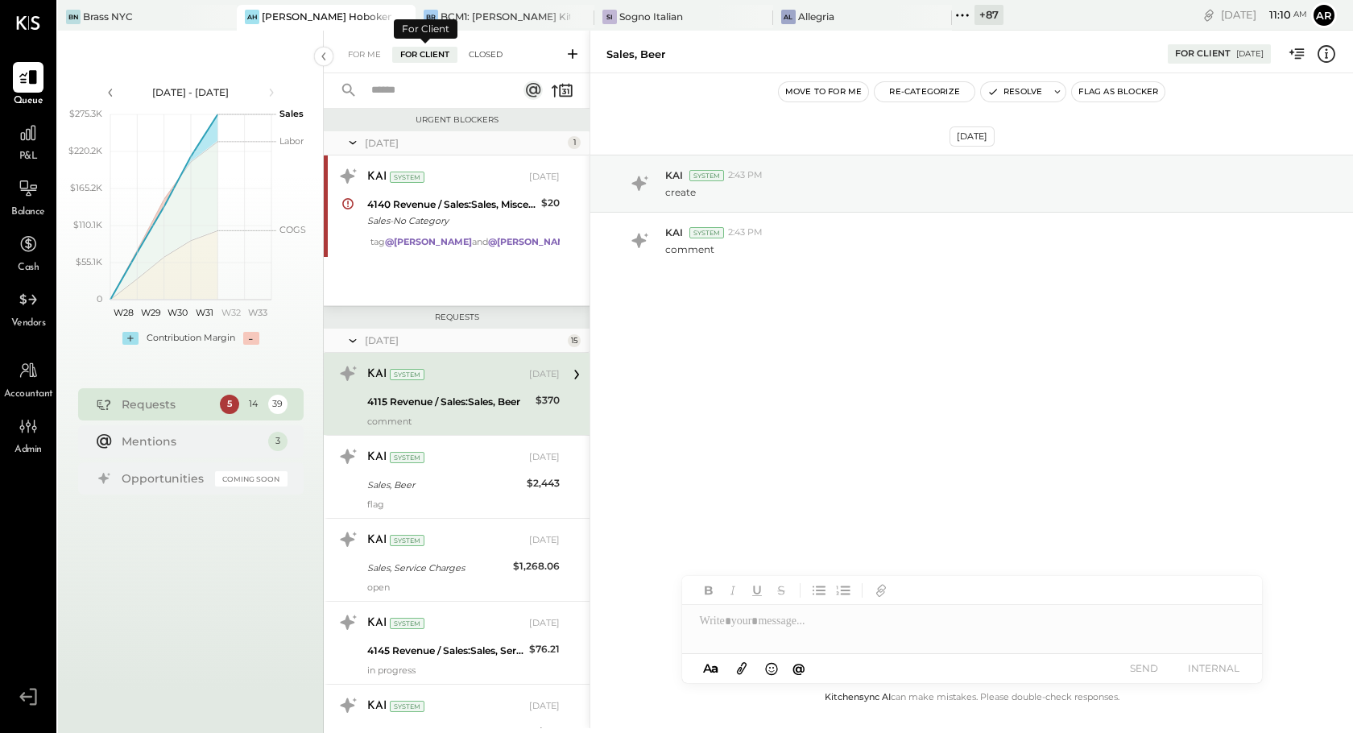
click at [474, 59] on div "Closed" at bounding box center [486, 55] width 50 height 16
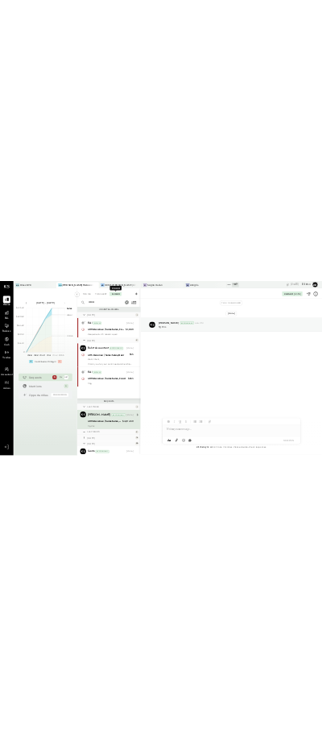
scroll to position [161, 0]
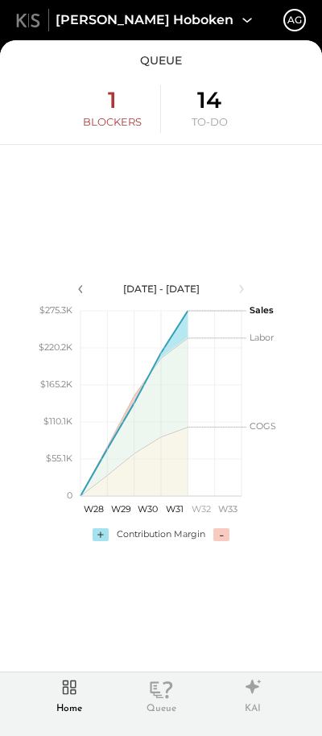
click at [201, 115] on div "TO-DO" at bounding box center [210, 121] width 36 height 15
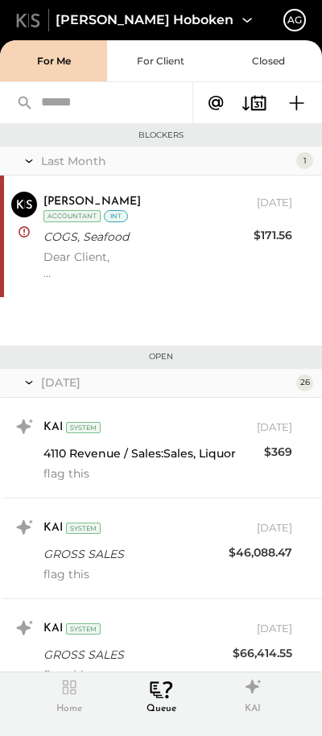
click at [60, 69] on button "For Me" at bounding box center [53, 60] width 107 height 41
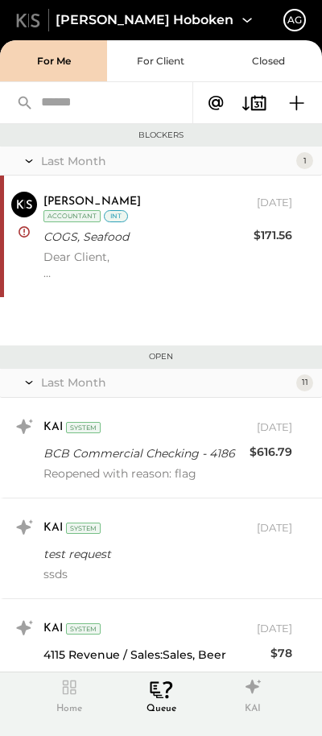
click at [31, 22] on icon at bounding box center [28, 21] width 24 height 14
click at [142, 10] on div "[PERSON_NAME] Hoboken" at bounding box center [157, 20] width 202 height 21
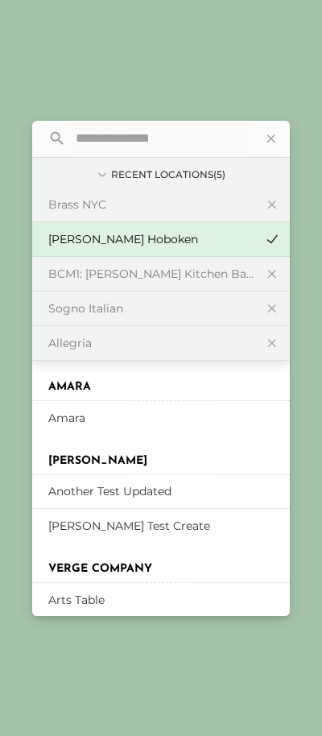
click at [275, 139] on icon at bounding box center [271, 138] width 21 height 21
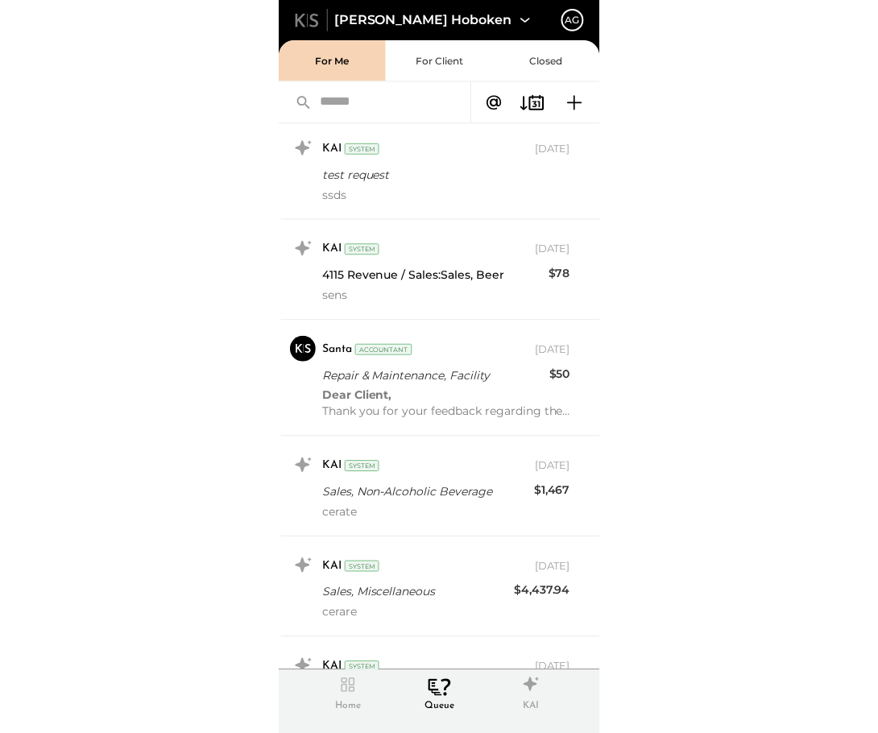
scroll to position [502, 0]
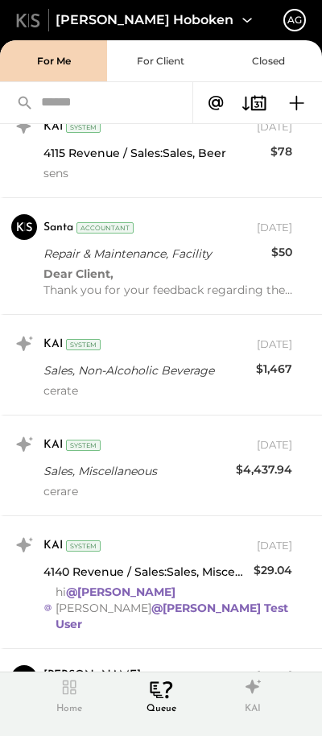
click at [68, 704] on div "Home" at bounding box center [69, 709] width 26 height 14
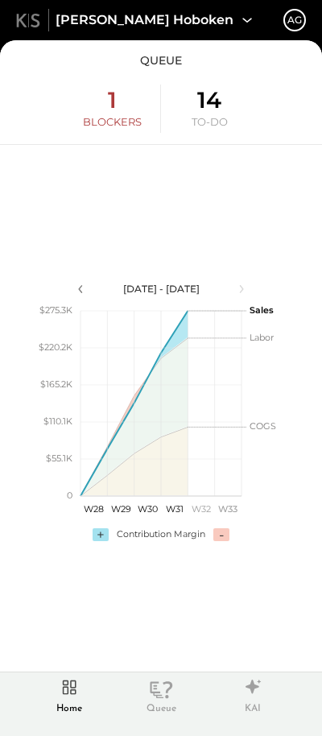
click at [217, 115] on div "TO-DO" at bounding box center [210, 121] width 36 height 15
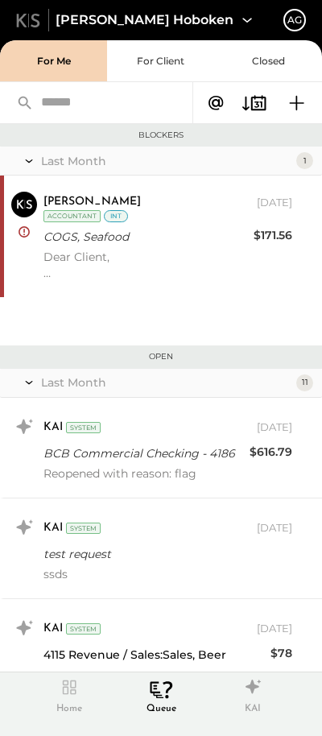
click at [71, 710] on div "Home" at bounding box center [69, 709] width 26 height 14
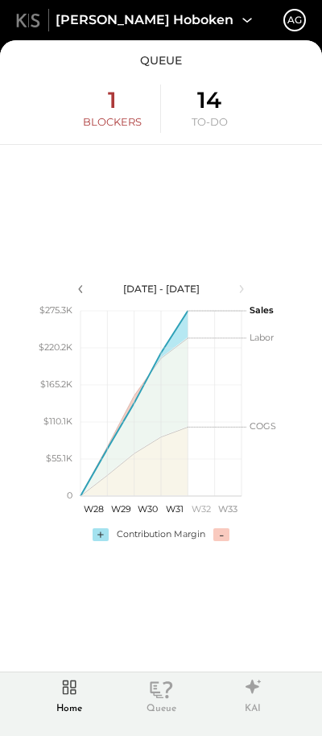
click at [220, 129] on div "TO-DO" at bounding box center [210, 121] width 36 height 15
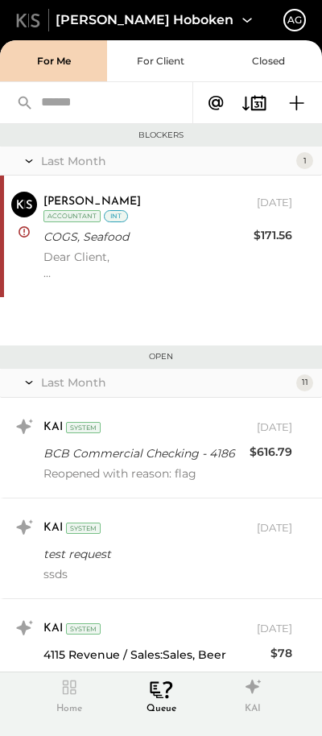
click at [76, 693] on icon at bounding box center [70, 688] width 14 height 14
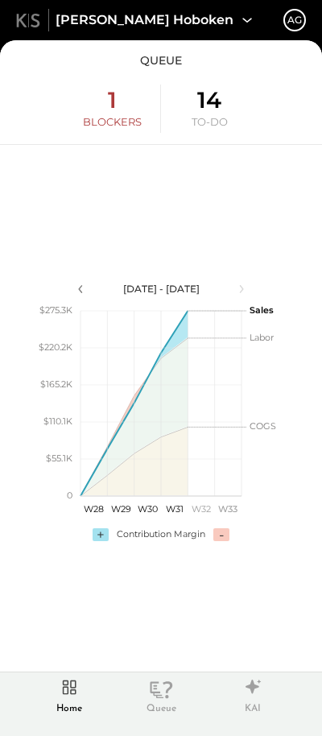
click at [110, 101] on div "1" at bounding box center [112, 100] width 9 height 27
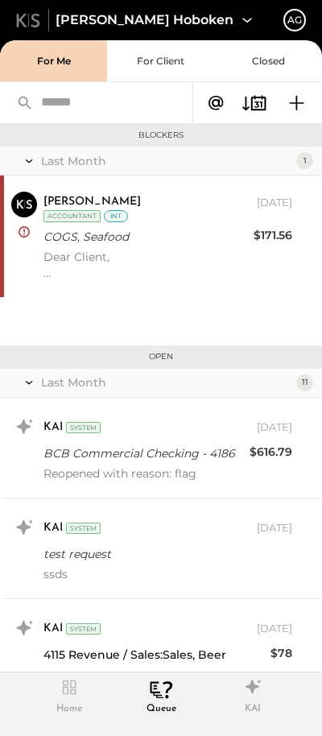
click at [68, 685] on icon at bounding box center [69, 687] width 27 height 24
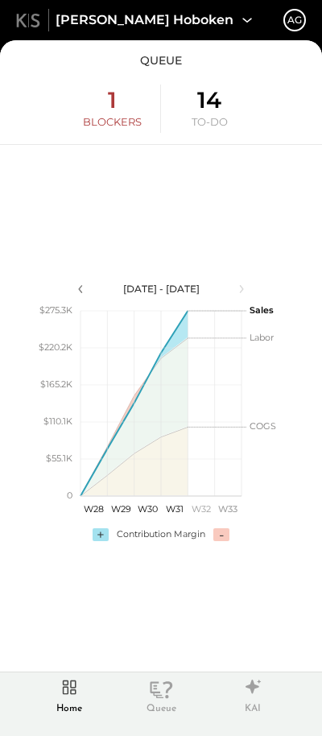
click at [222, 101] on div "14 TO-DO" at bounding box center [209, 109] width 97 height 48
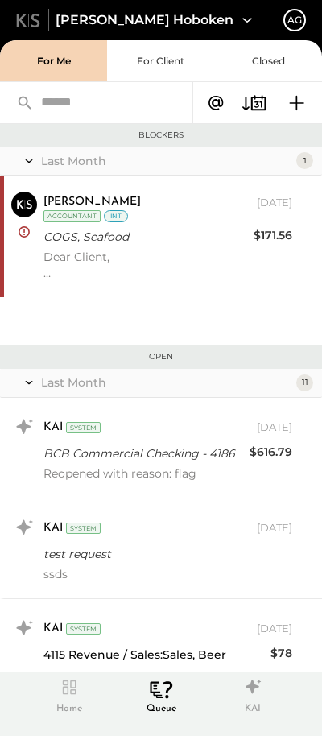
click at [40, 68] on button "For Me" at bounding box center [53, 60] width 107 height 41
click at [66, 697] on icon at bounding box center [69, 687] width 27 height 24
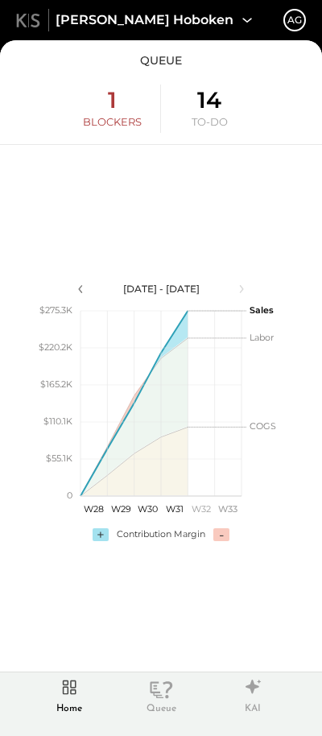
click at [93, 114] on div "1 BLOCKERS" at bounding box center [112, 109] width 97 height 48
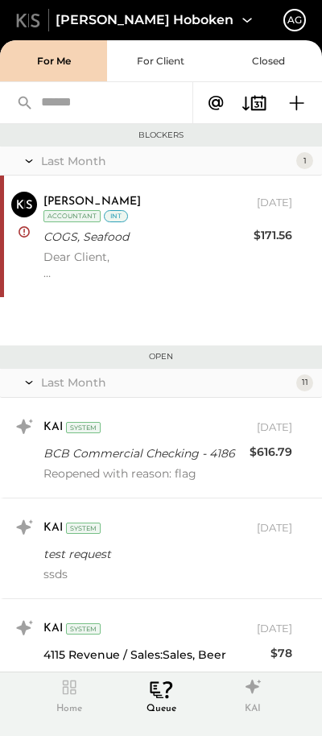
click at [63, 695] on icon at bounding box center [69, 687] width 27 height 24
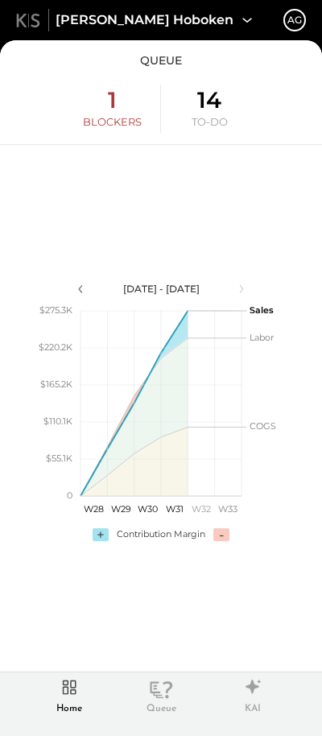
click at [202, 101] on div "14" at bounding box center [209, 100] width 24 height 27
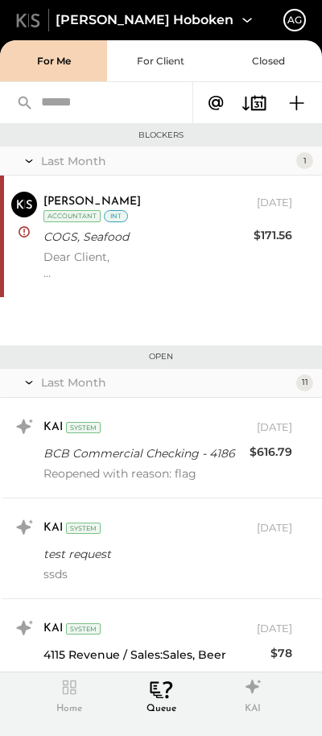
click at [64, 684] on icon at bounding box center [69, 687] width 27 height 24
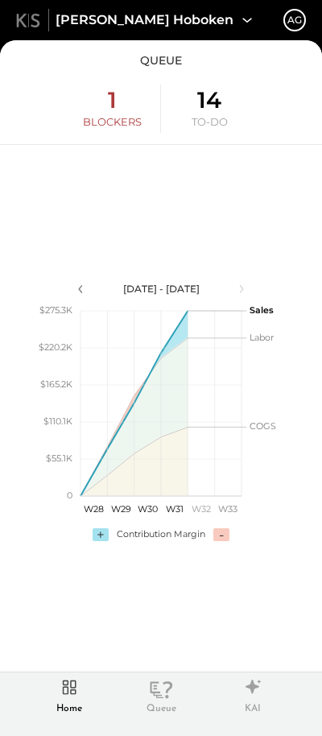
click at [161, 686] on icon at bounding box center [160, 690] width 27 height 18
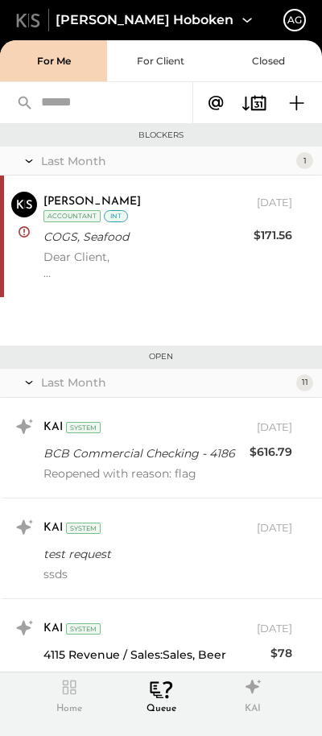
click at [77, 701] on div "Home" at bounding box center [69, 696] width 42 height 42
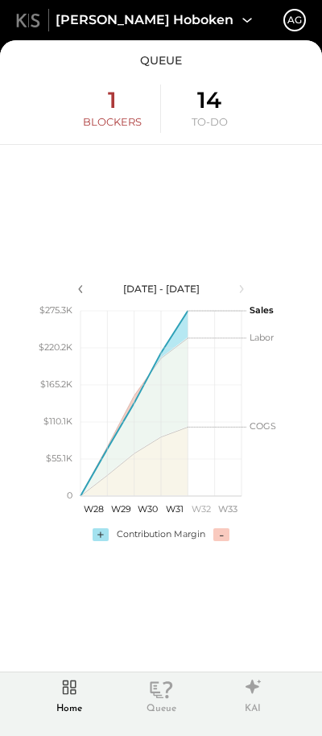
click at [205, 106] on div "14" at bounding box center [209, 100] width 24 height 27
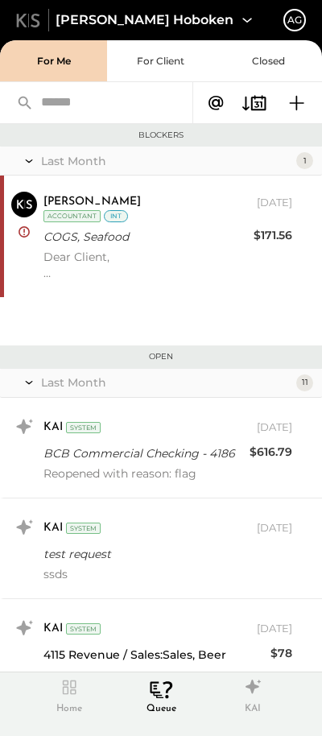
click at [62, 685] on icon at bounding box center [69, 687] width 27 height 24
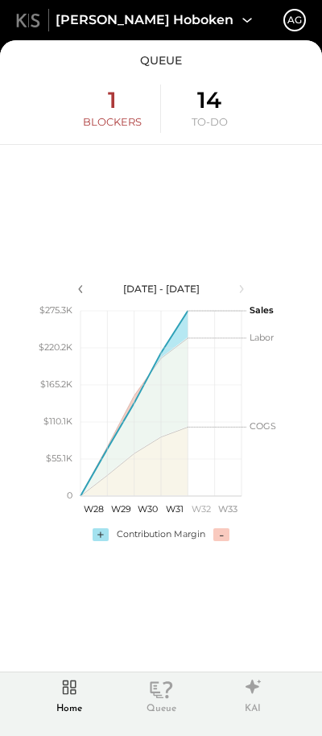
click at [69, 693] on icon at bounding box center [69, 687] width 27 height 24
click at [72, 704] on div "Home" at bounding box center [69, 709] width 26 height 14
click at [75, 689] on icon at bounding box center [70, 688] width 14 height 14
click at [64, 693] on icon at bounding box center [69, 687] width 27 height 24
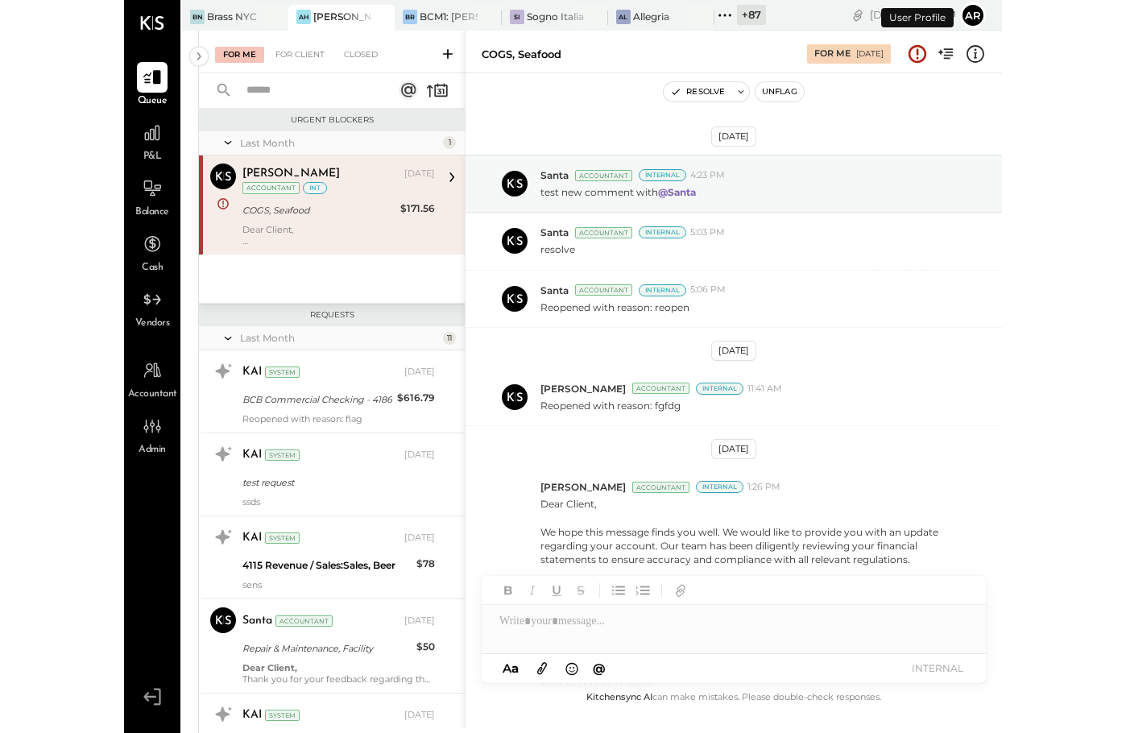
scroll to position [175, 0]
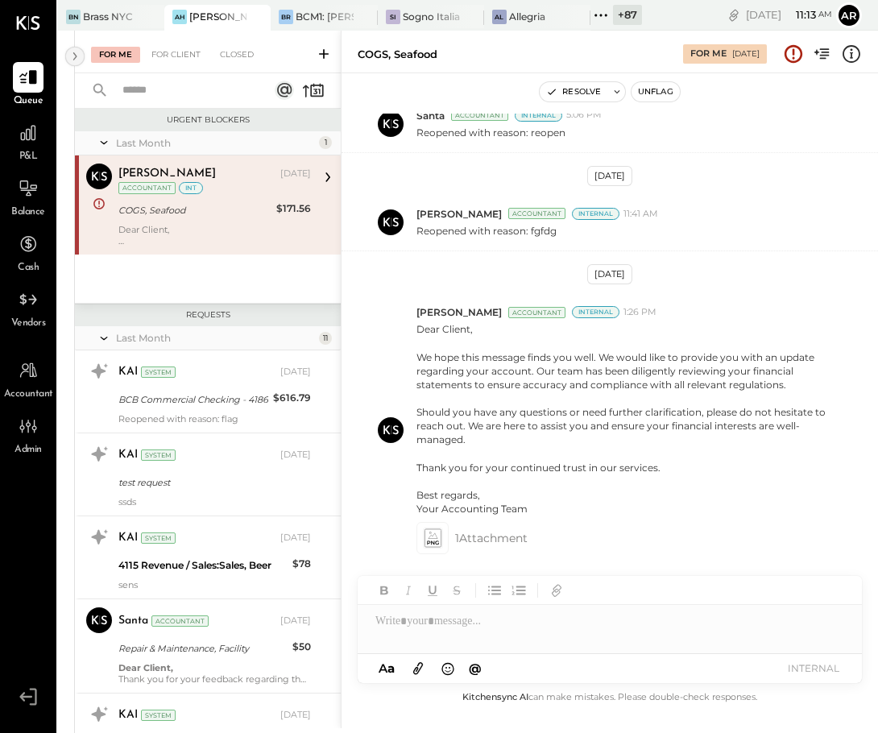
click at [72, 52] on icon at bounding box center [75, 56] width 18 height 29
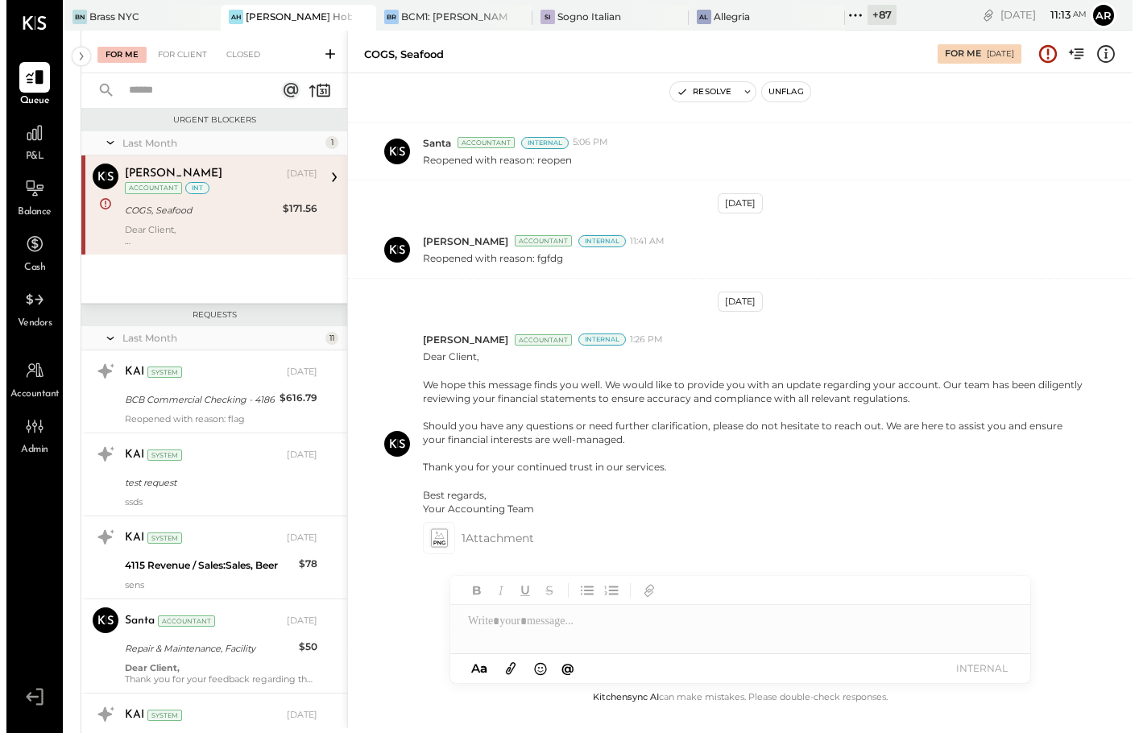
scroll to position [147, 0]
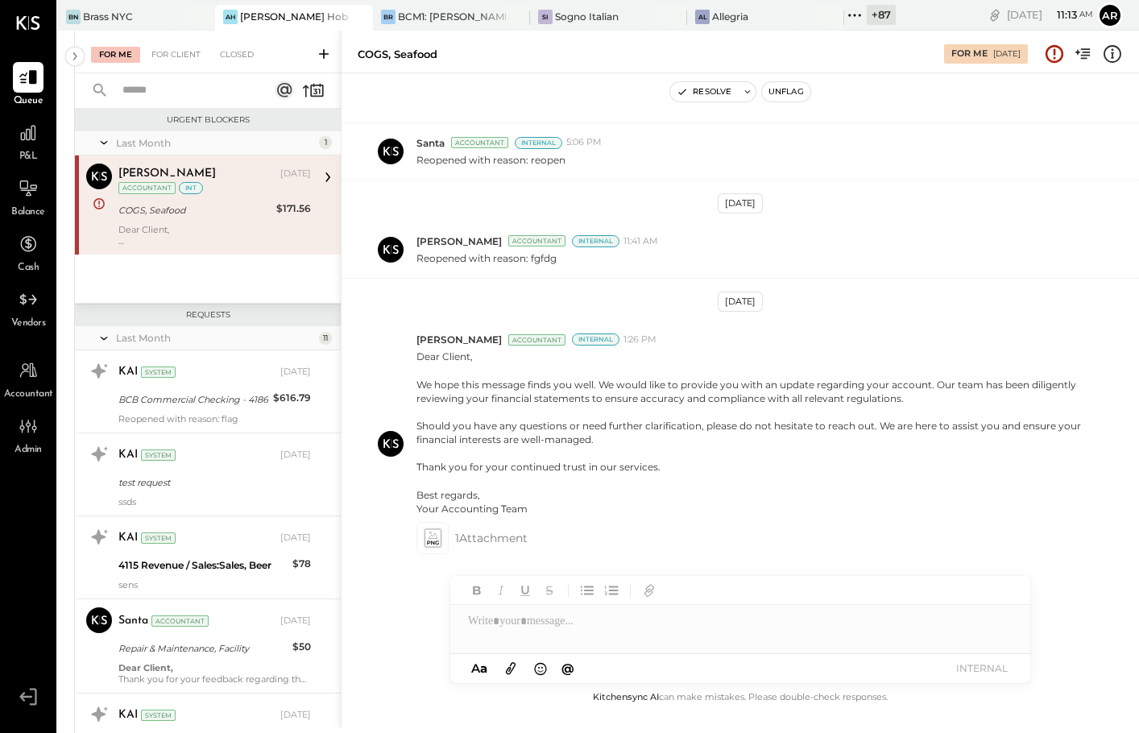
click at [79, 50] on icon at bounding box center [75, 56] width 18 height 29
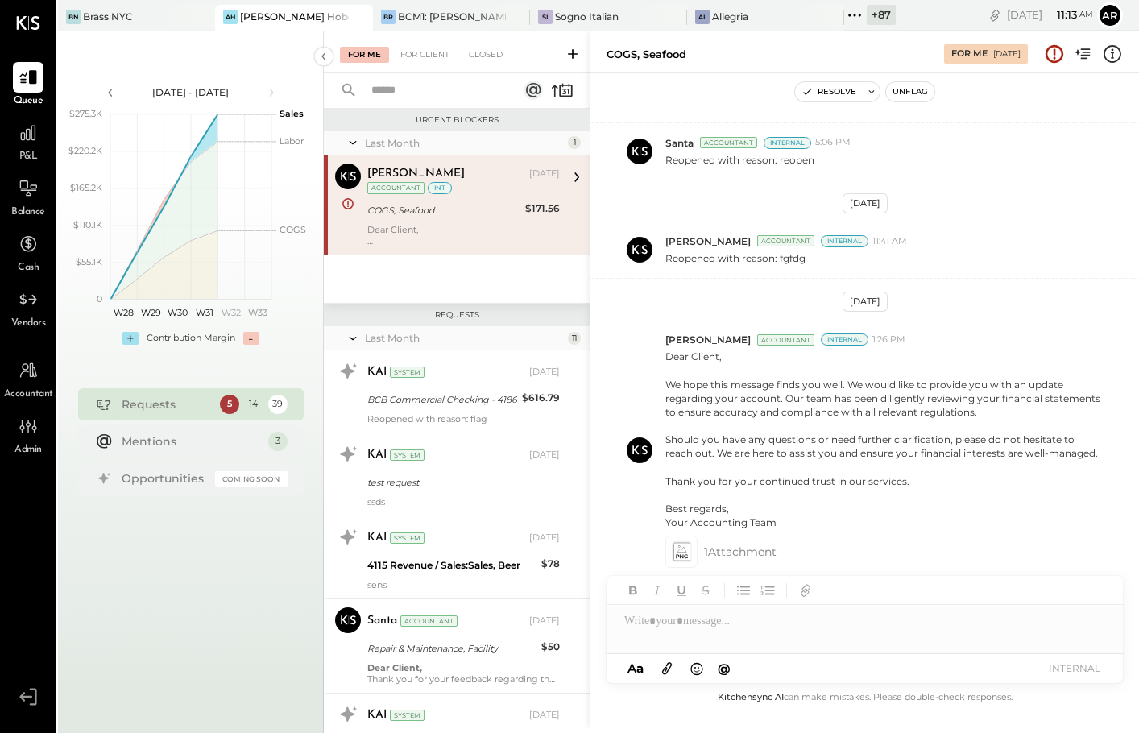
scroll to position [161, 0]
